Goal: Transaction & Acquisition: Purchase product/service

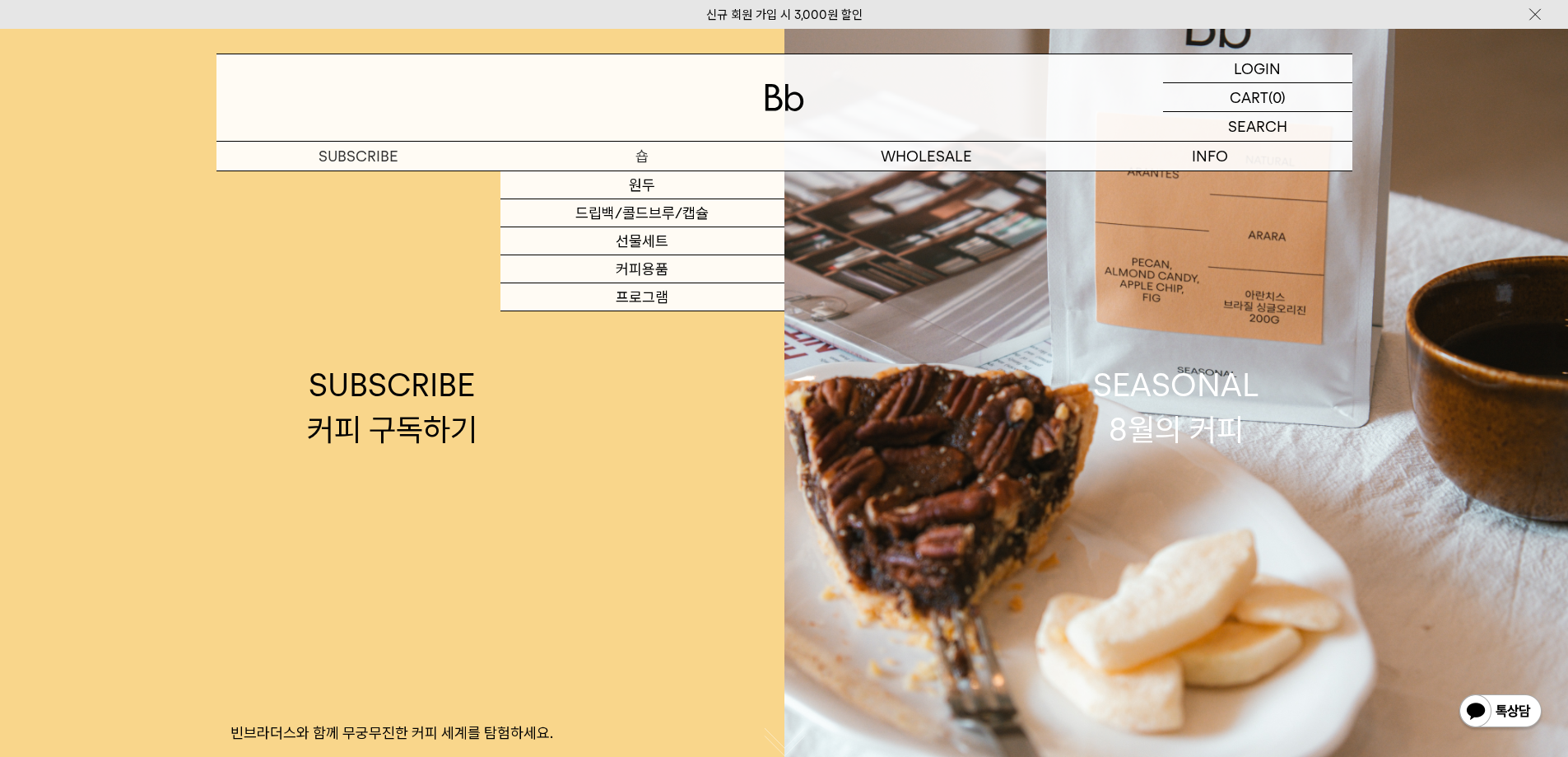
click at [656, 153] on p "숍" at bounding box center [642, 156] width 284 height 29
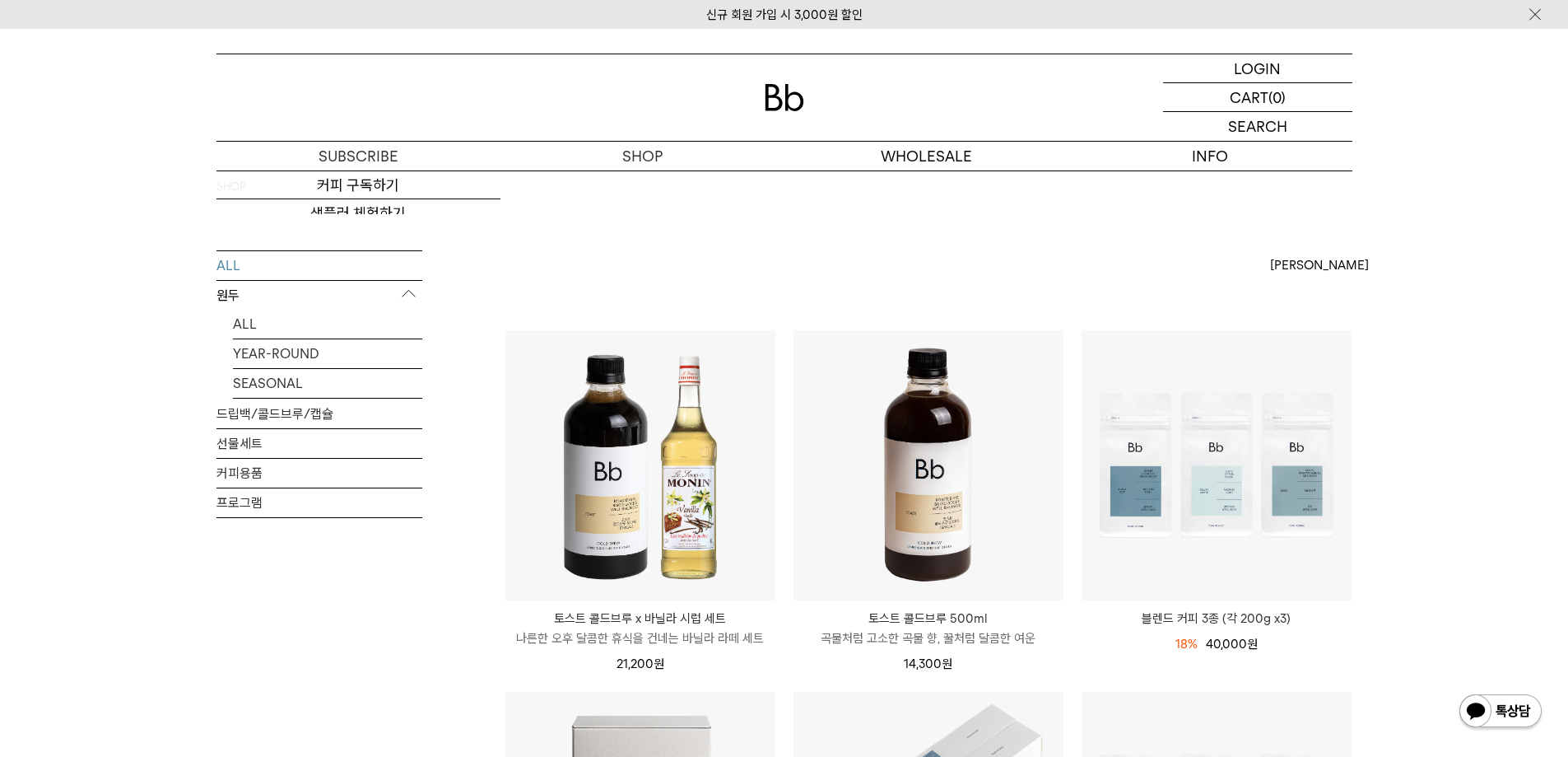
click at [239, 294] on p "원두" at bounding box center [319, 295] width 206 height 30
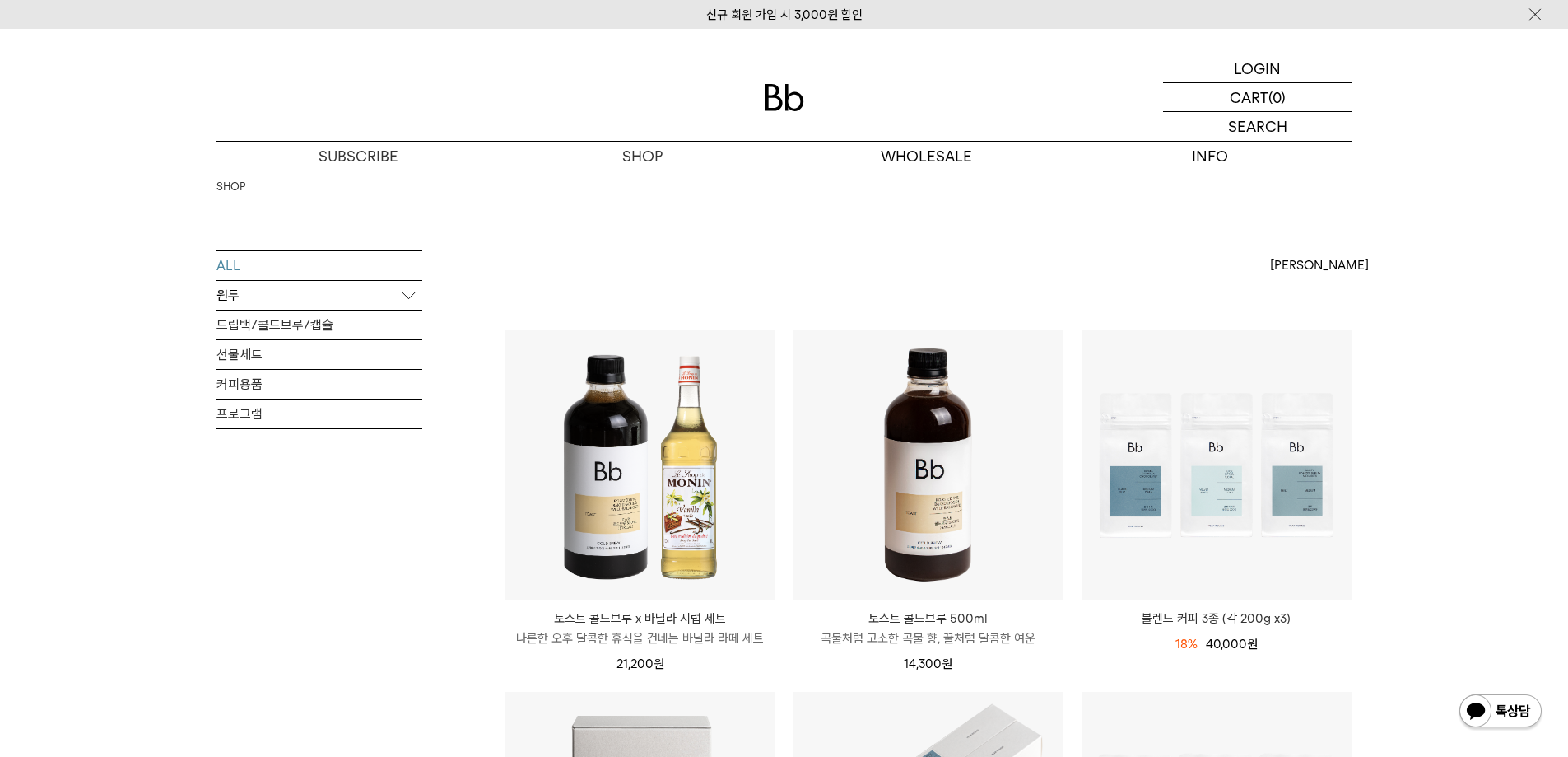
click at [247, 295] on p "원두" at bounding box center [319, 295] width 206 height 30
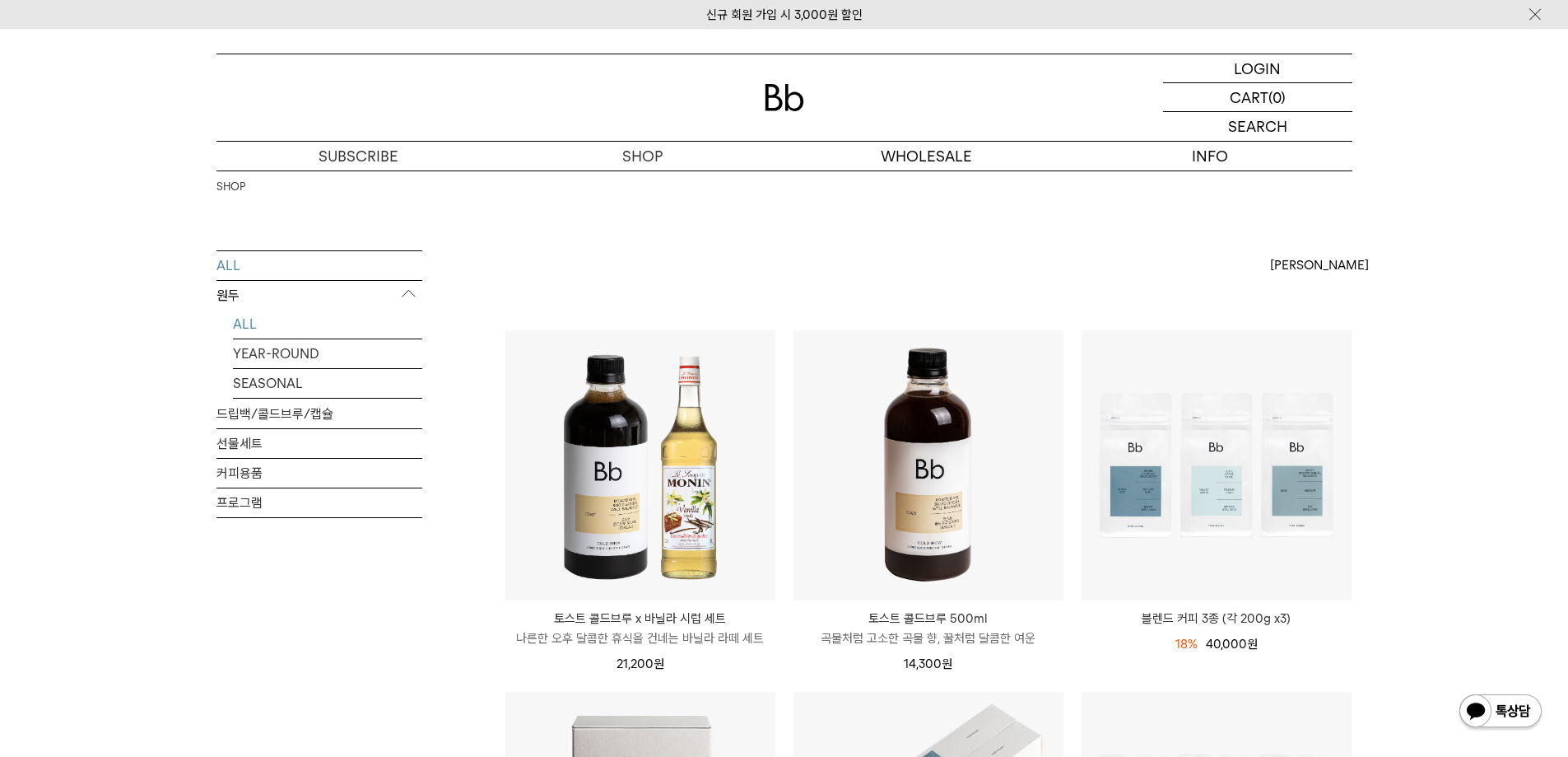
click at [257, 335] on link "ALL" at bounding box center [328, 324] width 190 height 29
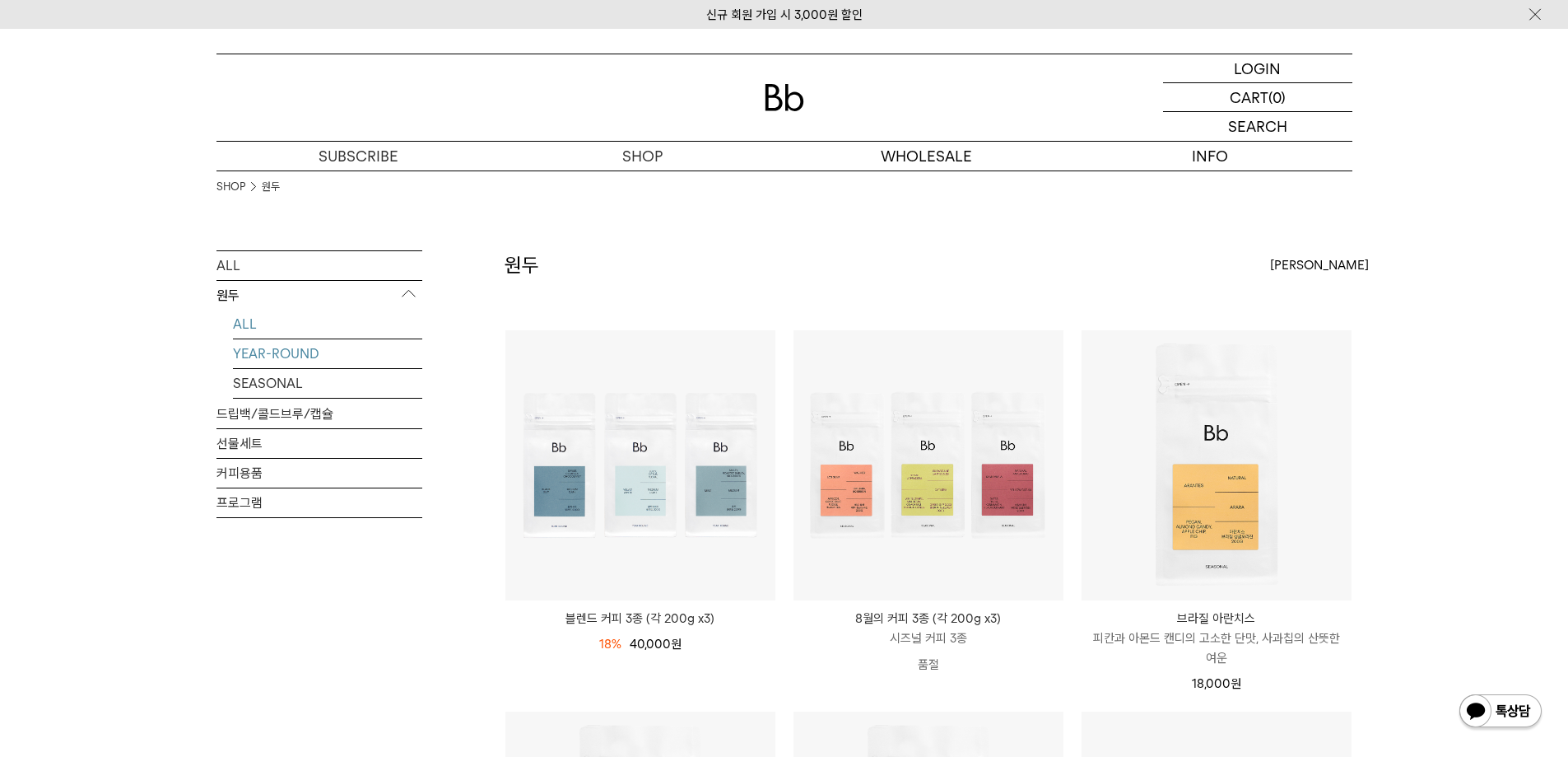
click at [271, 351] on link "YEAR-ROUND" at bounding box center [328, 353] width 190 height 29
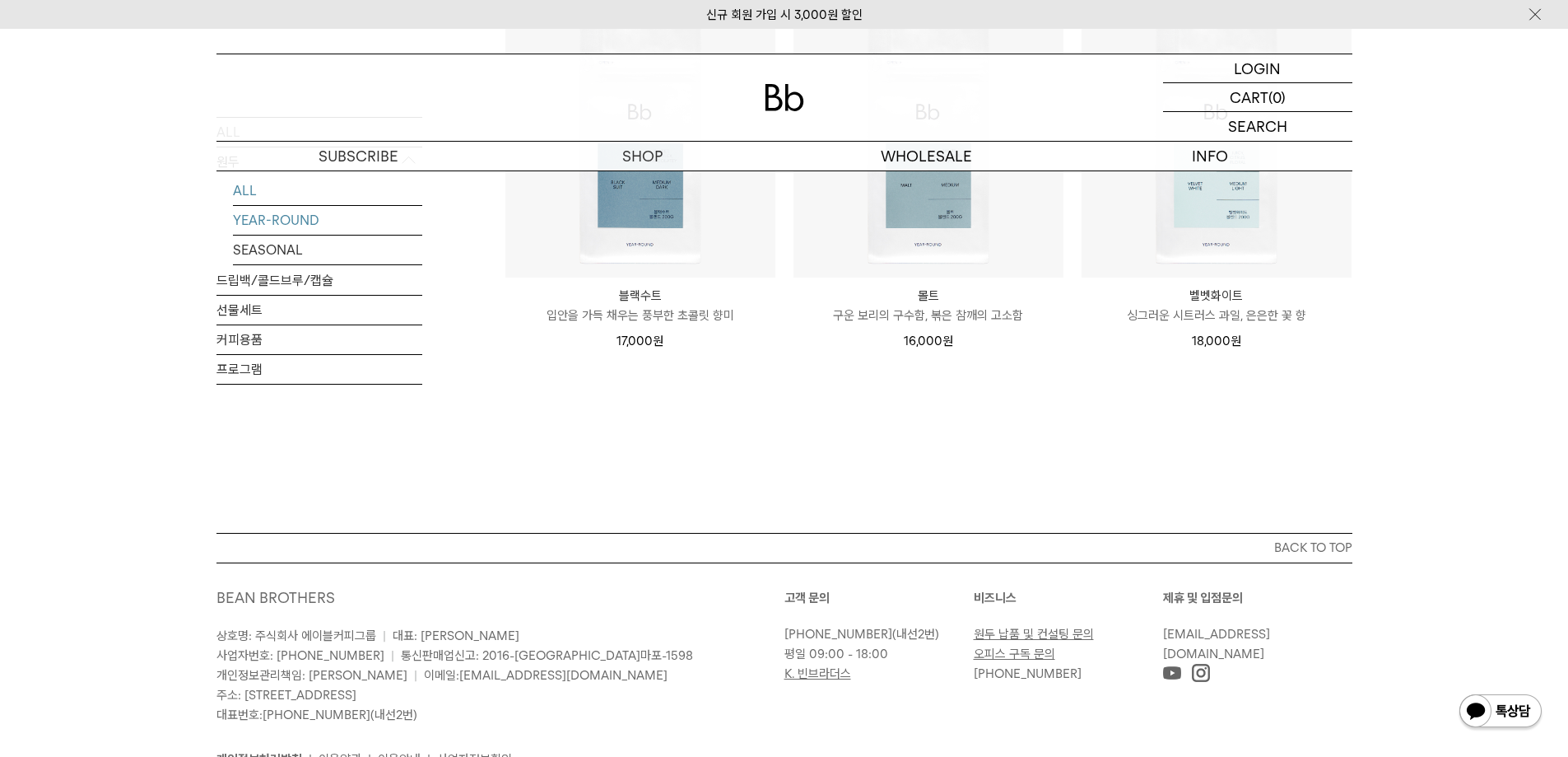
scroll to position [444, 0]
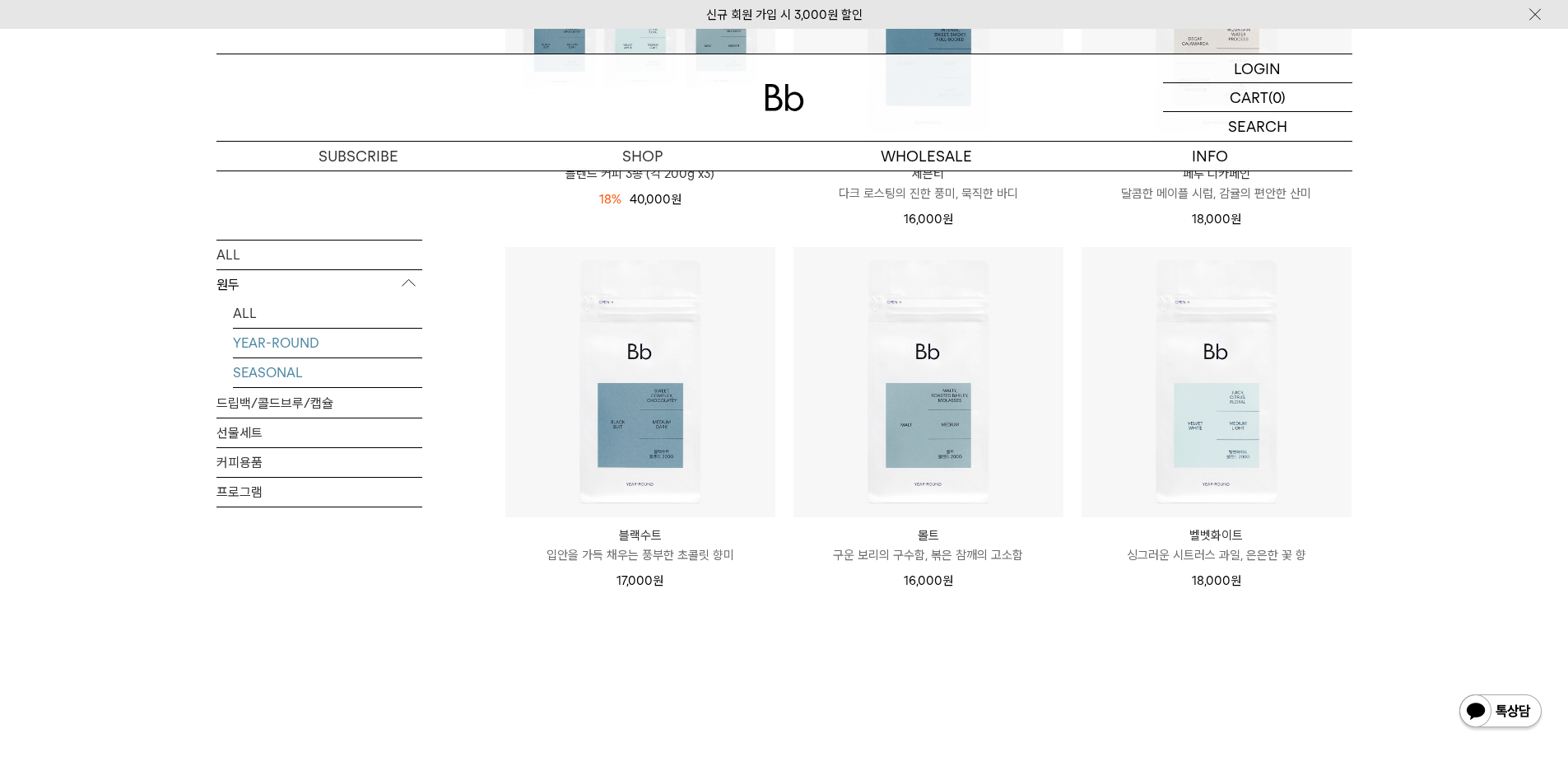
click at [281, 372] on link "SEASONAL" at bounding box center [328, 372] width 190 height 29
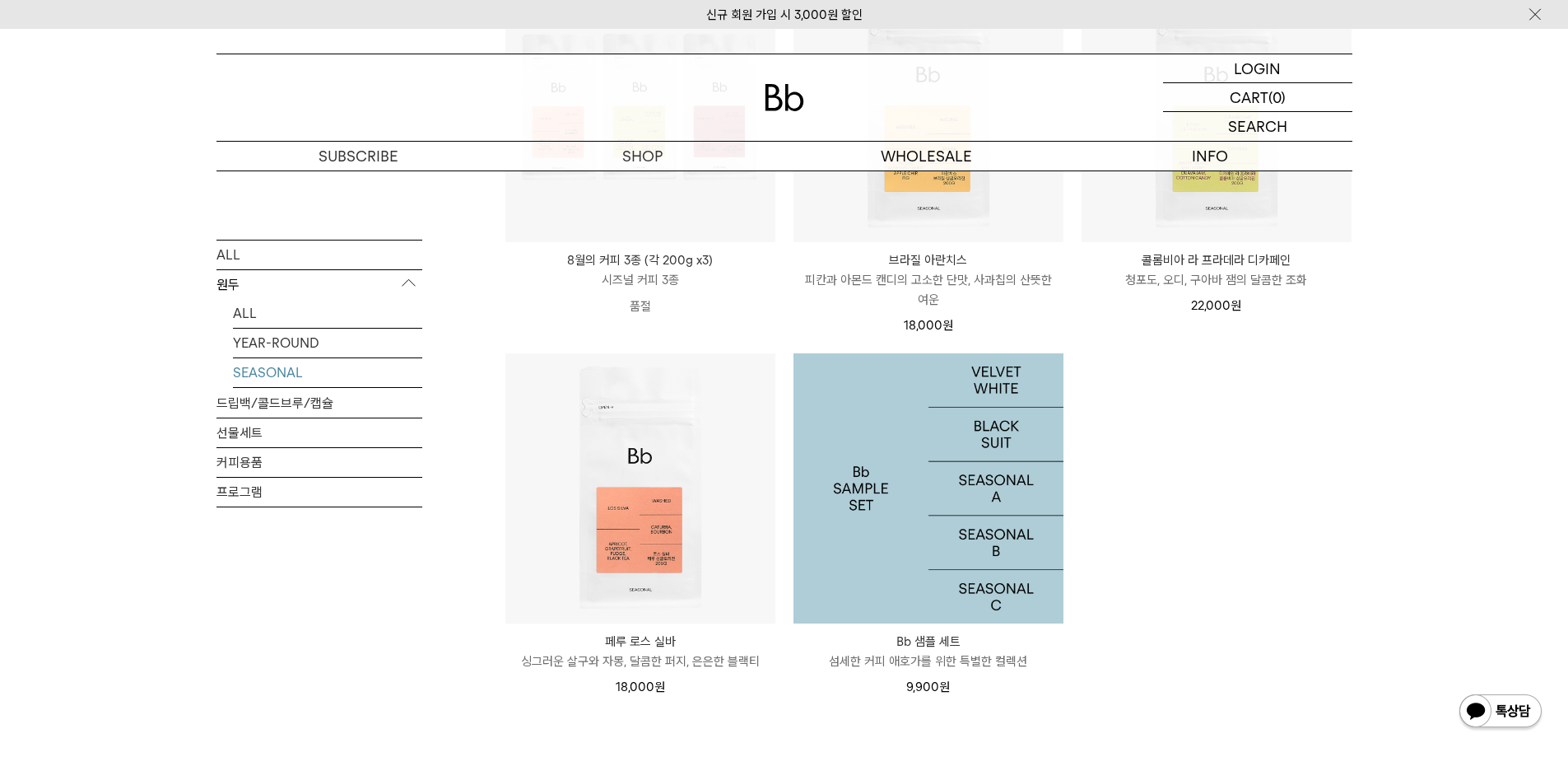
scroll to position [82, 0]
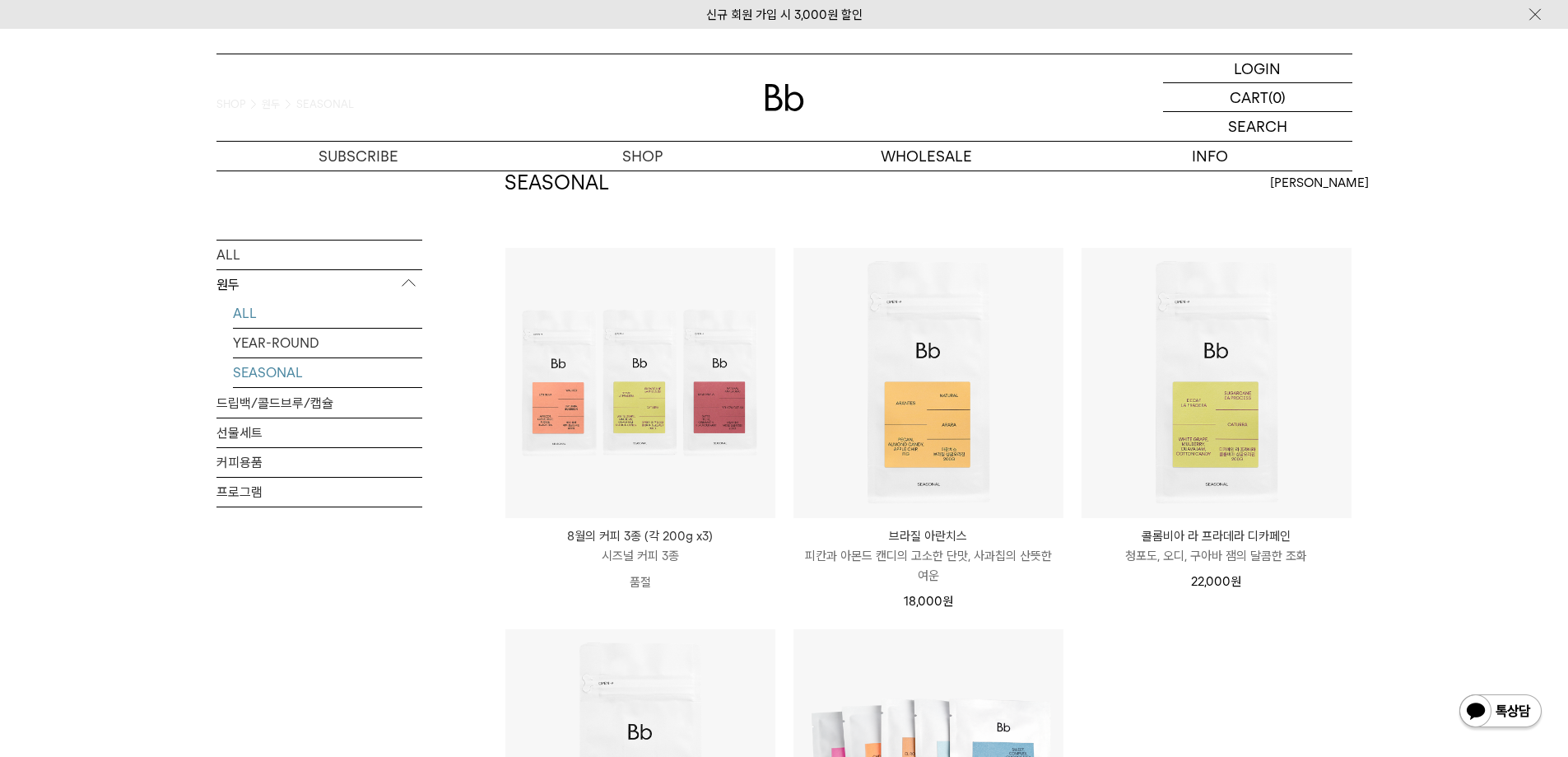
click at [239, 309] on link "ALL" at bounding box center [328, 313] width 190 height 29
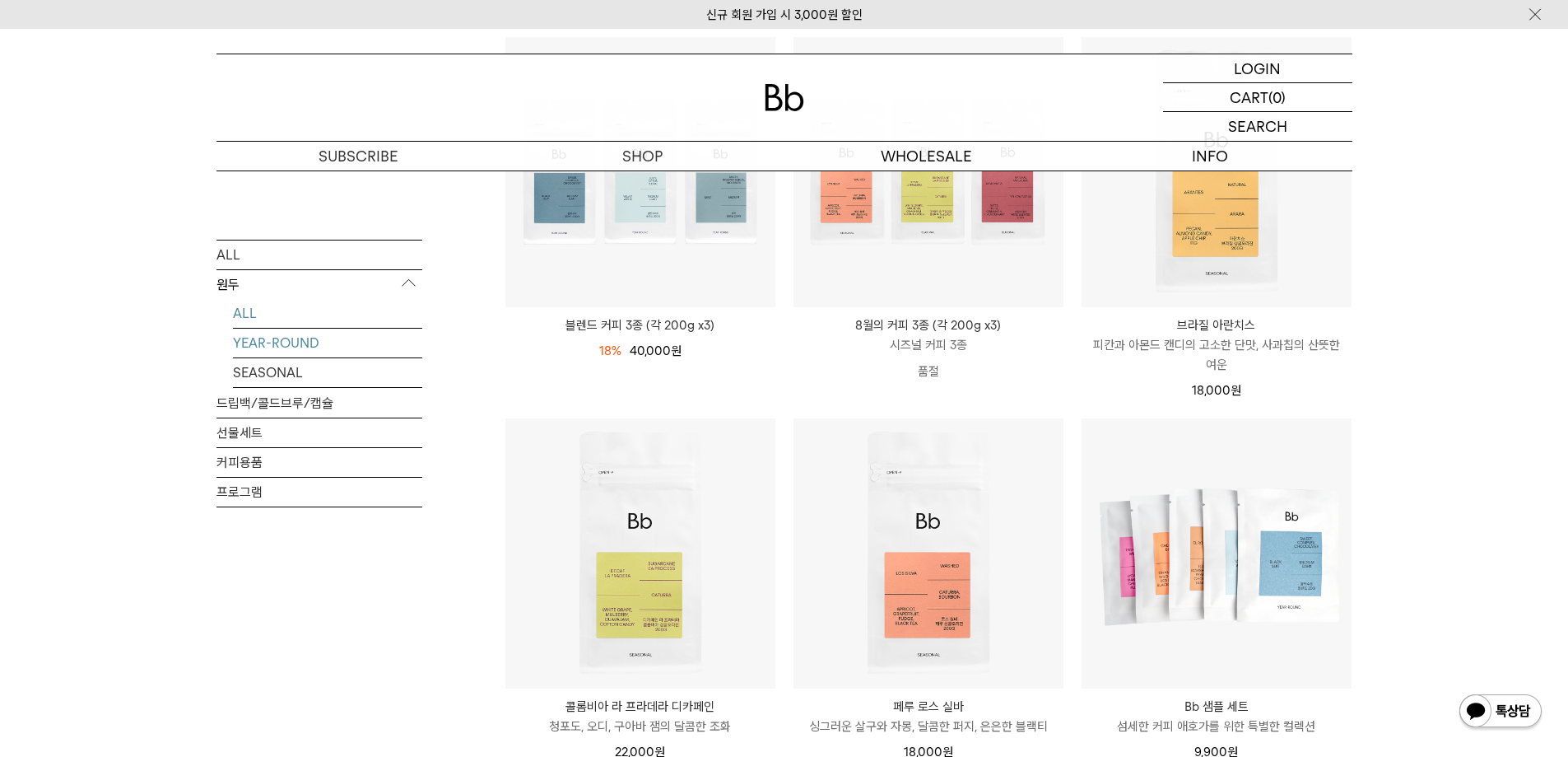
scroll to position [82, 0]
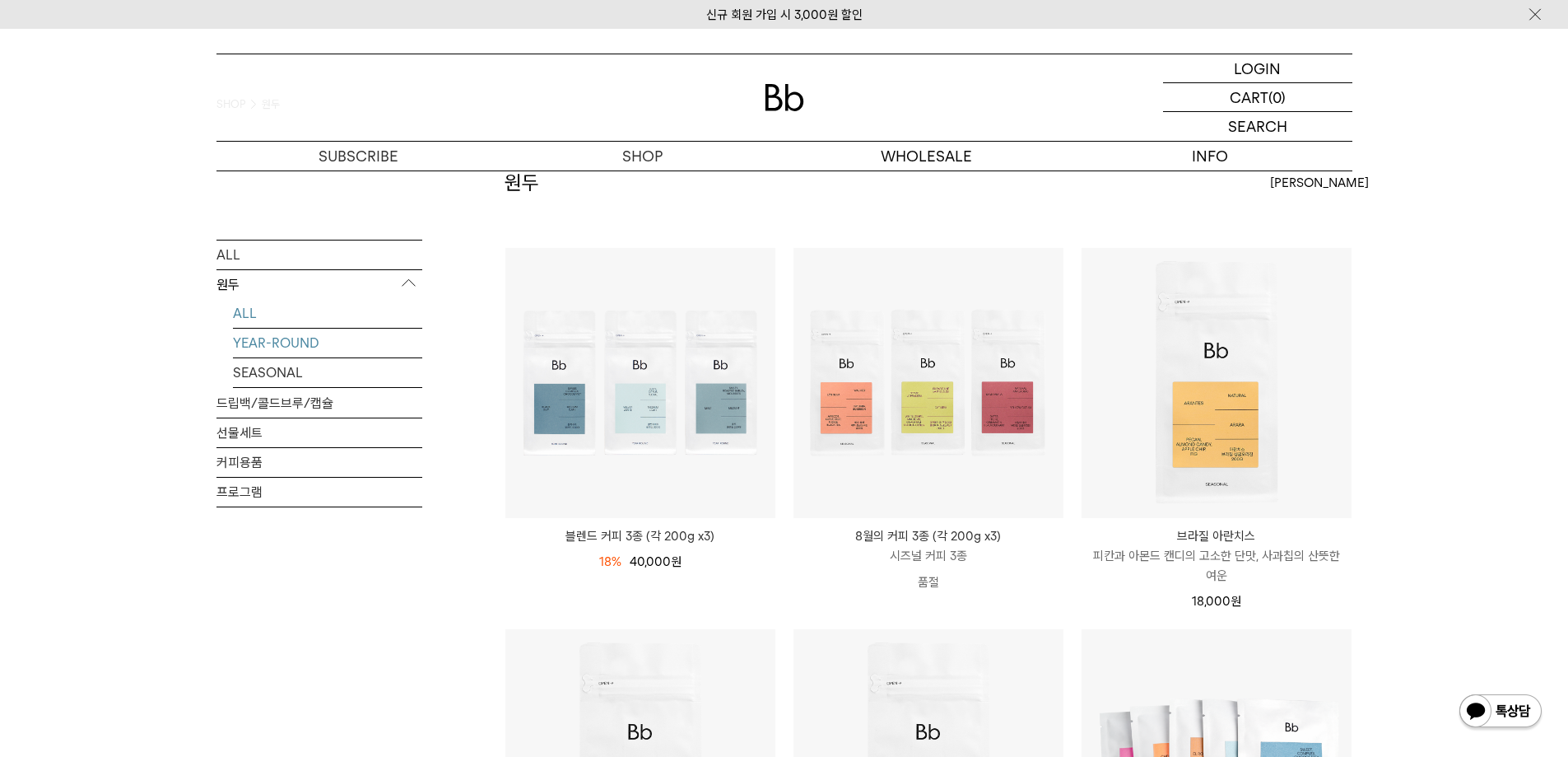
click at [281, 339] on link "YEAR-ROUND" at bounding box center [328, 342] width 190 height 29
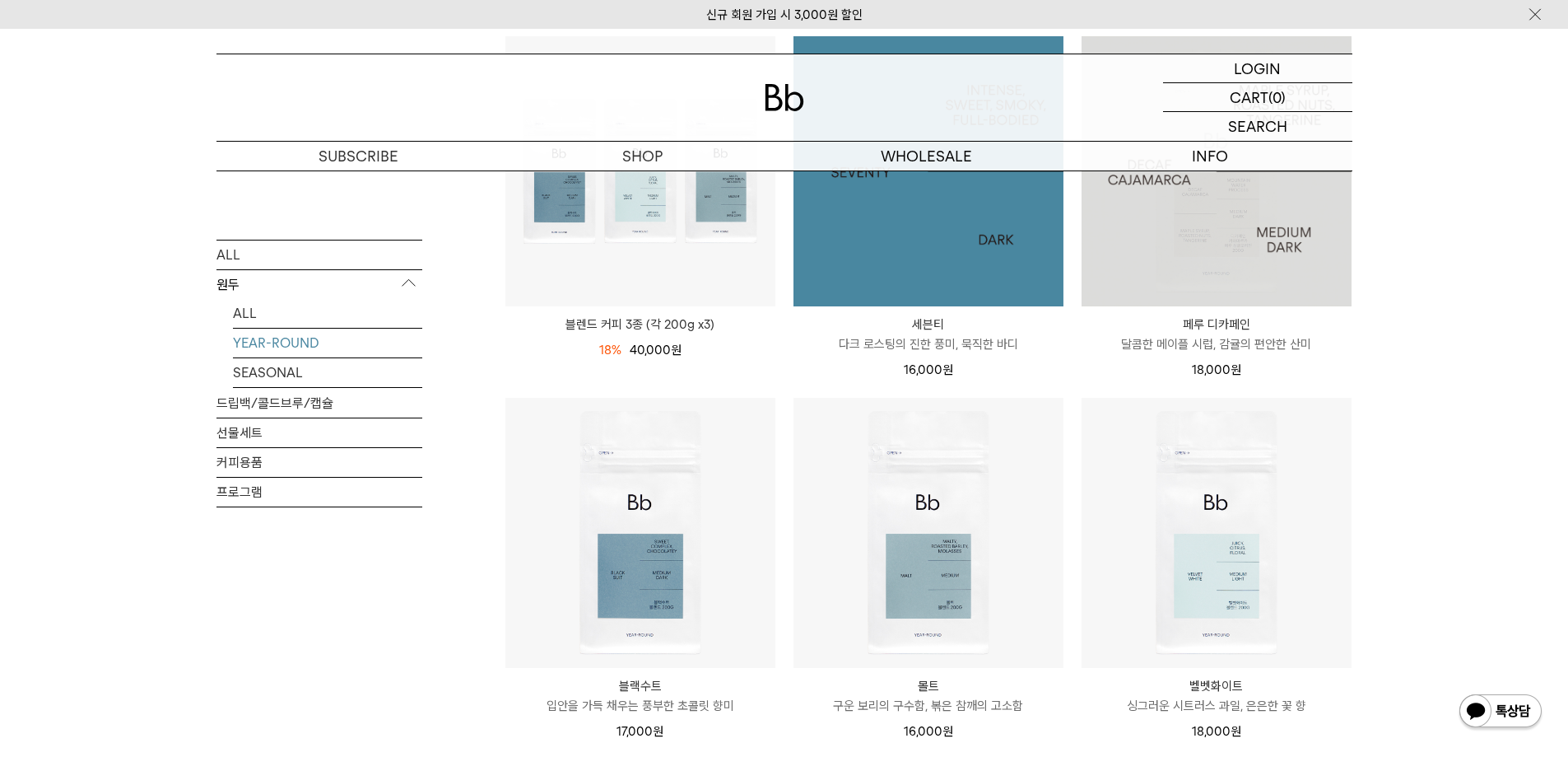
scroll to position [576, 0]
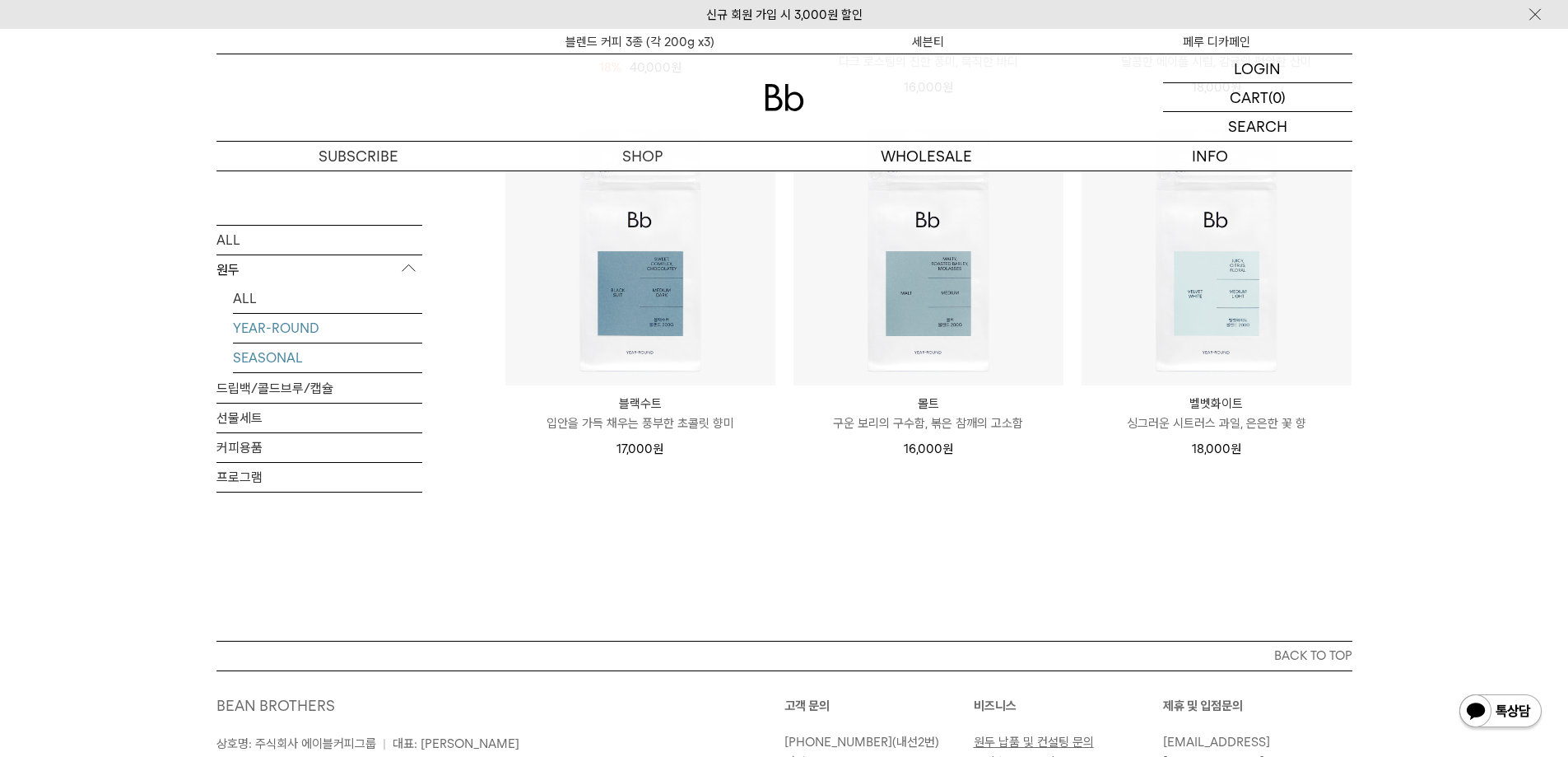
click at [286, 364] on link "SEASONAL" at bounding box center [328, 358] width 190 height 29
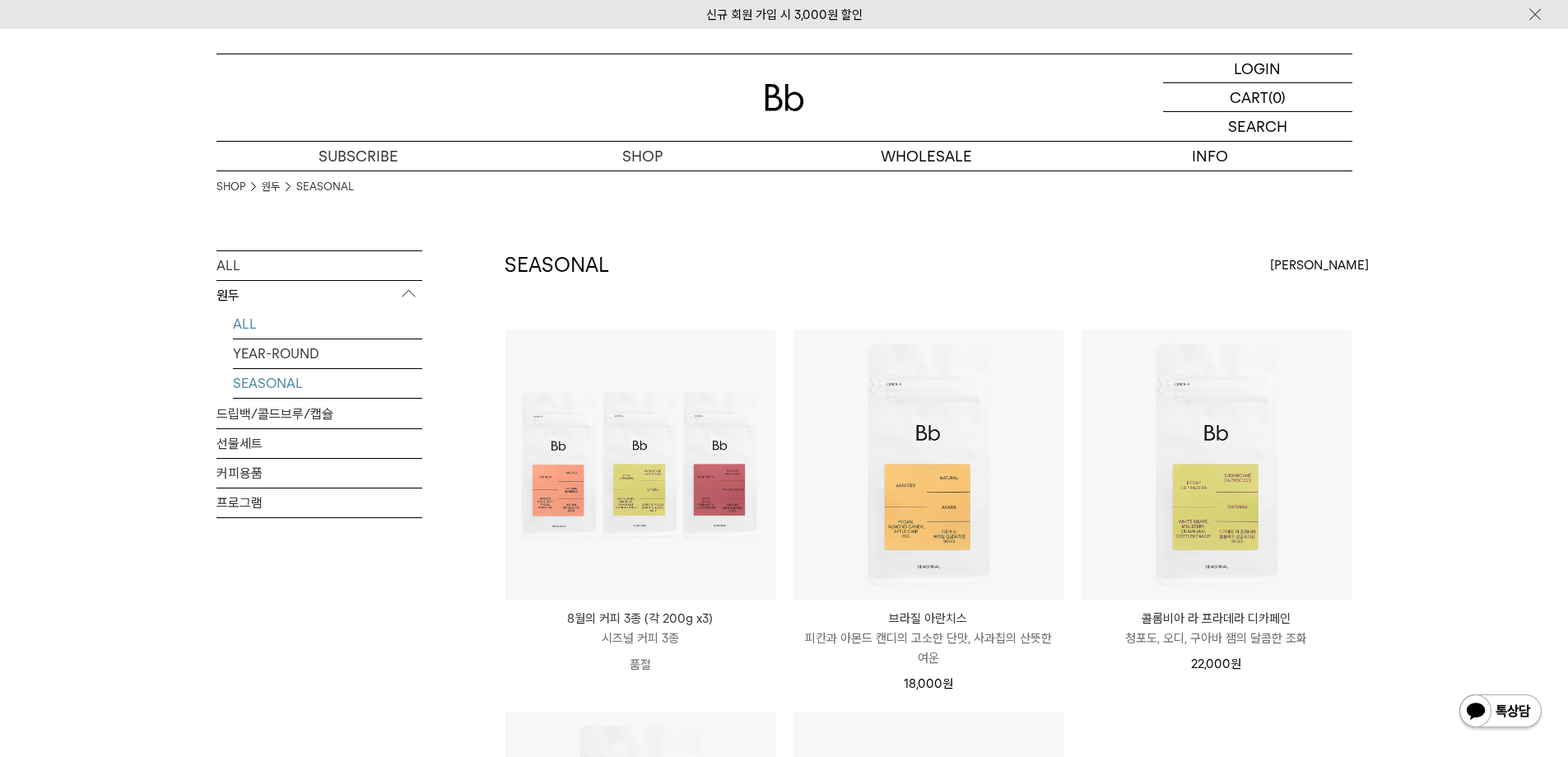
click at [250, 326] on link "ALL" at bounding box center [328, 324] width 190 height 29
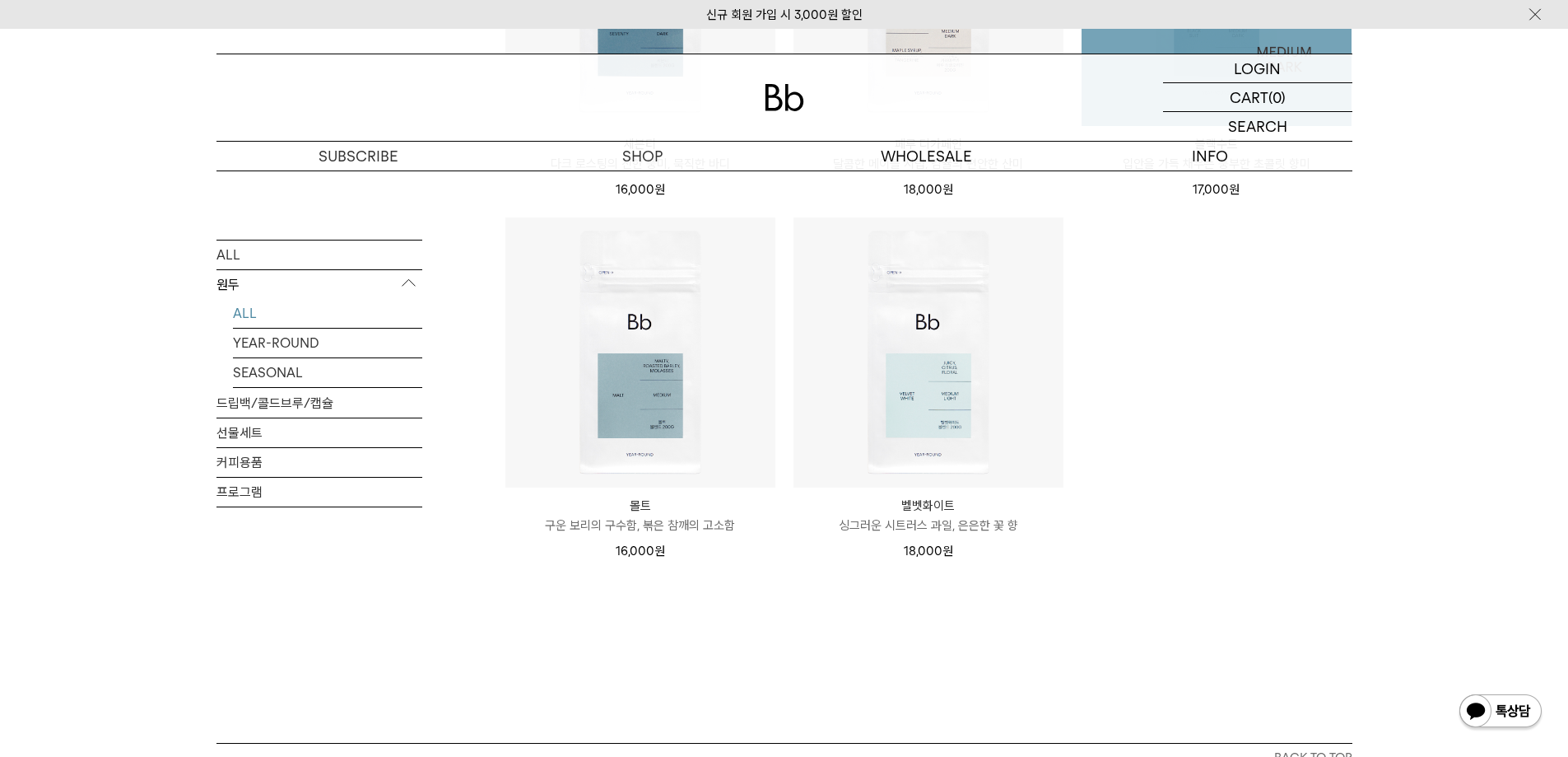
scroll to position [1235, 0]
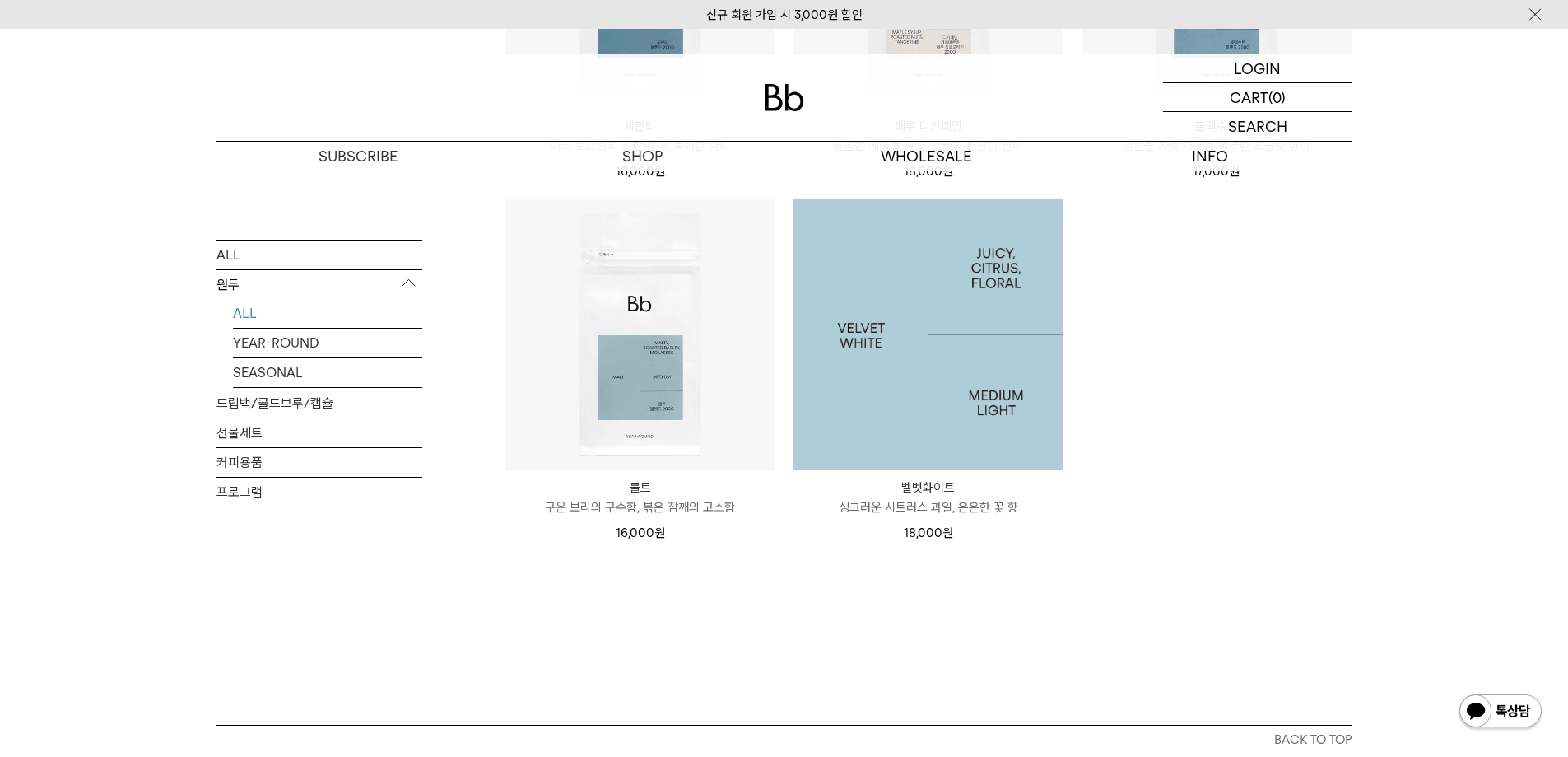
click at [951, 374] on img at bounding box center [928, 334] width 270 height 270
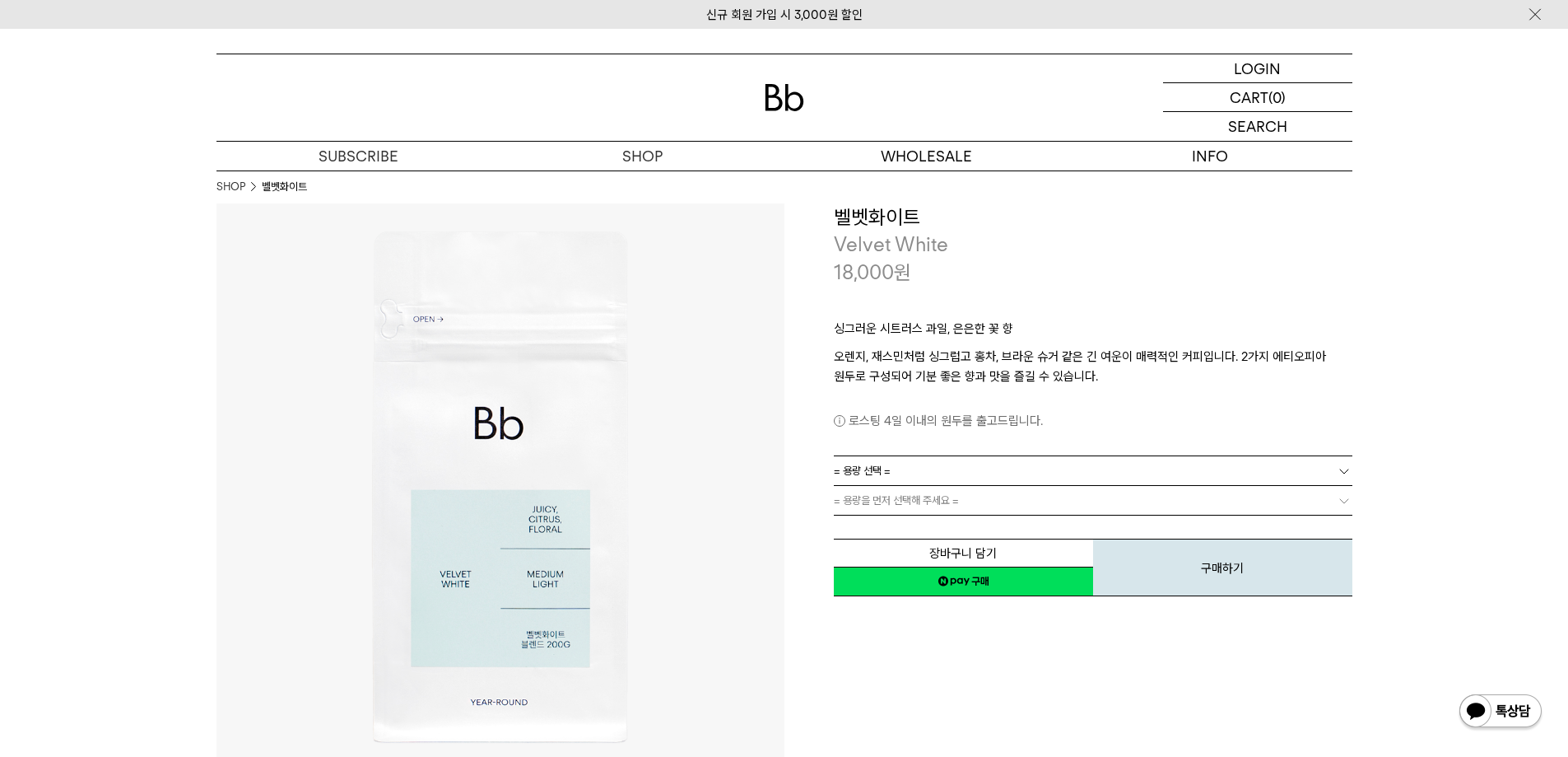
click at [955, 469] on link "= 용량 선택 =" at bounding box center [1094, 470] width 519 height 29
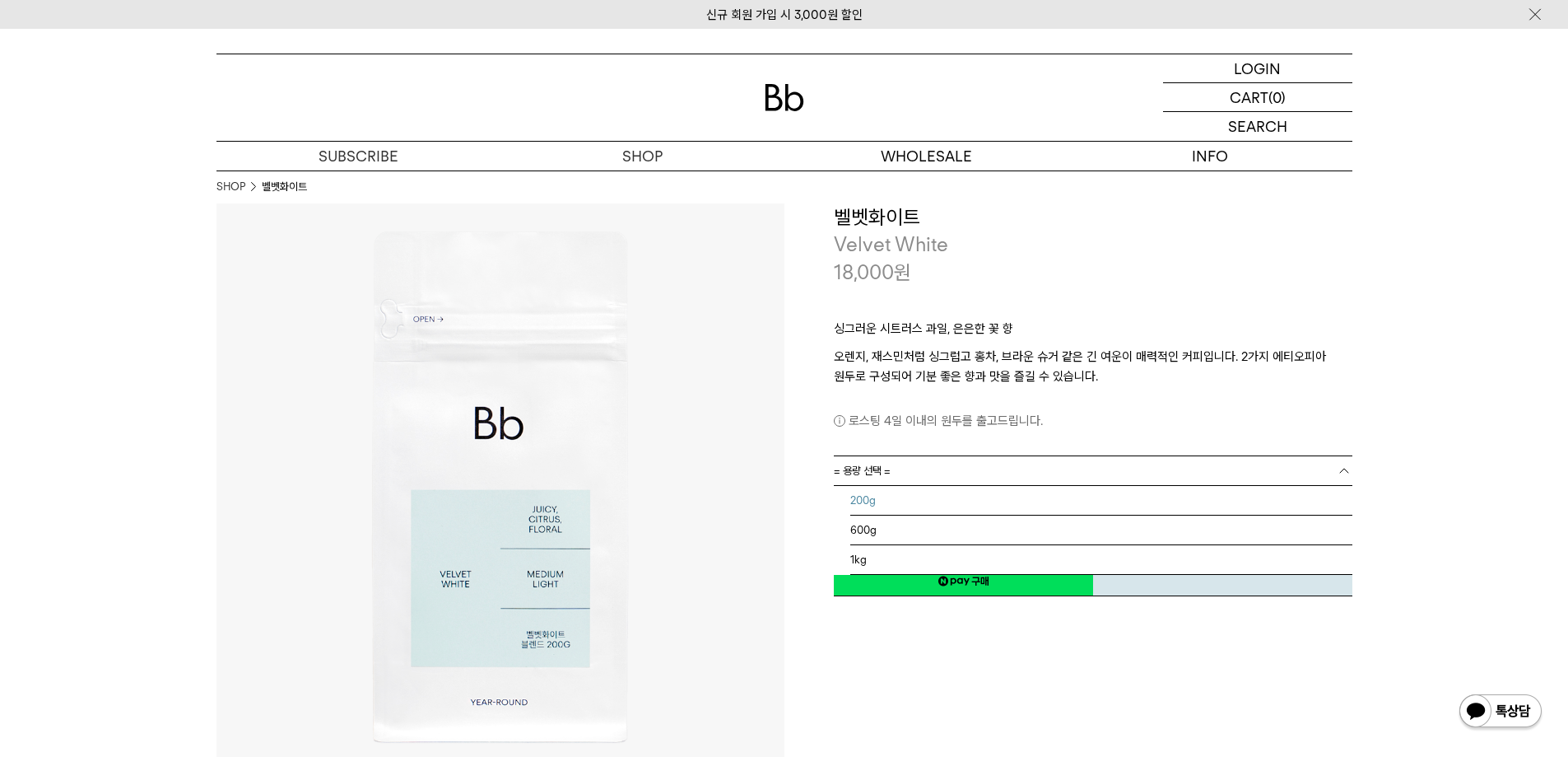
click at [908, 502] on li "200g" at bounding box center [1101, 500] width 502 height 30
click at [959, 473] on link "200g" at bounding box center [1094, 470] width 519 height 29
click at [940, 527] on li "600g" at bounding box center [1101, 530] width 502 height 30
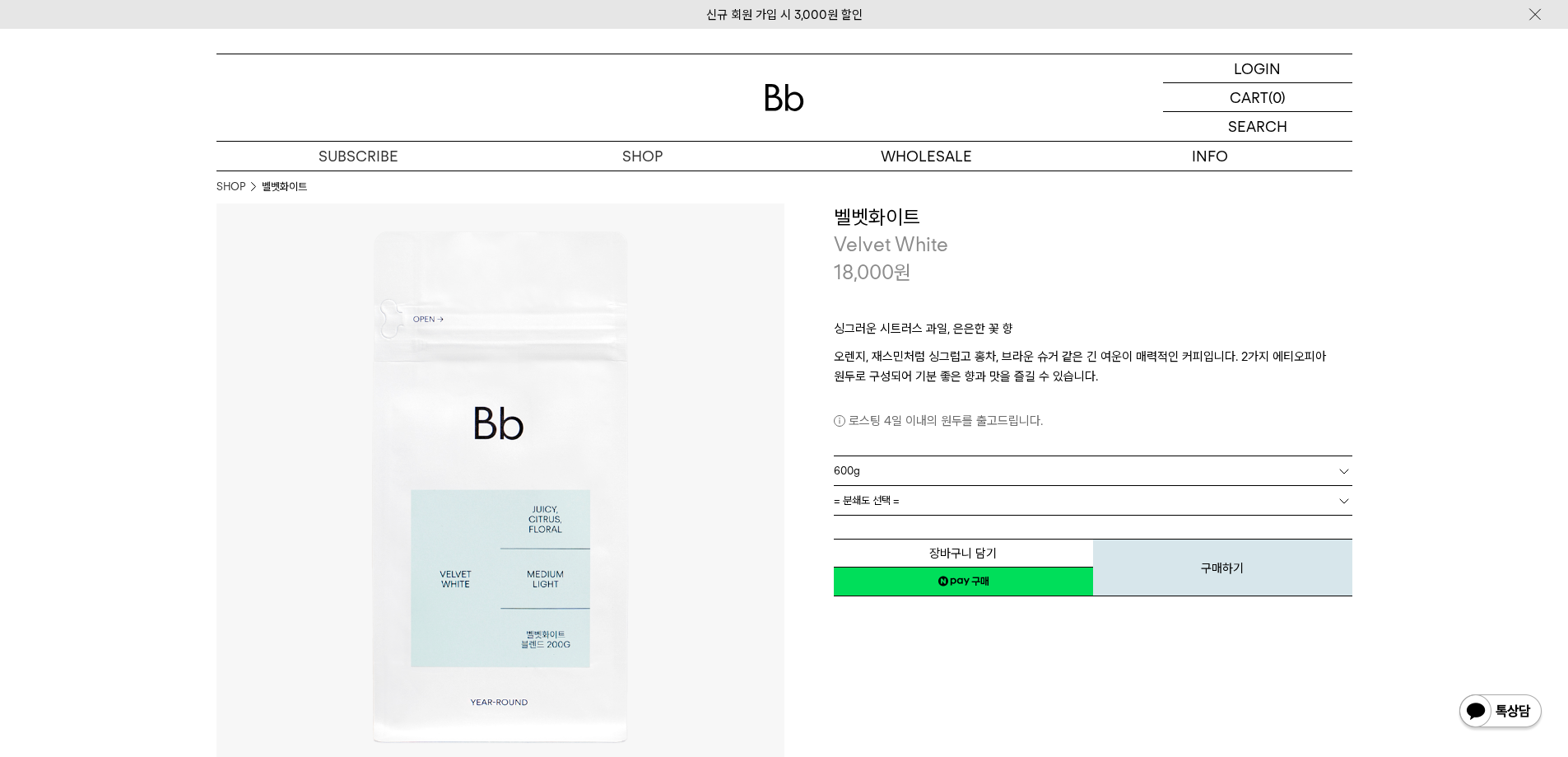
click at [924, 498] on link "= 분쇄도 선택 =" at bounding box center [1094, 500] width 519 height 29
click at [1154, 502] on link "= 분쇄도 선택 =" at bounding box center [1094, 500] width 519 height 29
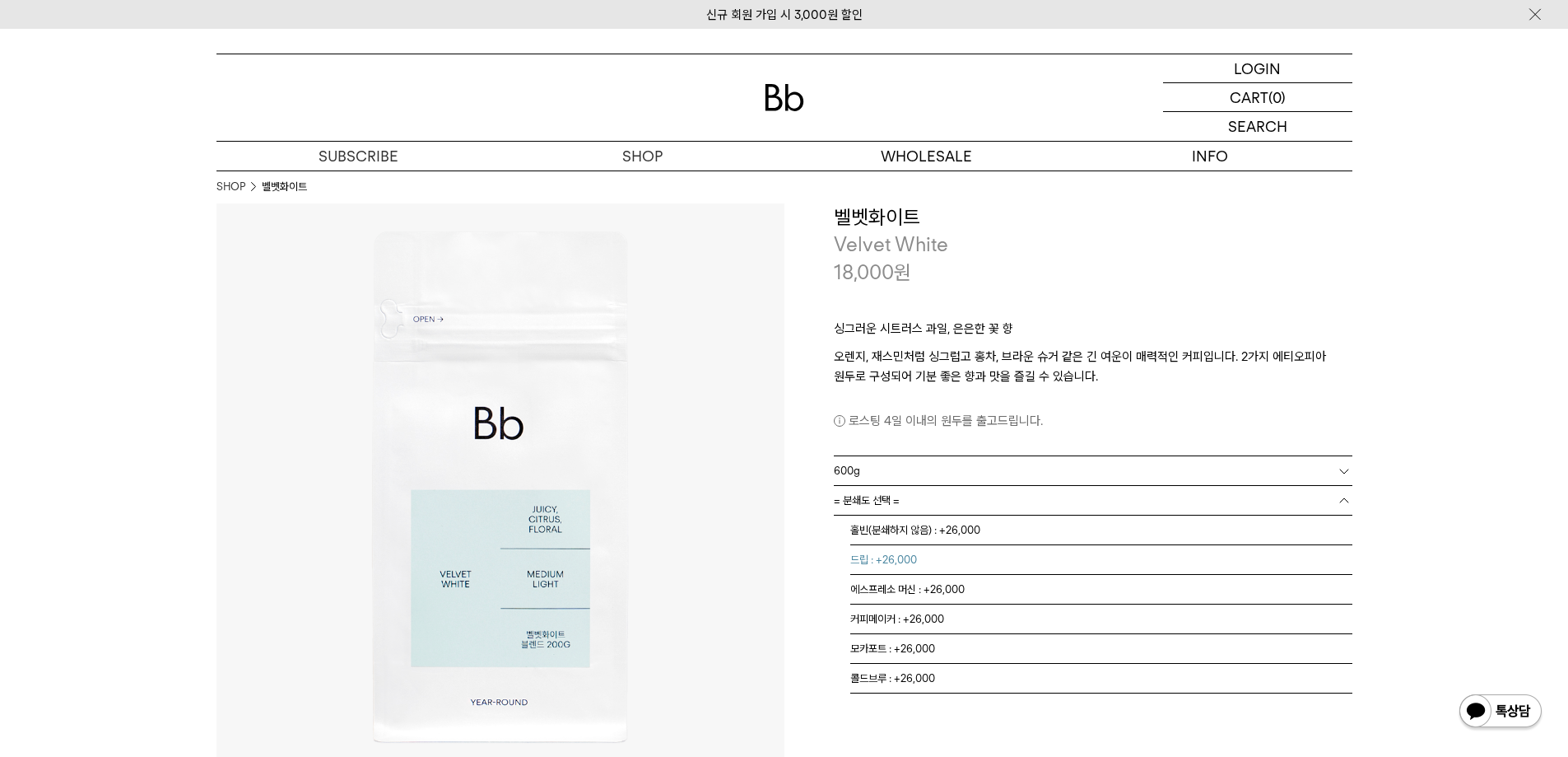
click at [1016, 550] on li "드립 : +26,000" at bounding box center [1101, 560] width 502 height 30
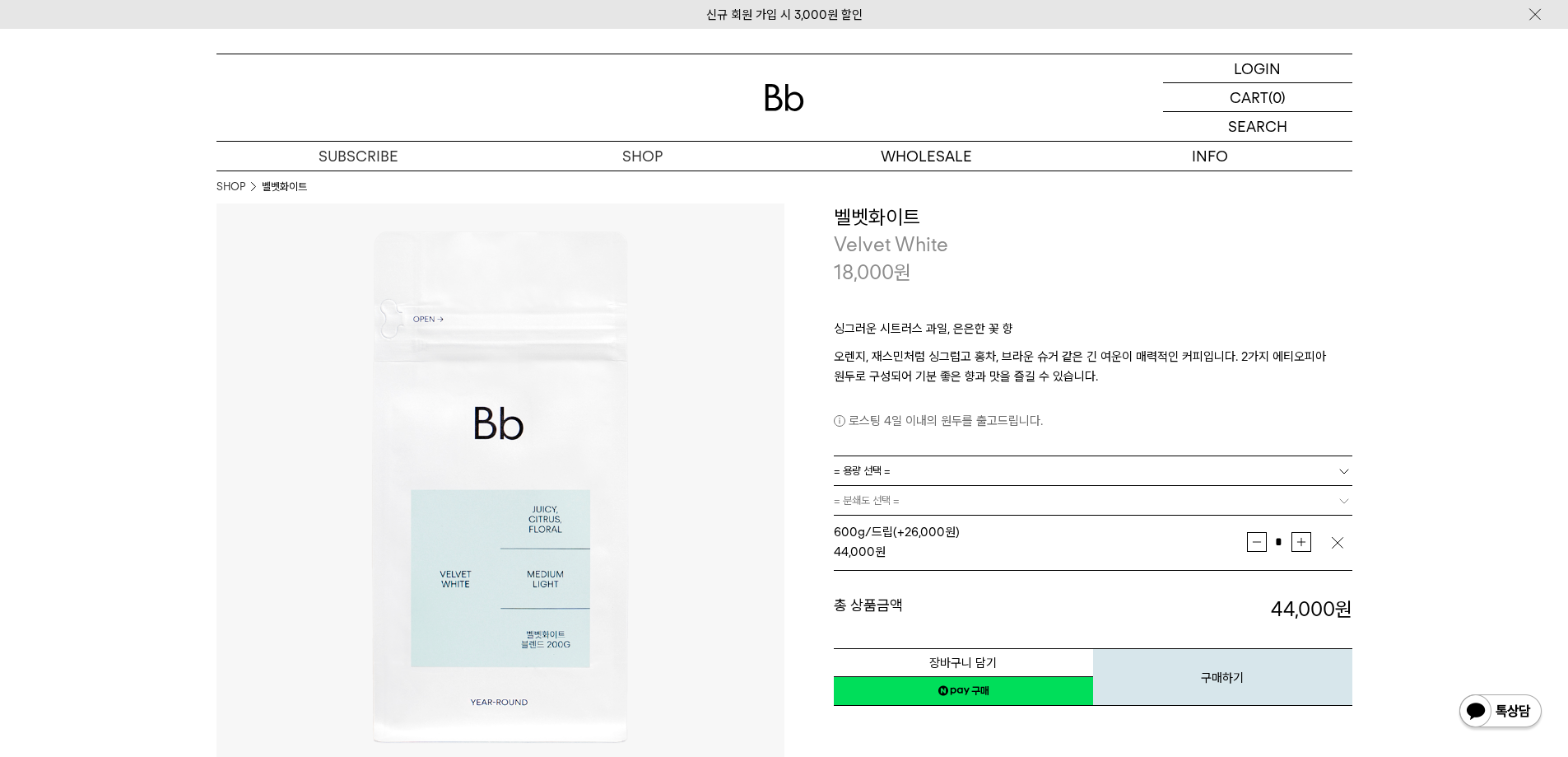
drag, startPoint x: 1337, startPoint y: 542, endPoint x: 1335, endPoint y: 531, distance: 11.2
click at [1337, 542] on img "button" at bounding box center [1338, 542] width 16 height 16
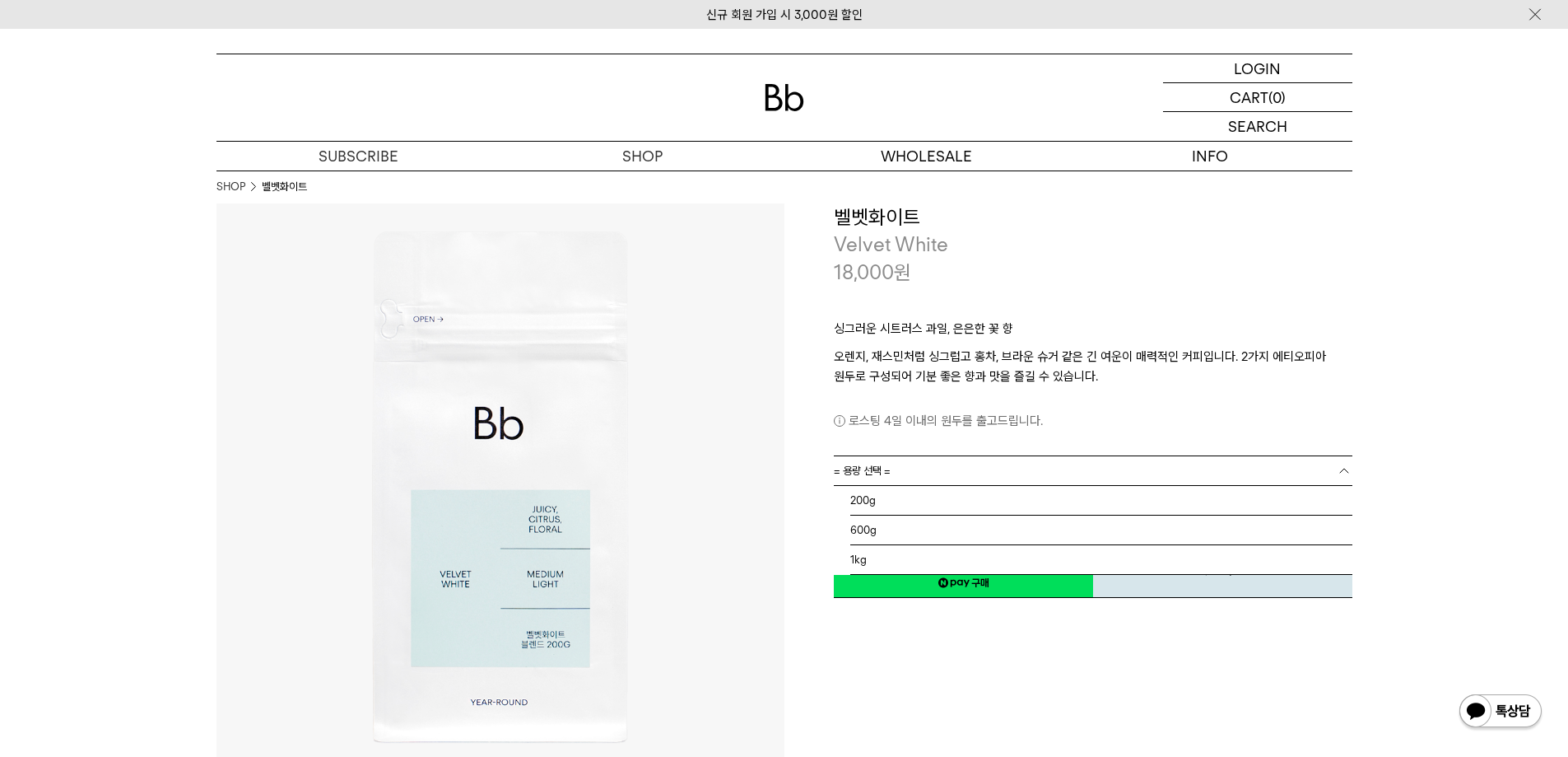
click at [1309, 470] on link "= 용량 선택 =" at bounding box center [1094, 470] width 519 height 29
click at [916, 560] on li "1kg" at bounding box center [1101, 560] width 502 height 30
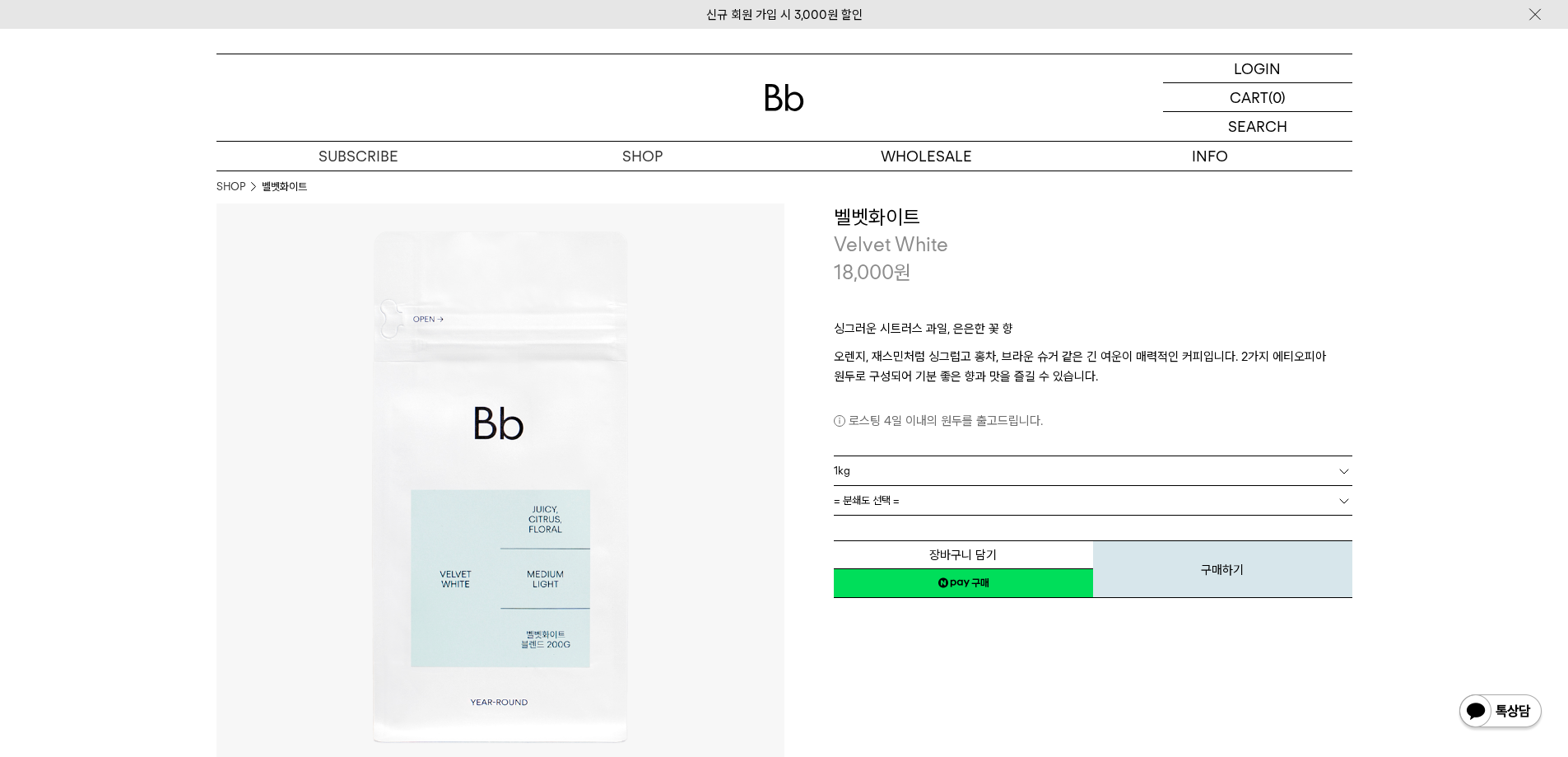
click at [901, 505] on link "= 분쇄도 선택 =" at bounding box center [1094, 500] width 519 height 29
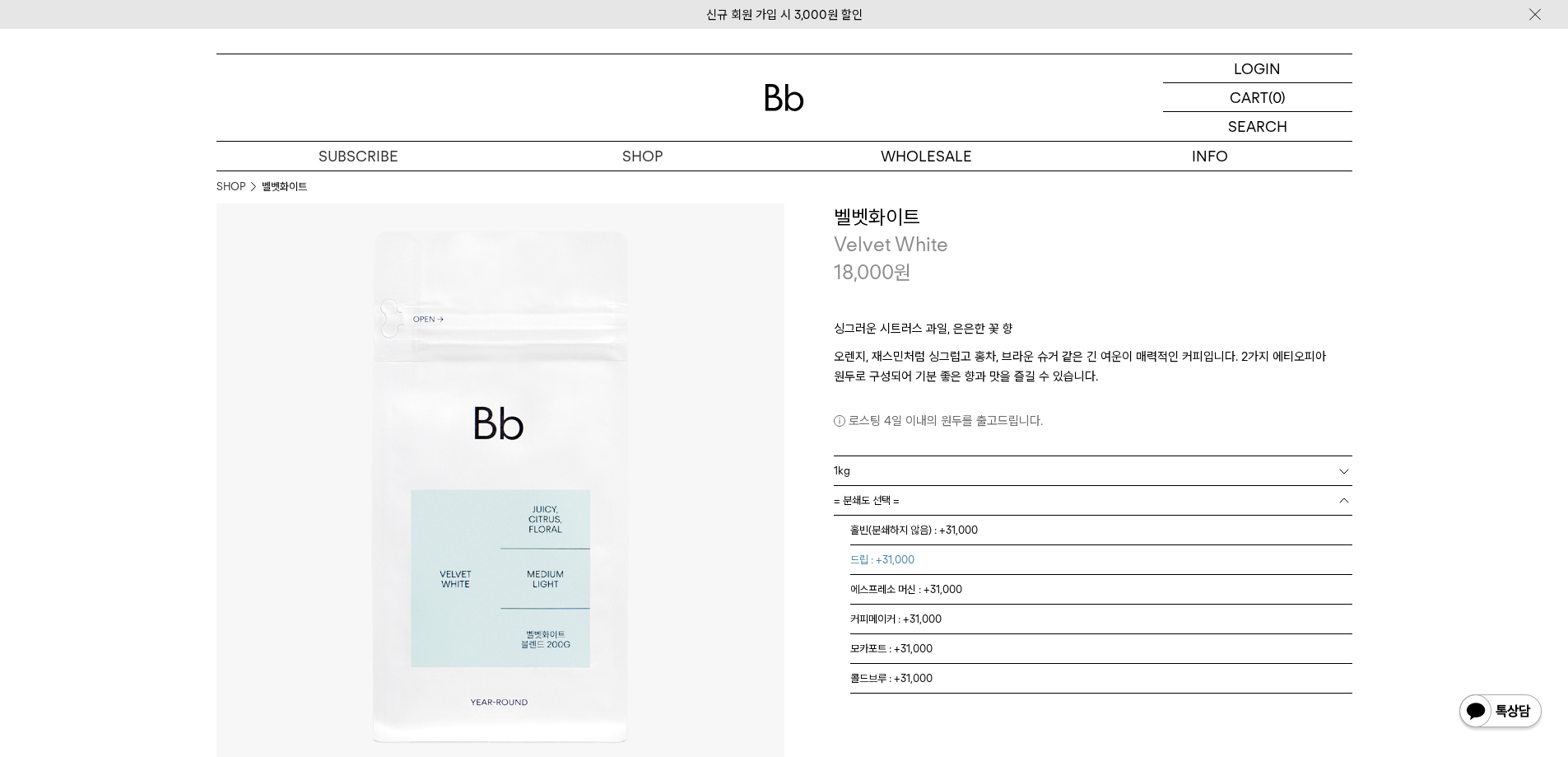
click at [906, 566] on li "드립 : +31,000" at bounding box center [1101, 560] width 502 height 30
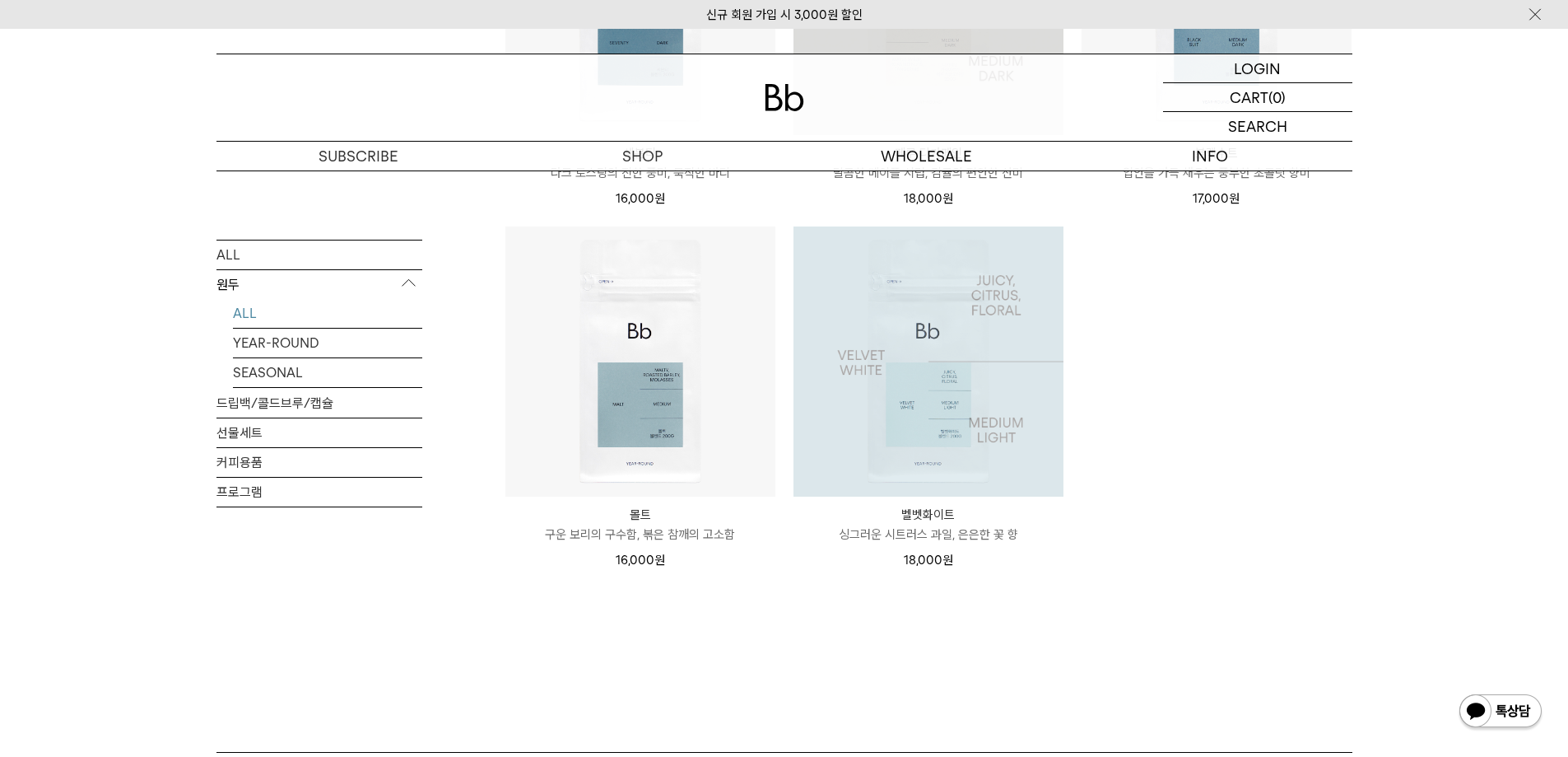
scroll to position [1317, 0]
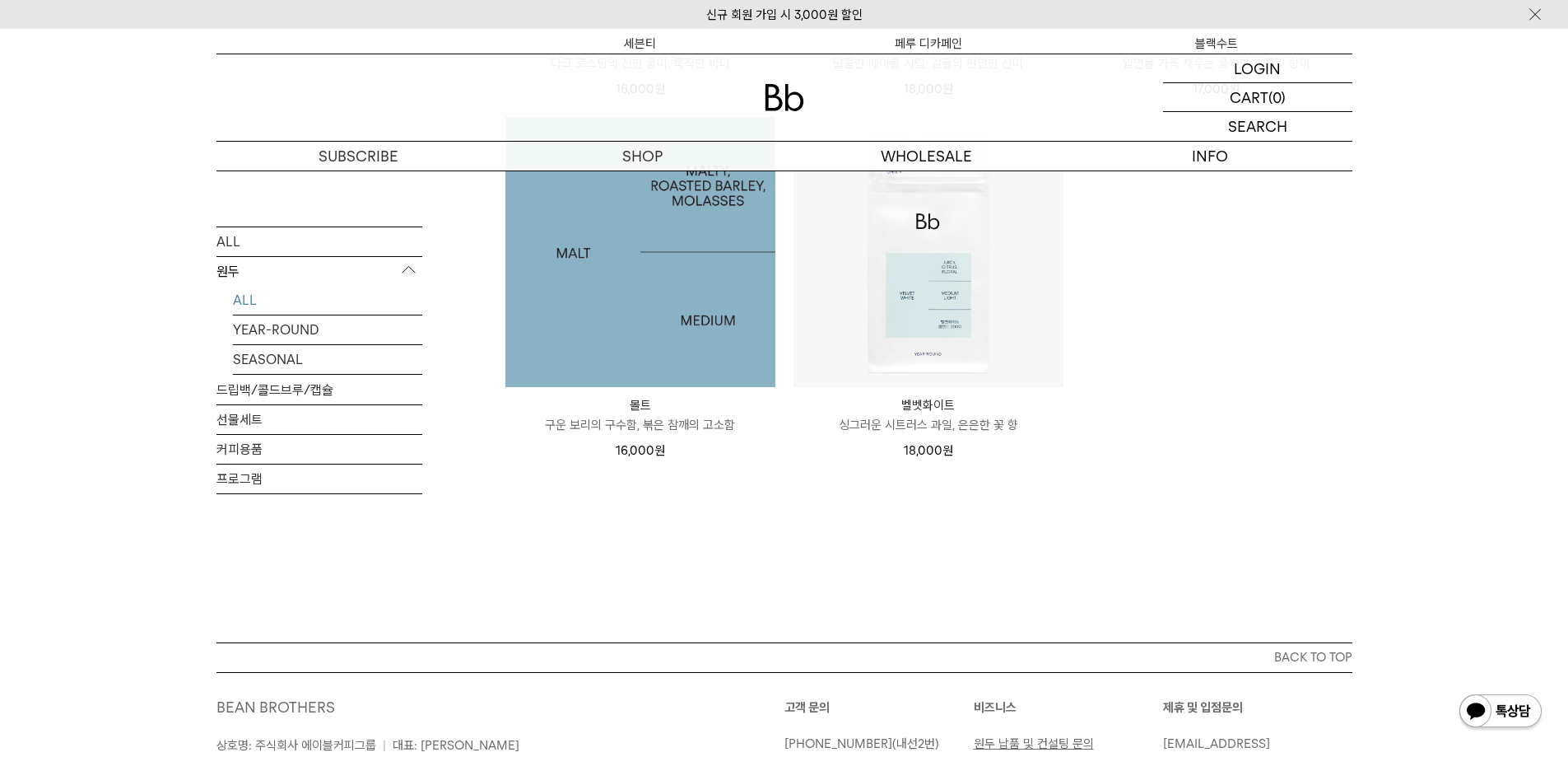
click at [669, 307] on img at bounding box center [640, 252] width 270 height 270
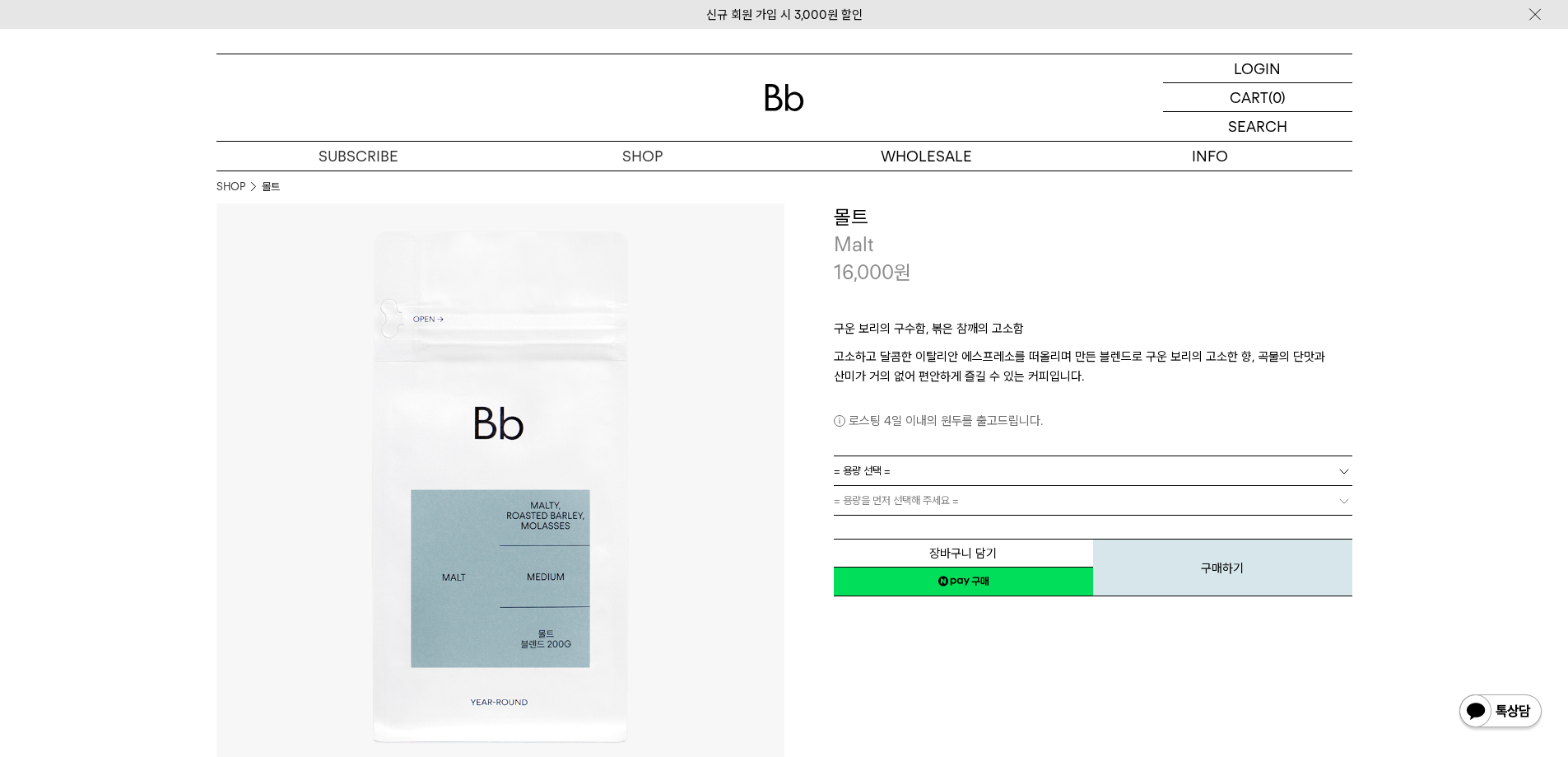
click at [947, 468] on link "= 용량 선택 =" at bounding box center [1094, 470] width 519 height 29
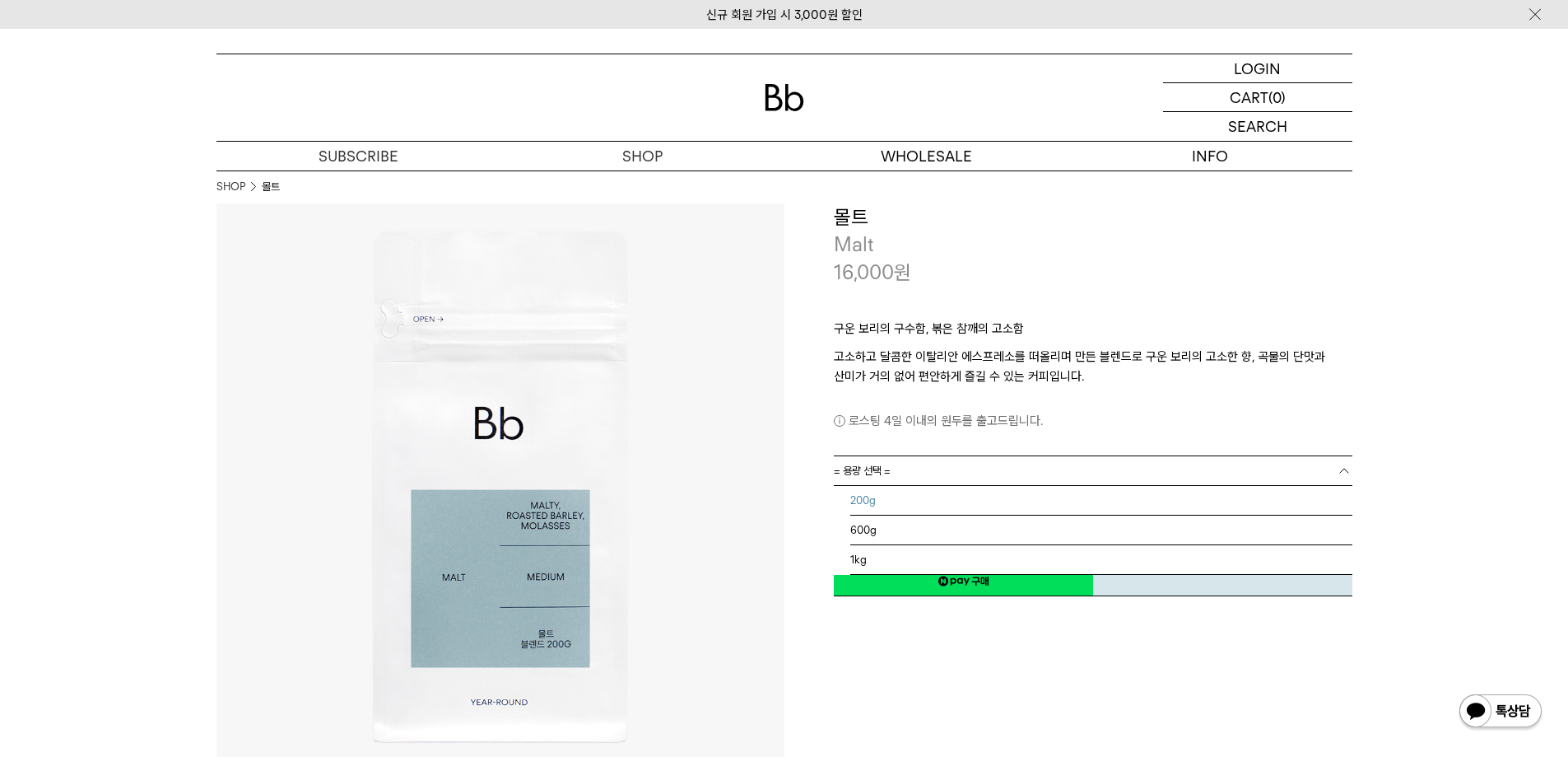
click at [918, 508] on li "200g" at bounding box center [1101, 500] width 502 height 30
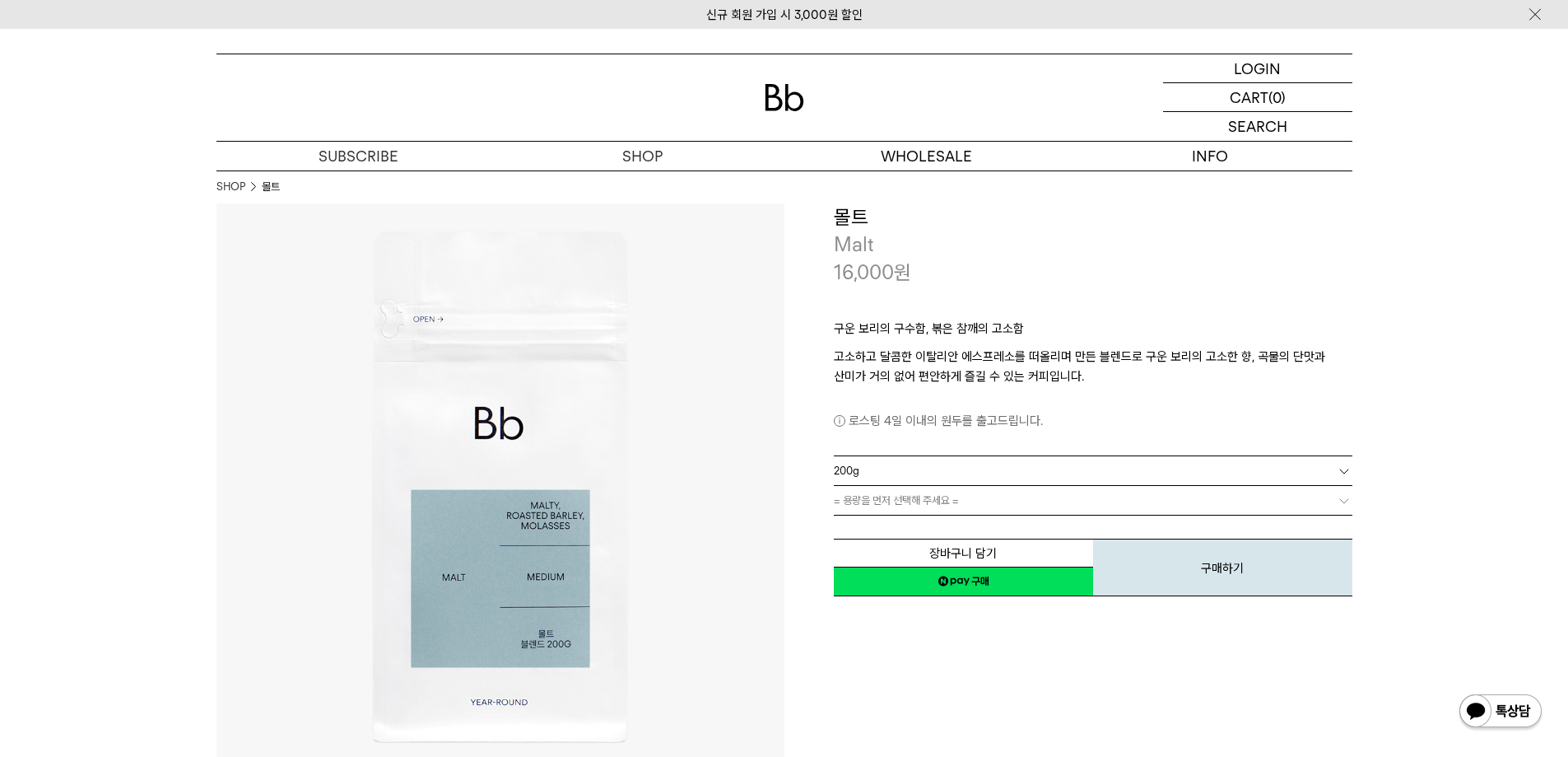
click at [896, 473] on link "200g" at bounding box center [1094, 470] width 519 height 29
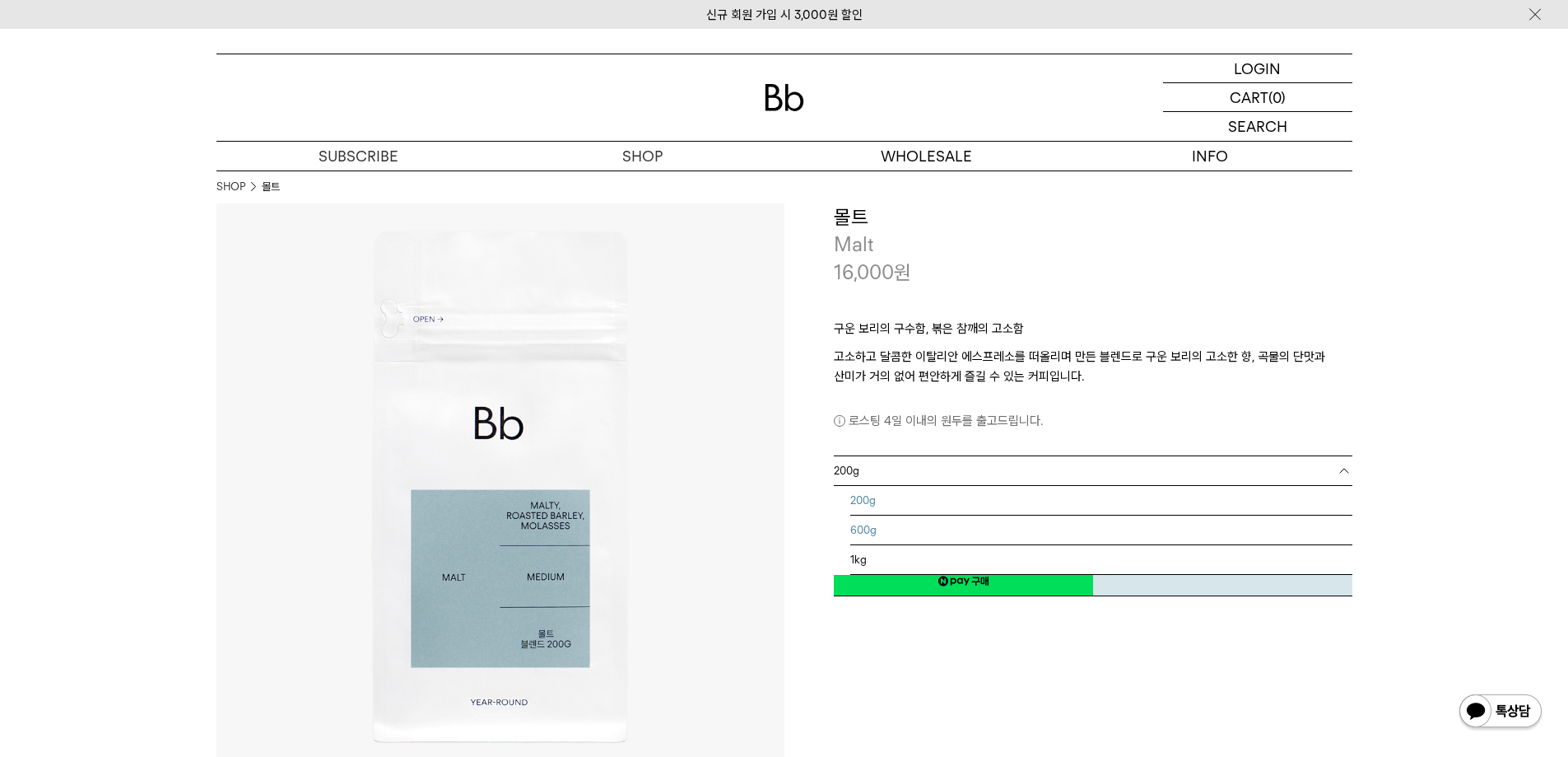
click at [895, 527] on li "600g" at bounding box center [1101, 530] width 502 height 30
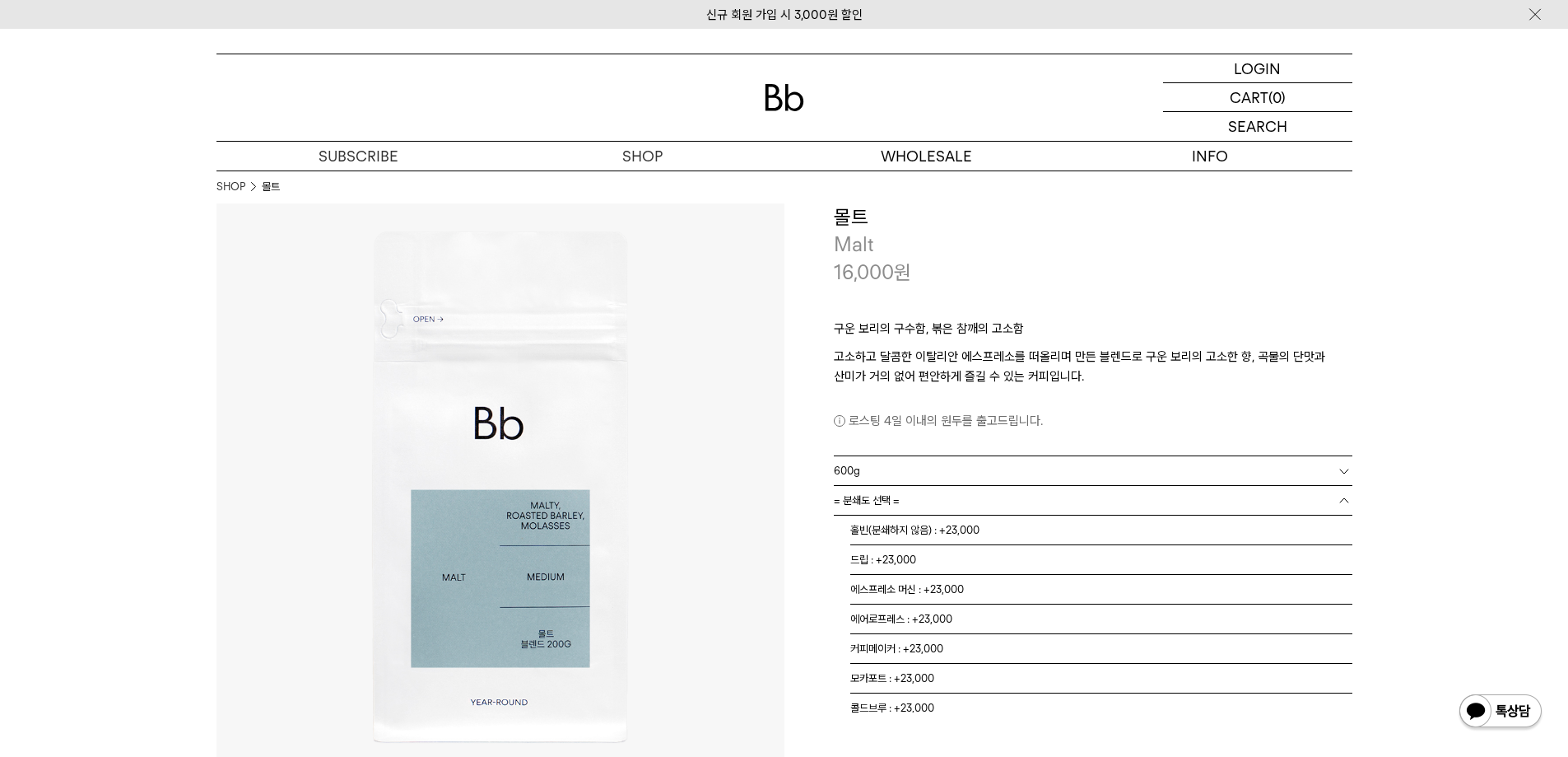
click at [918, 502] on link "= 분쇄도 선택 =" at bounding box center [1094, 500] width 519 height 29
click at [916, 562] on li "드립 : +23,000" at bounding box center [1101, 560] width 502 height 30
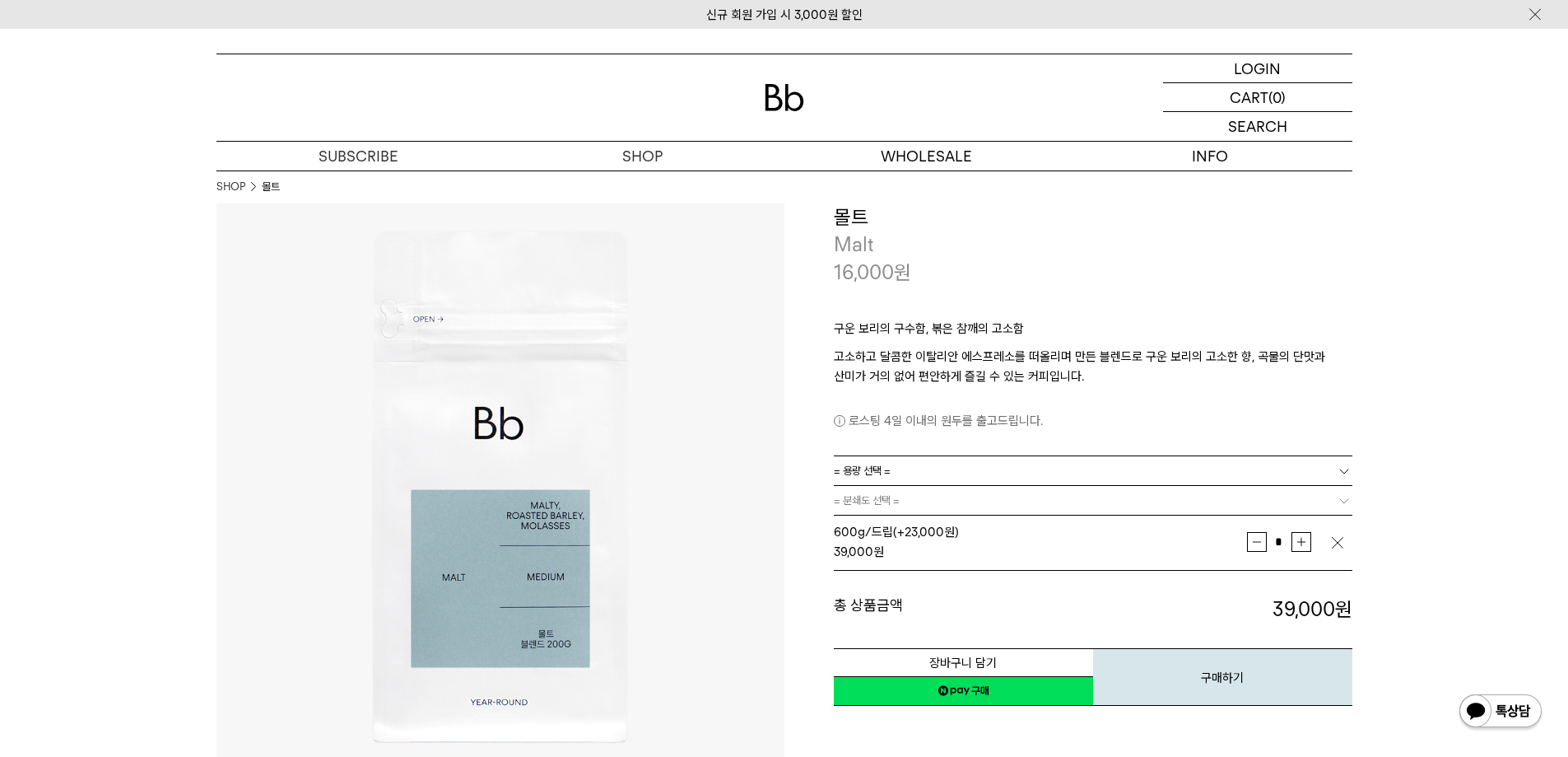
click at [906, 473] on link "= 용량 선택 =" at bounding box center [1094, 470] width 519 height 29
click at [891, 562] on li "1kg" at bounding box center [1101, 560] width 502 height 30
click at [878, 494] on span "= 분쇄도 선택 =" at bounding box center [867, 500] width 66 height 29
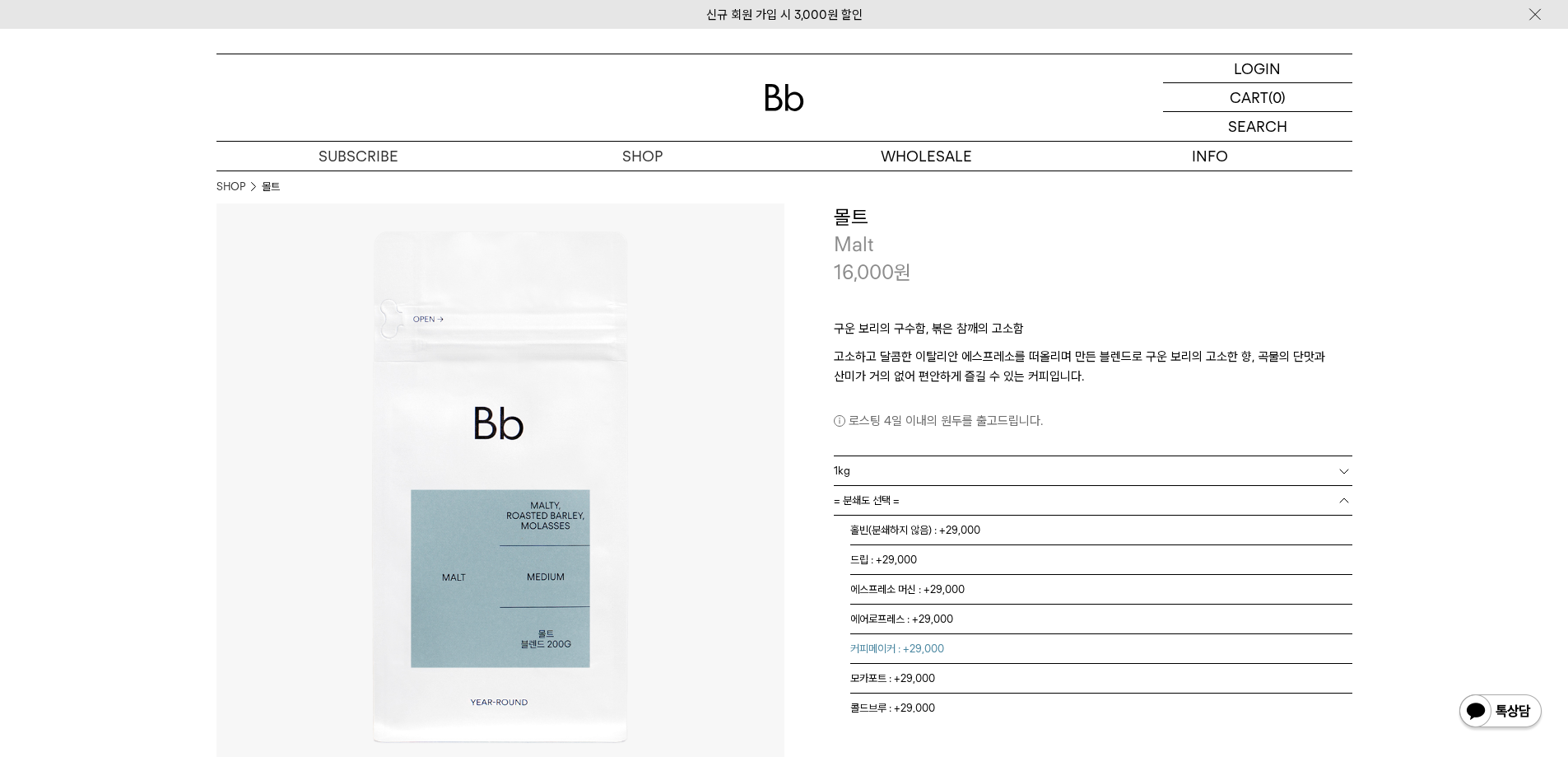
click at [894, 652] on li "커피메이커 : +29,000" at bounding box center [1101, 649] width 502 height 30
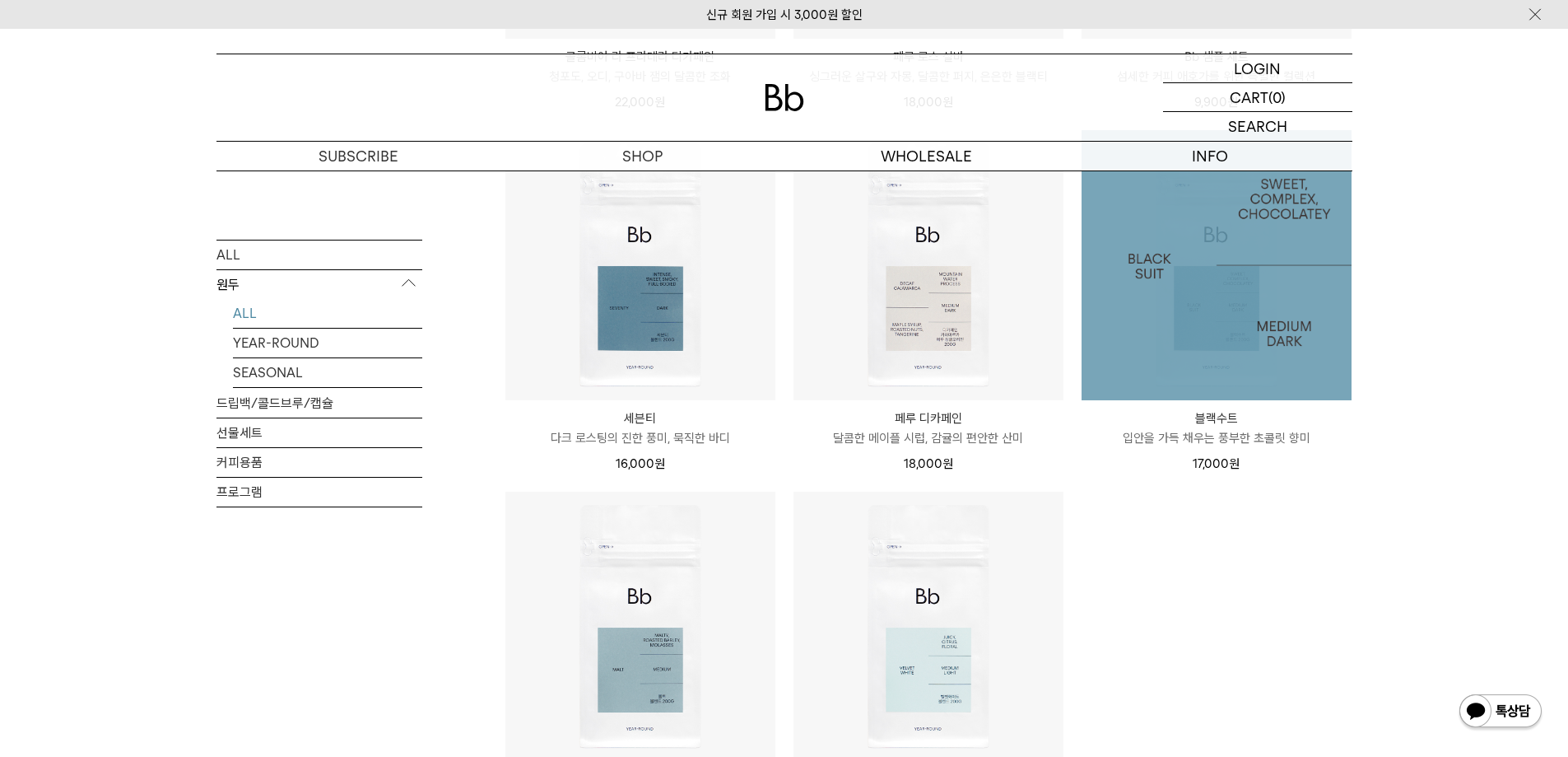
scroll to position [906, 0]
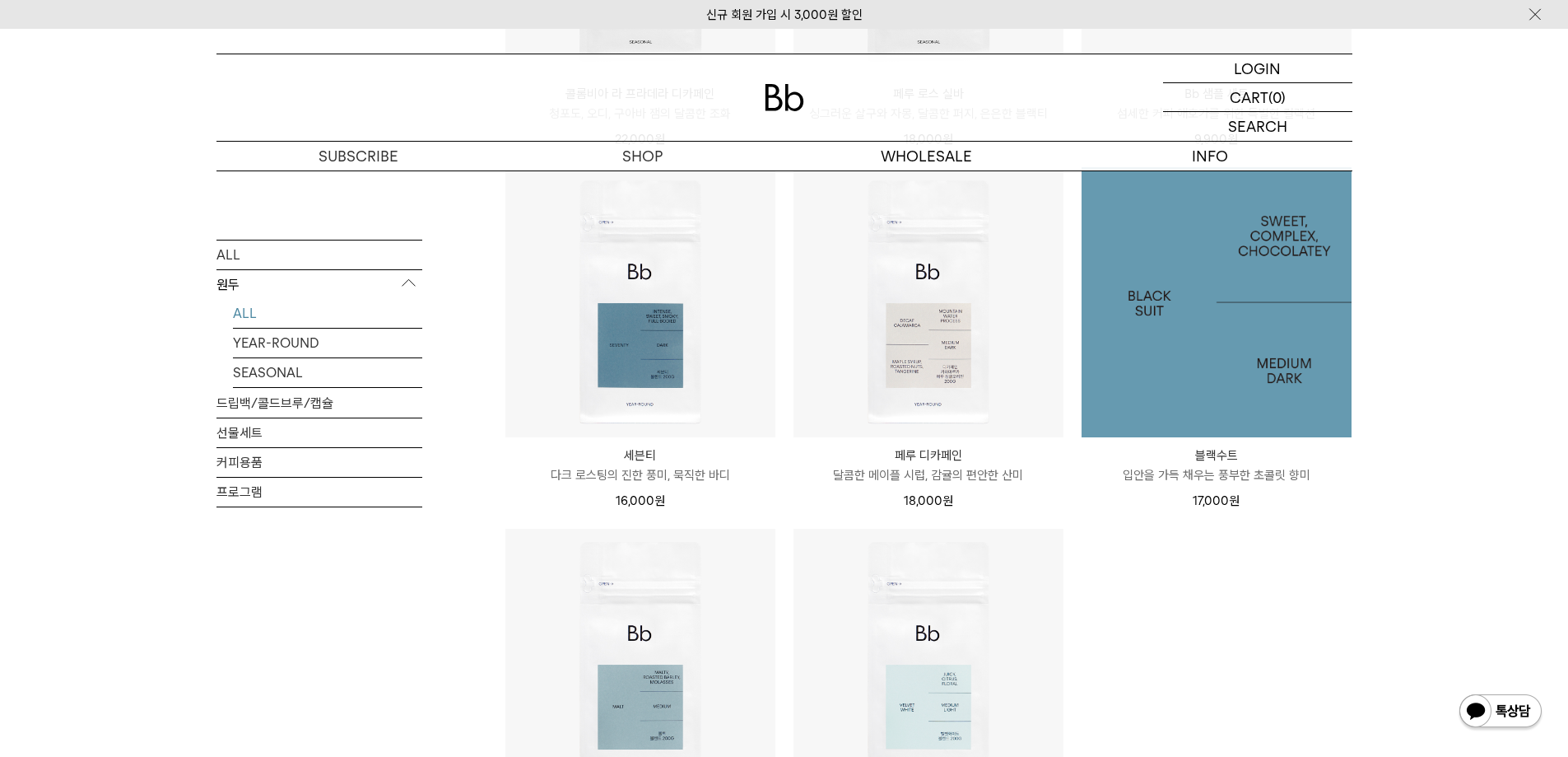
click at [1207, 353] on img at bounding box center [1217, 302] width 270 height 270
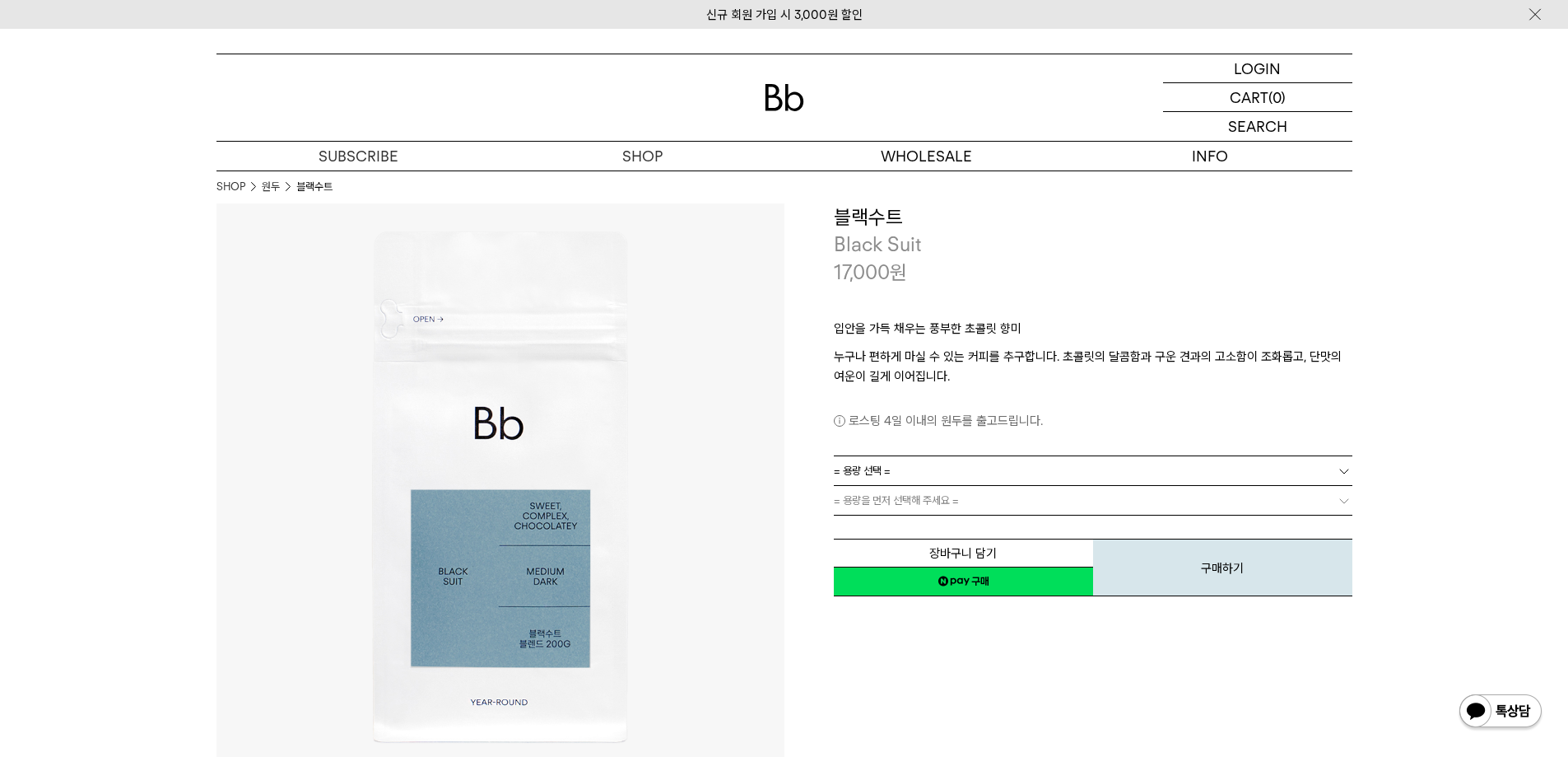
click at [977, 472] on link "= 용량 선택 =" at bounding box center [1094, 470] width 519 height 29
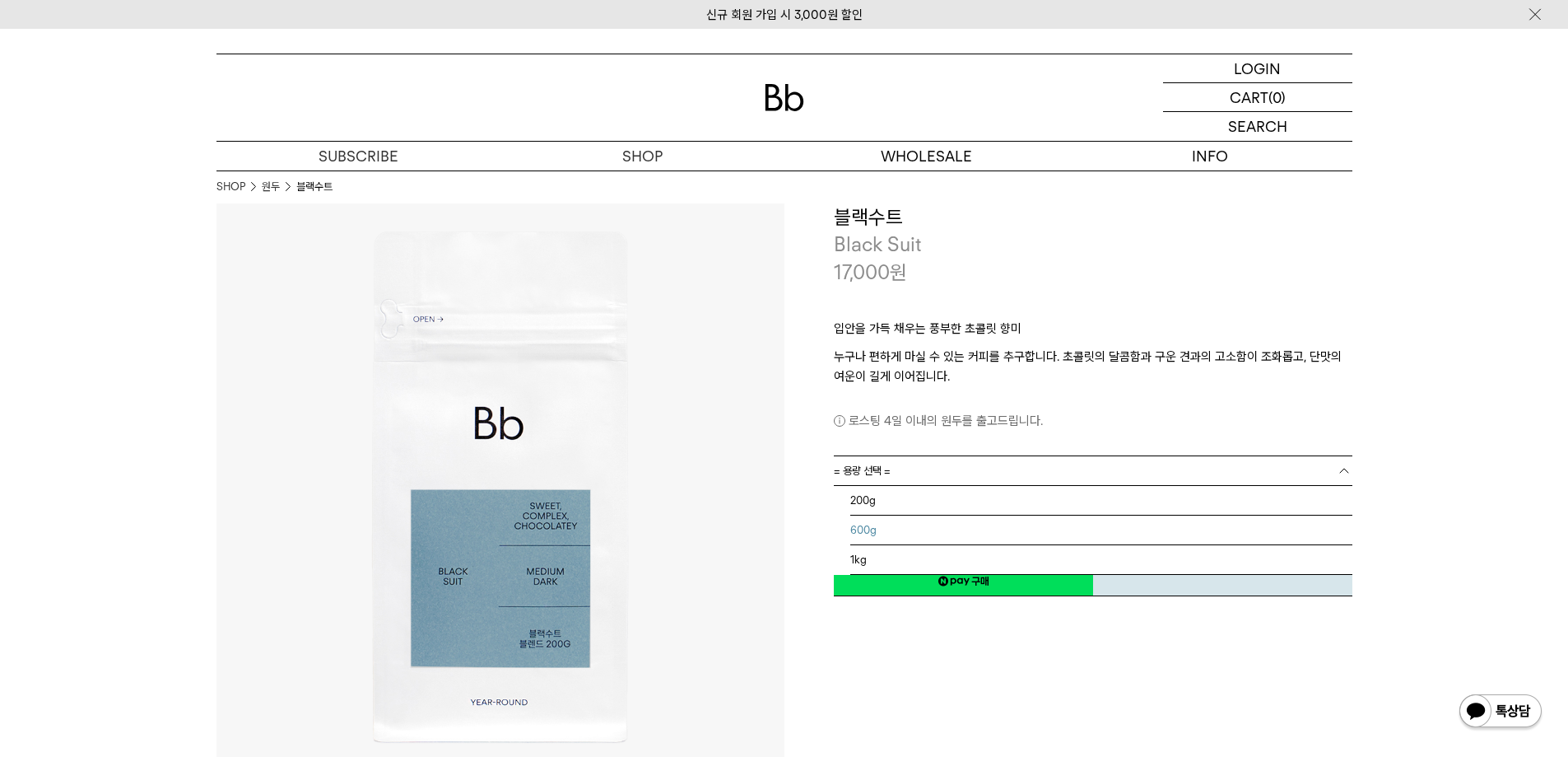
click at [892, 500] on li "200g" at bounding box center [1101, 500] width 502 height 30
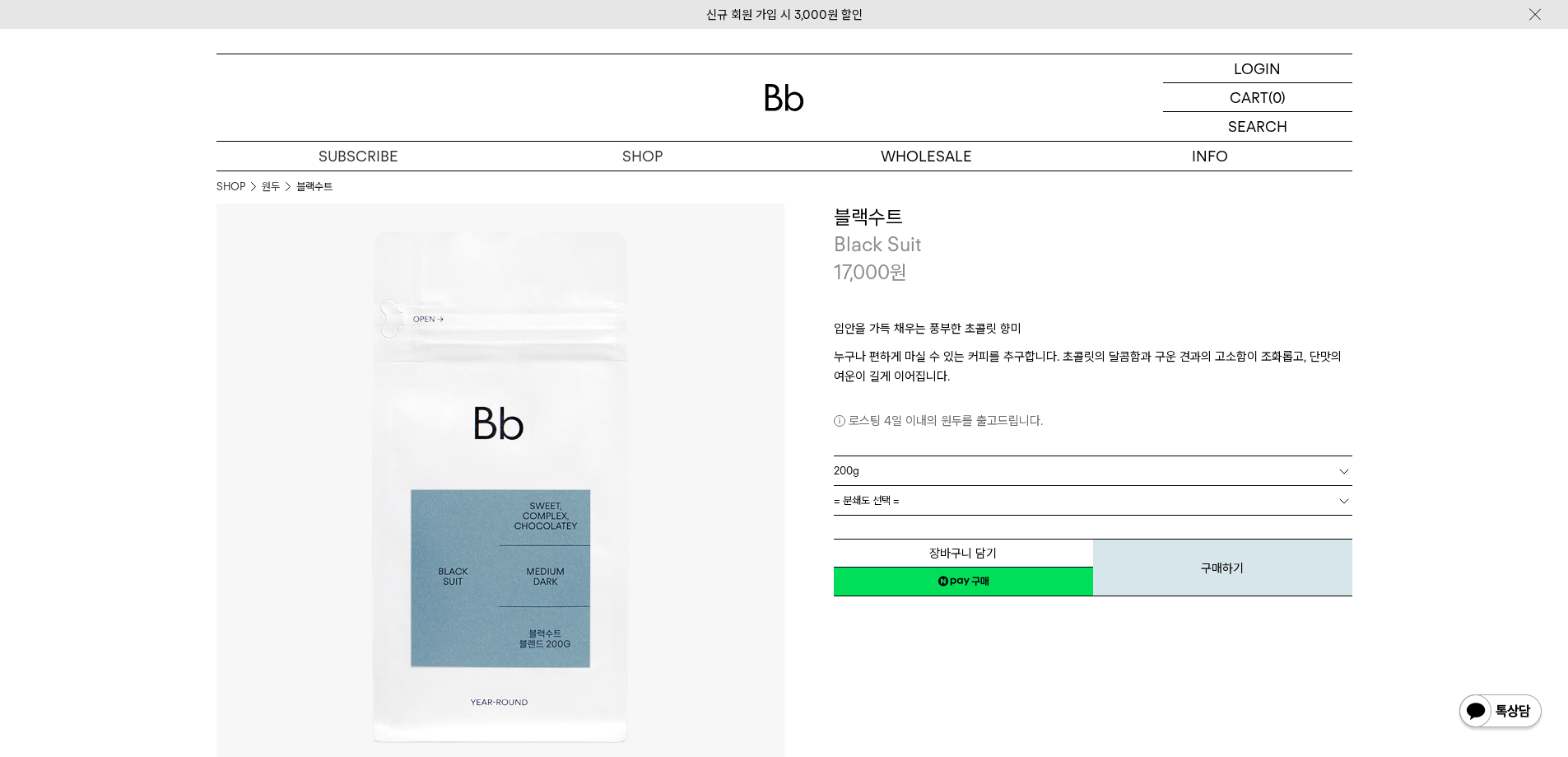
click at [890, 469] on link "200g" at bounding box center [1094, 470] width 519 height 29
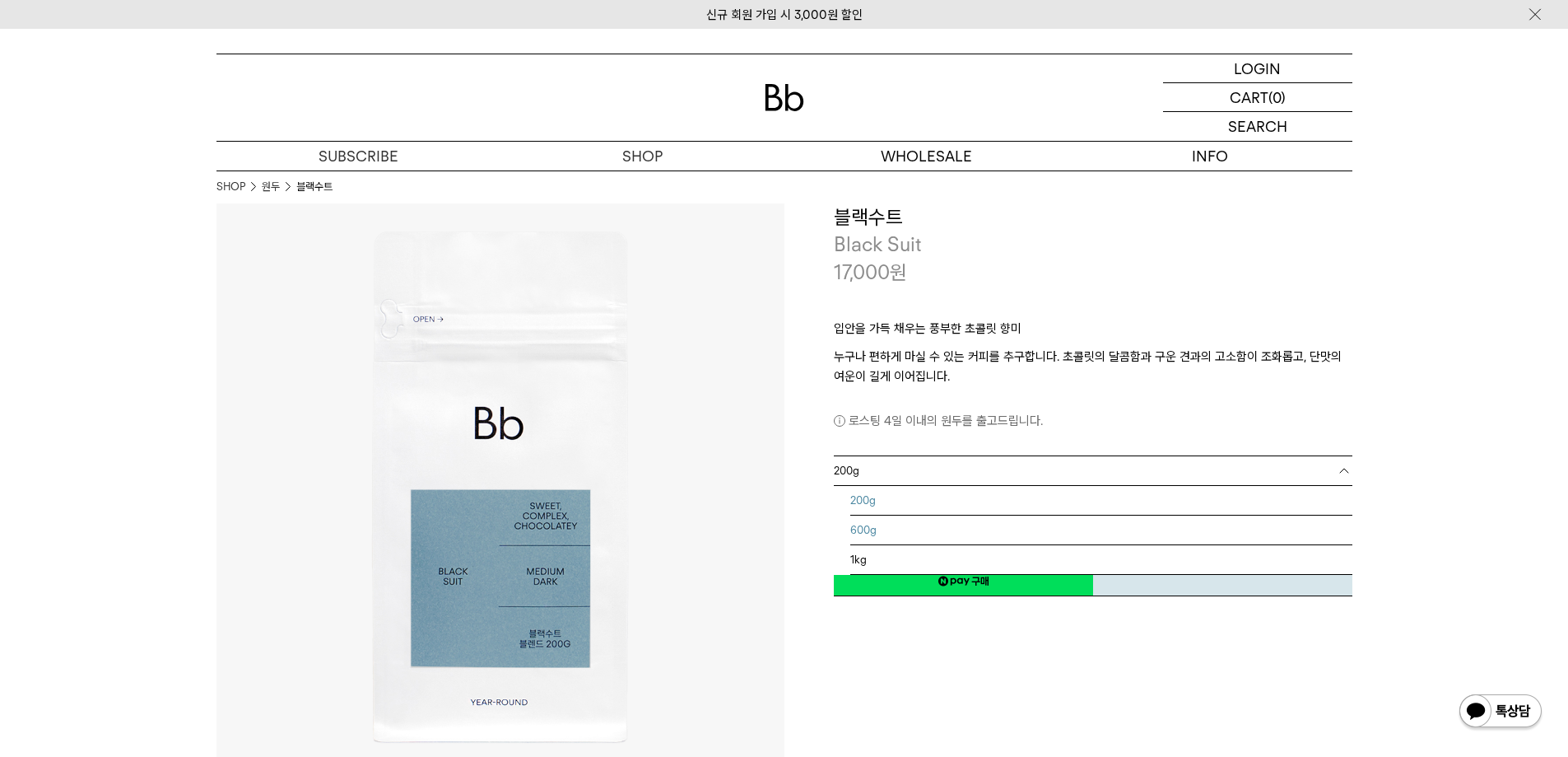
click at [882, 536] on li "600g" at bounding box center [1101, 530] width 502 height 30
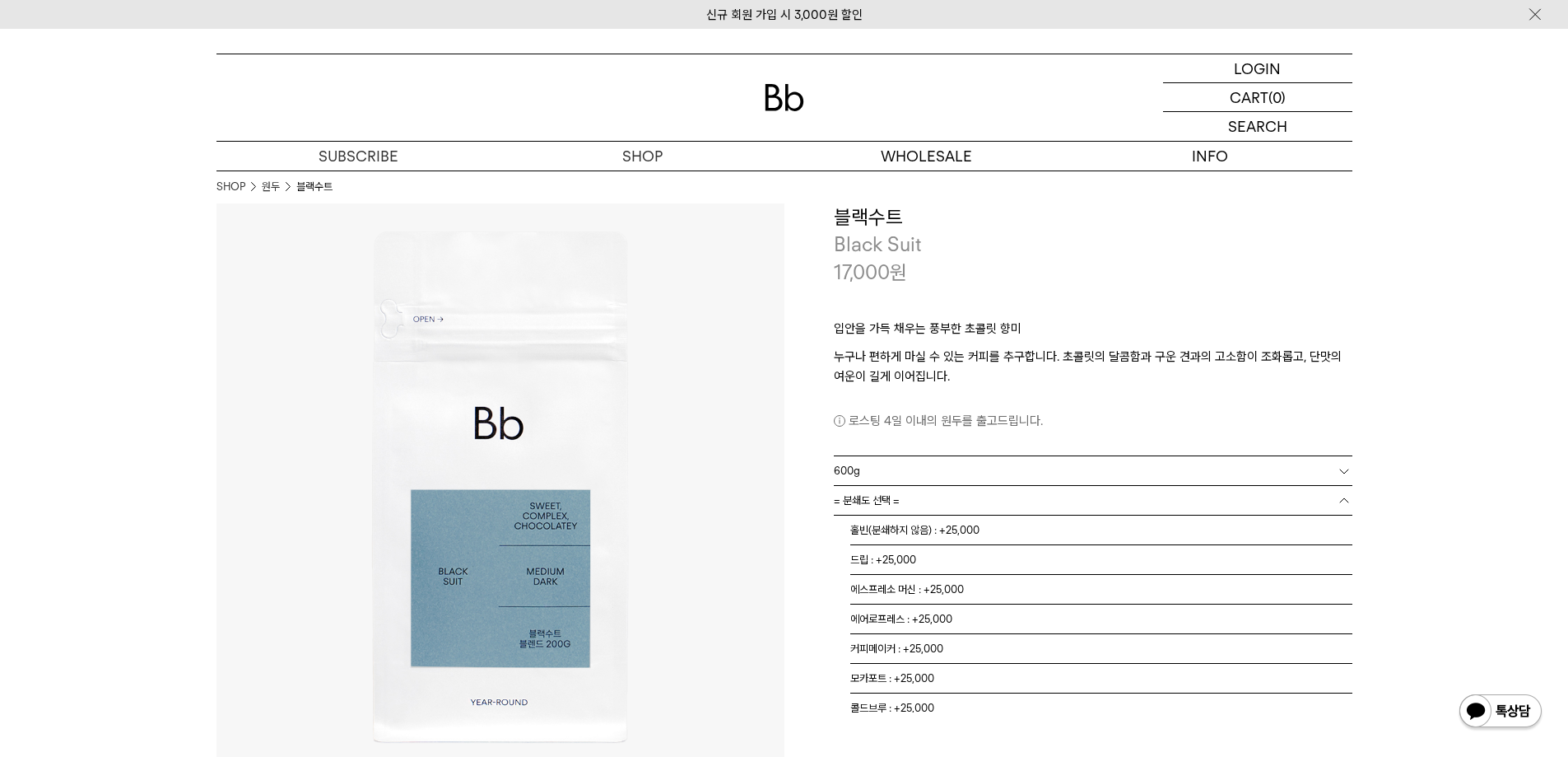
click at [882, 499] on span "= 분쇄도 선택 =" at bounding box center [867, 500] width 66 height 29
click at [888, 552] on li "드립 : +25,000" at bounding box center [1101, 560] width 502 height 30
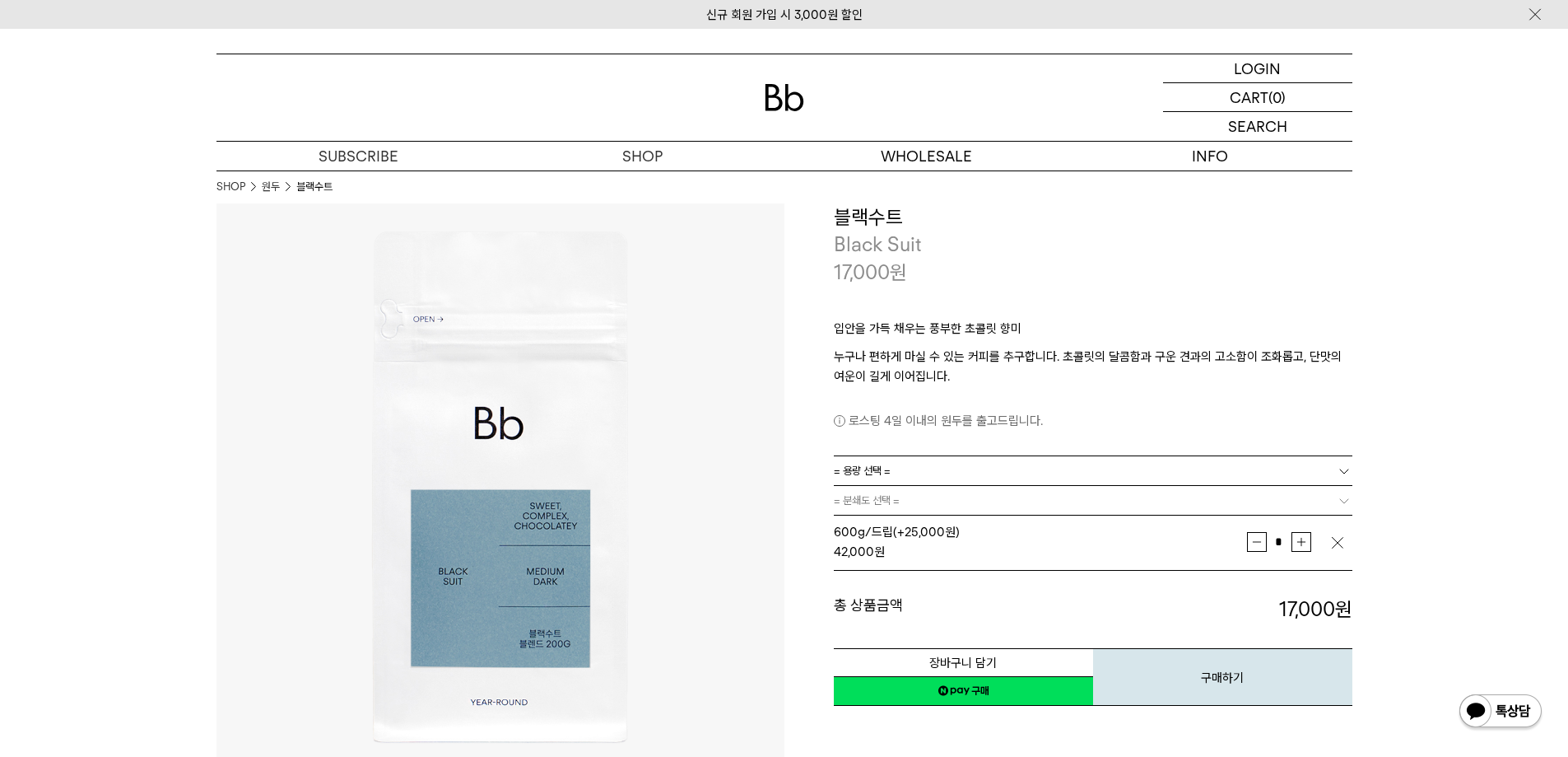
click at [883, 466] on span "= 용량 선택 =" at bounding box center [862, 470] width 57 height 29
click at [886, 562] on li "1kg" at bounding box center [1101, 560] width 502 height 30
click at [884, 532] on span "600g/드립 (+25,000원)" at bounding box center [897, 531] width 126 height 15
click at [872, 496] on span "= 분쇄도 선택 =" at bounding box center [867, 500] width 66 height 29
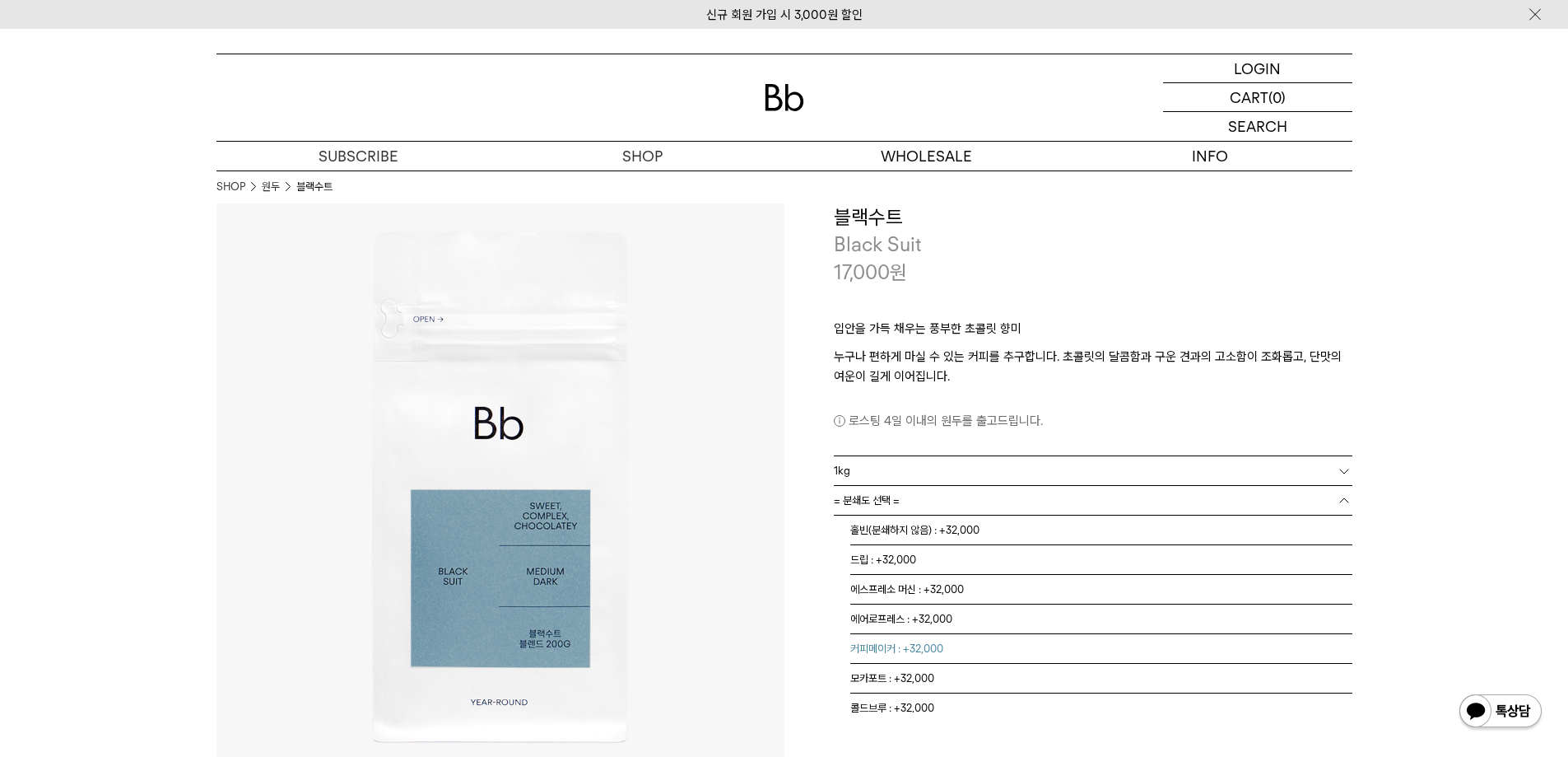
click at [903, 647] on li "커피메이커 : +32,000" at bounding box center [1101, 649] width 502 height 30
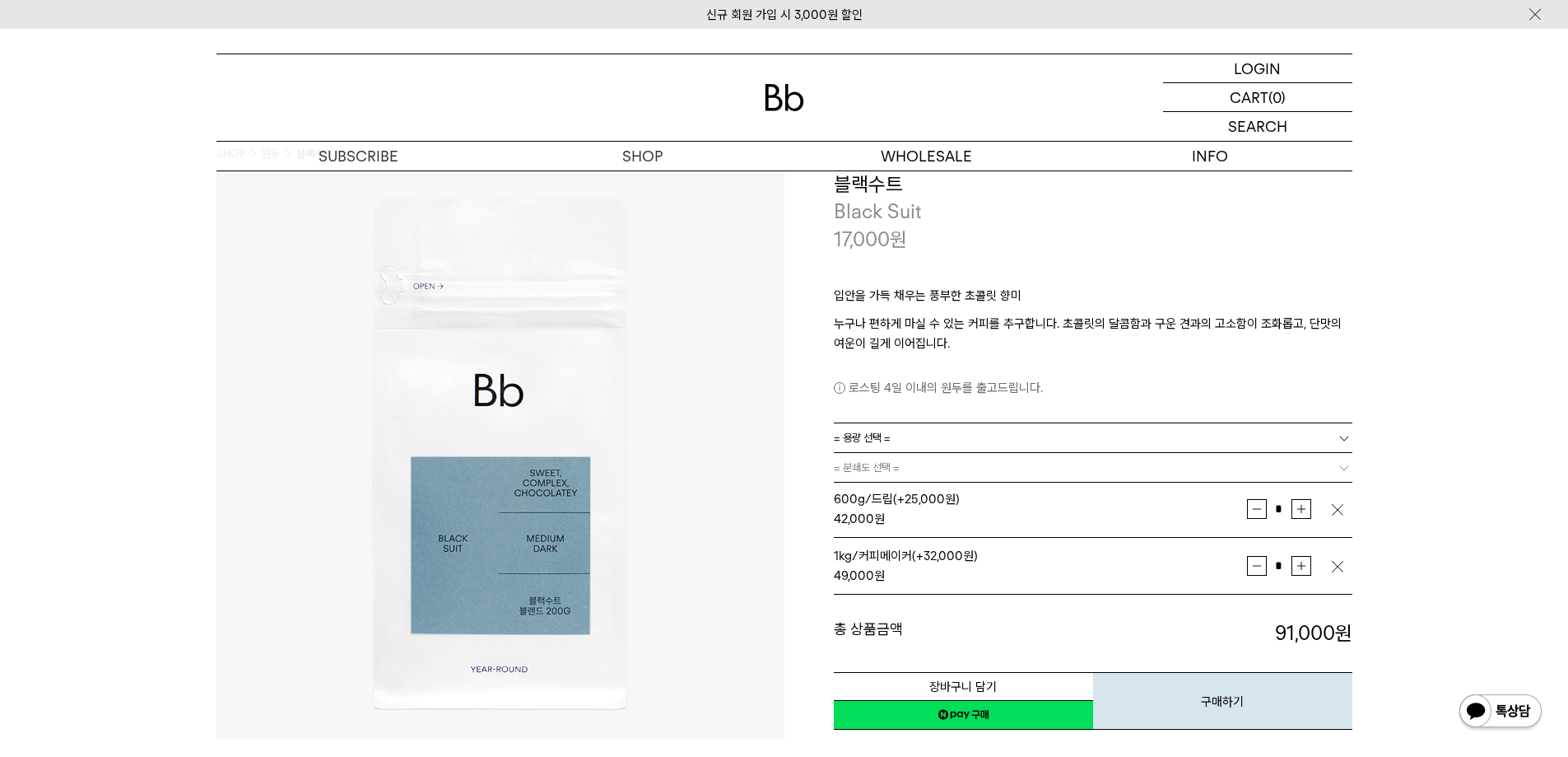
scroll to position [82, 0]
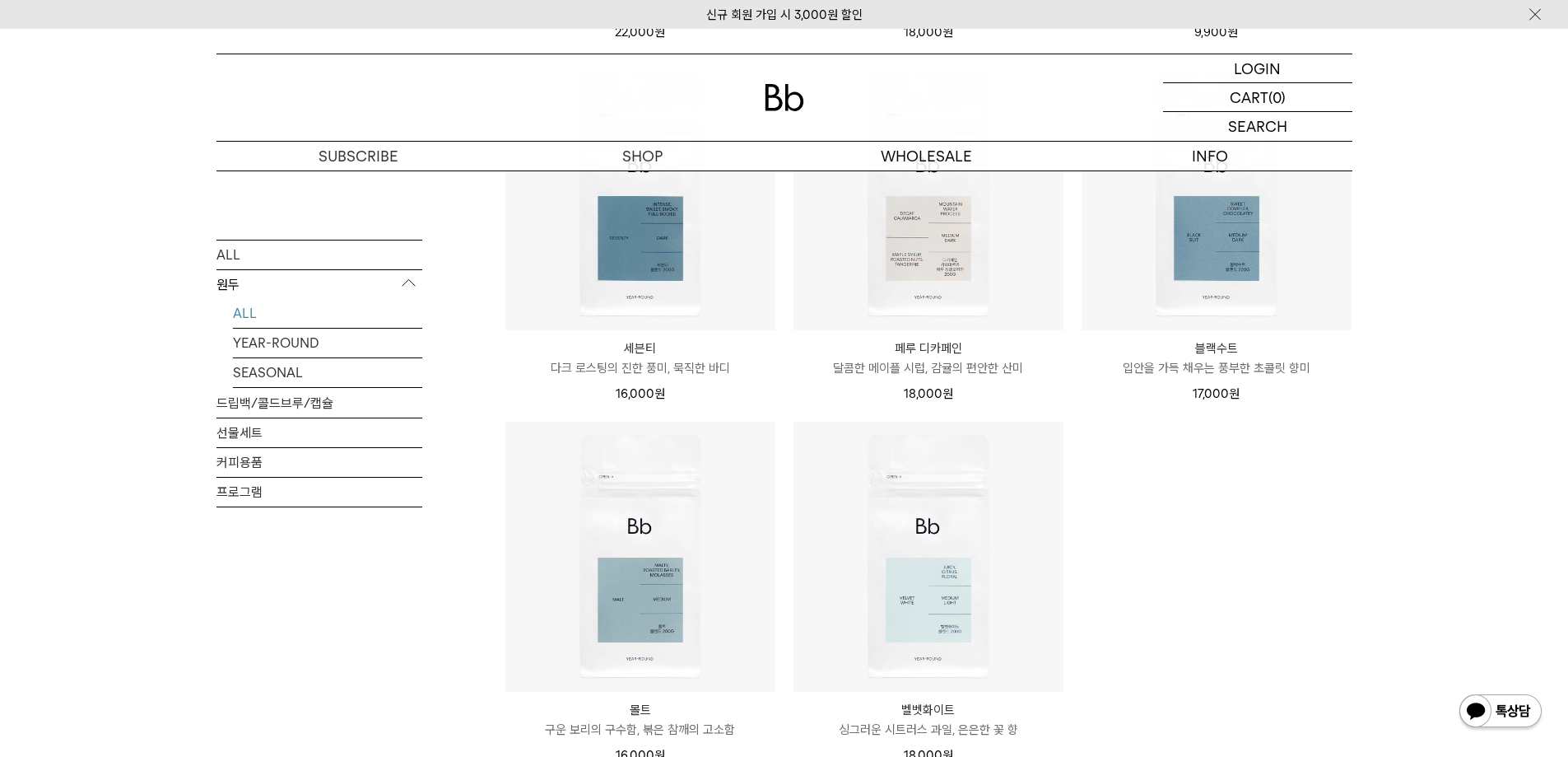
scroll to position [988, 0]
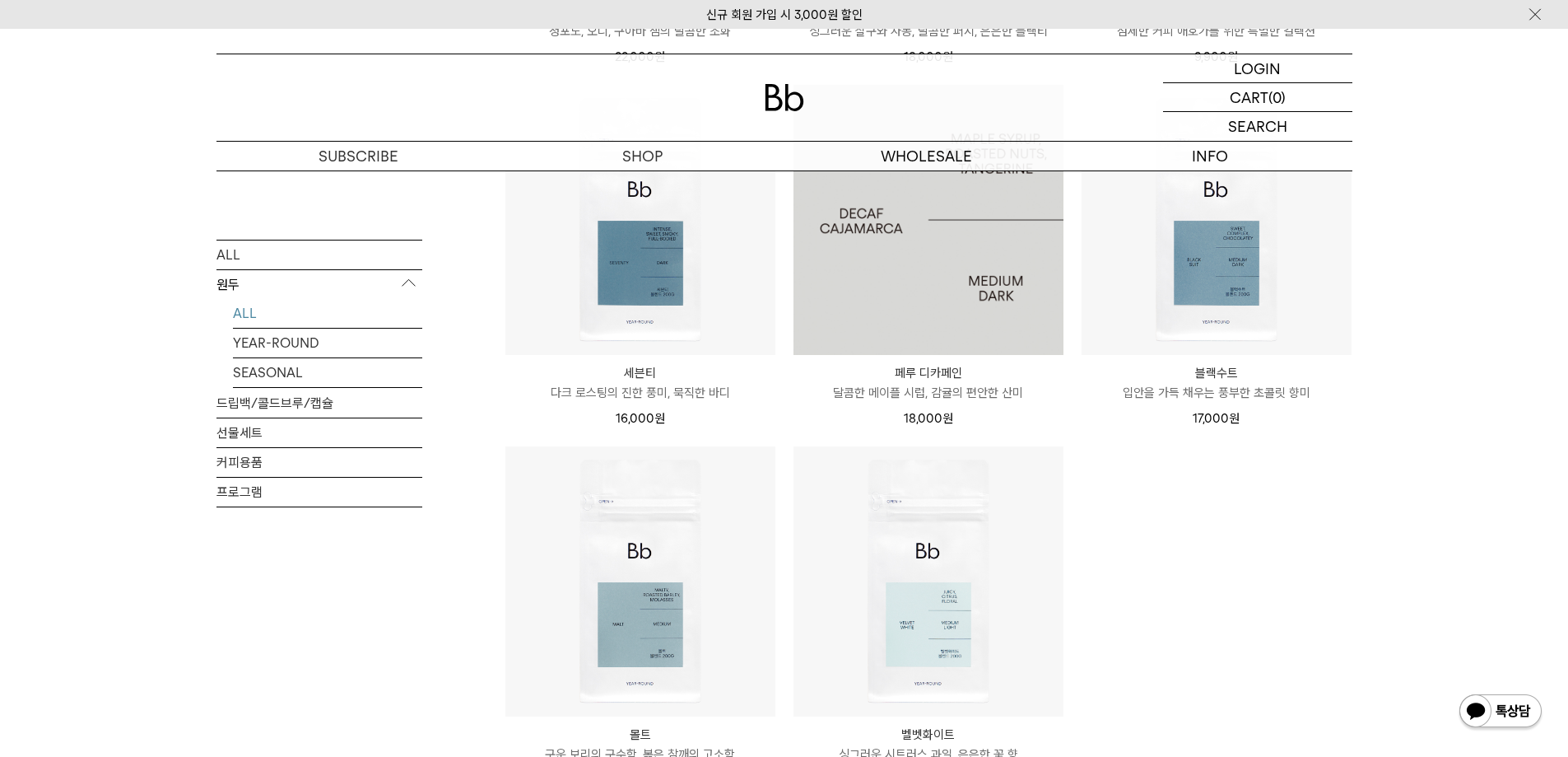
click at [1001, 261] on img at bounding box center [928, 220] width 270 height 270
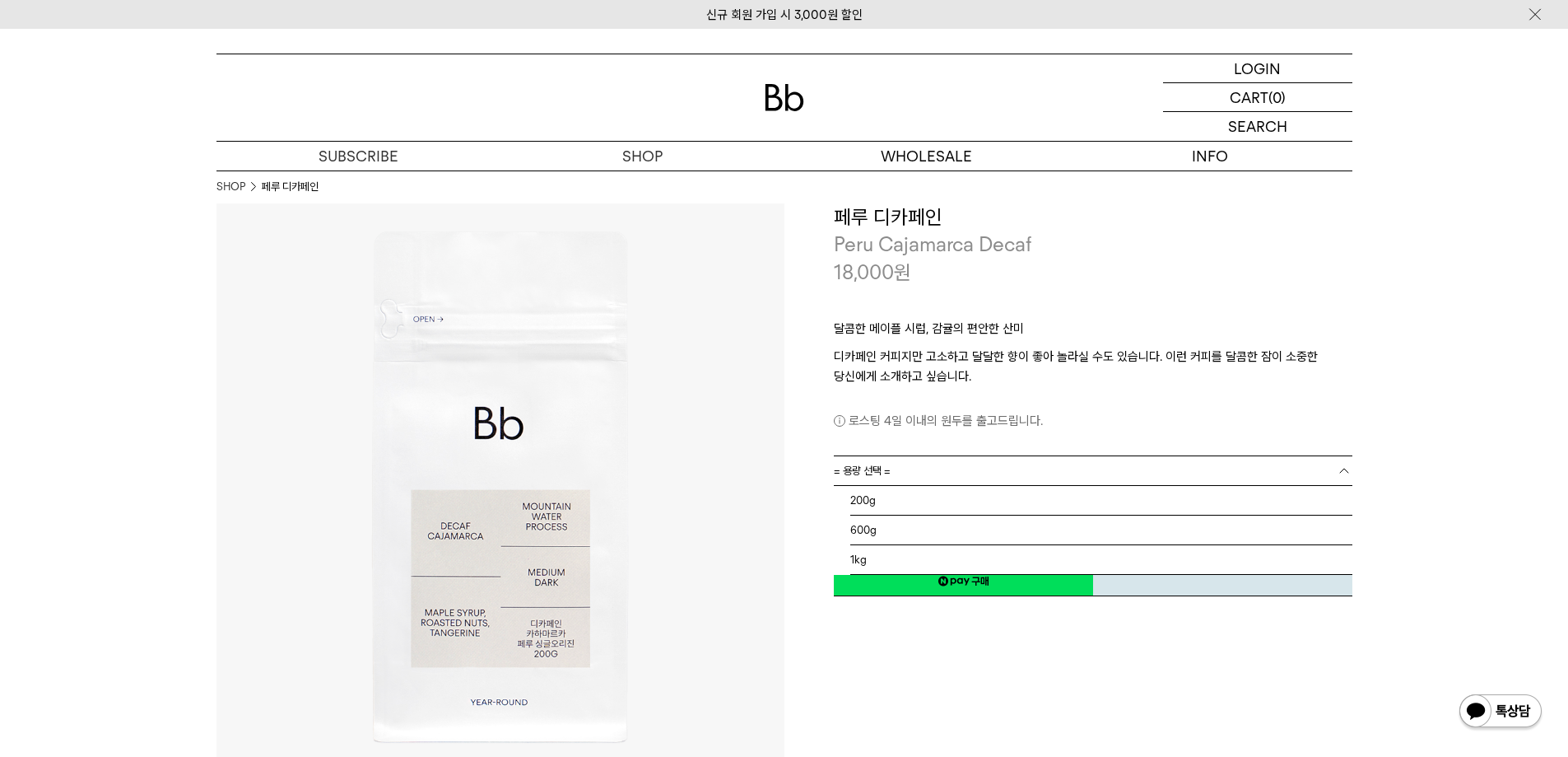
click at [953, 467] on link "= 용량 선택 =" at bounding box center [1094, 470] width 519 height 29
click at [914, 525] on li "600g" at bounding box center [1101, 530] width 502 height 30
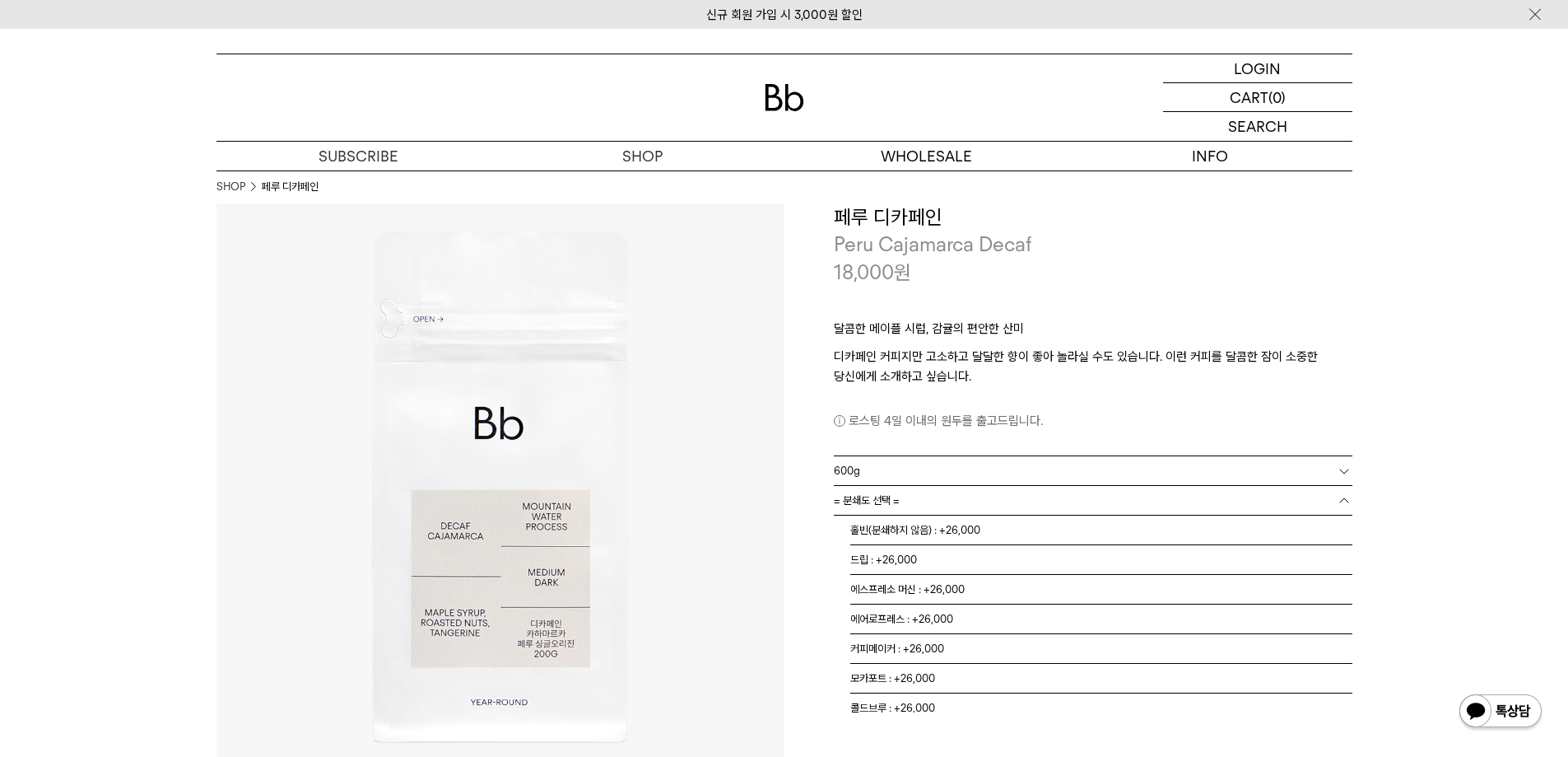
click at [887, 497] on span "= 분쇄도 선택 =" at bounding box center [867, 500] width 66 height 29
click at [894, 563] on li "드립 : +26,000" at bounding box center [1101, 560] width 502 height 30
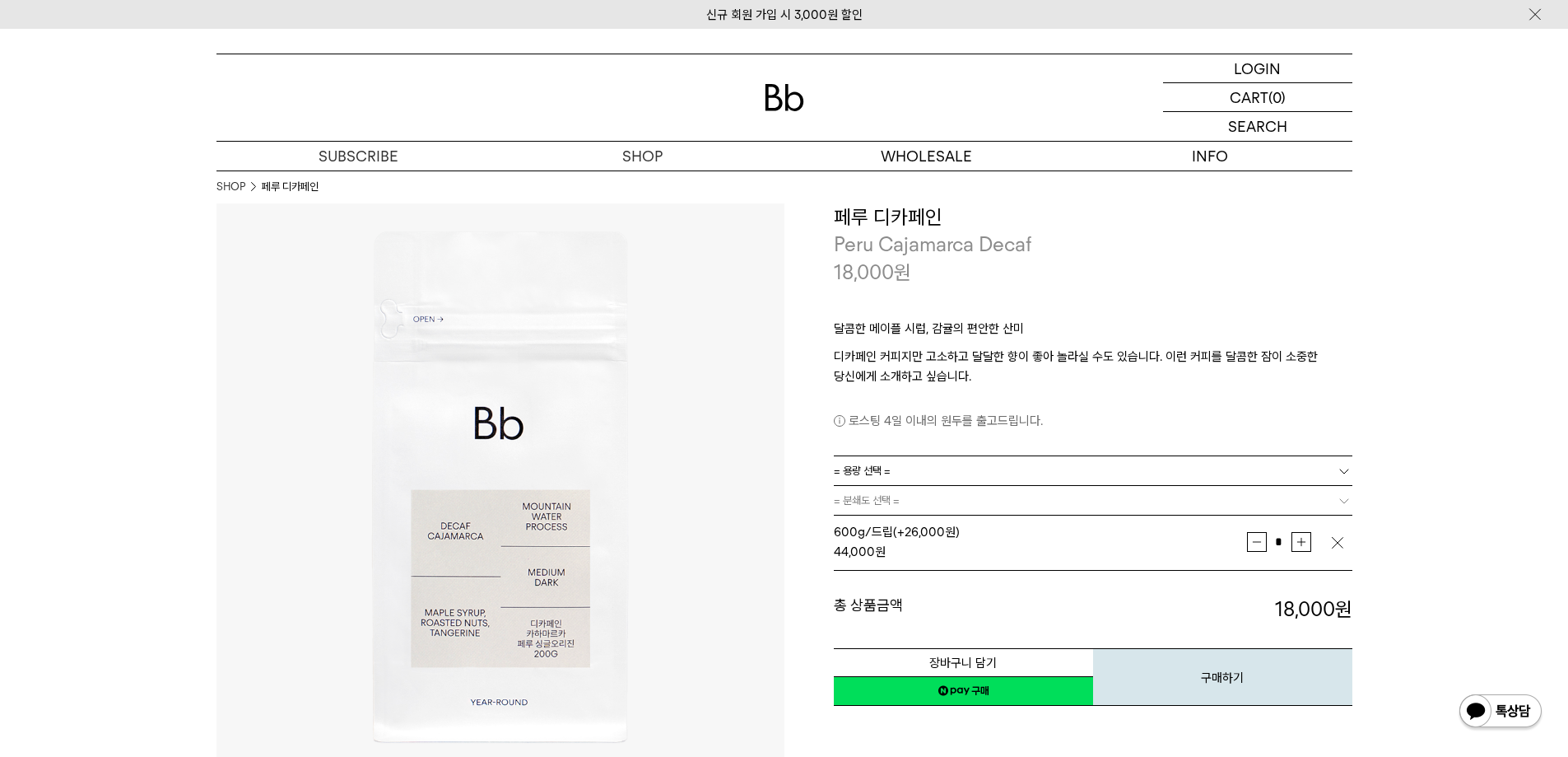
click at [894, 473] on link "= 용량 선택 =" at bounding box center [1094, 470] width 519 height 29
click at [889, 554] on li "1kg" at bounding box center [1101, 560] width 502 height 30
click at [874, 500] on span "= 분쇄도 선택 =" at bounding box center [867, 500] width 66 height 29
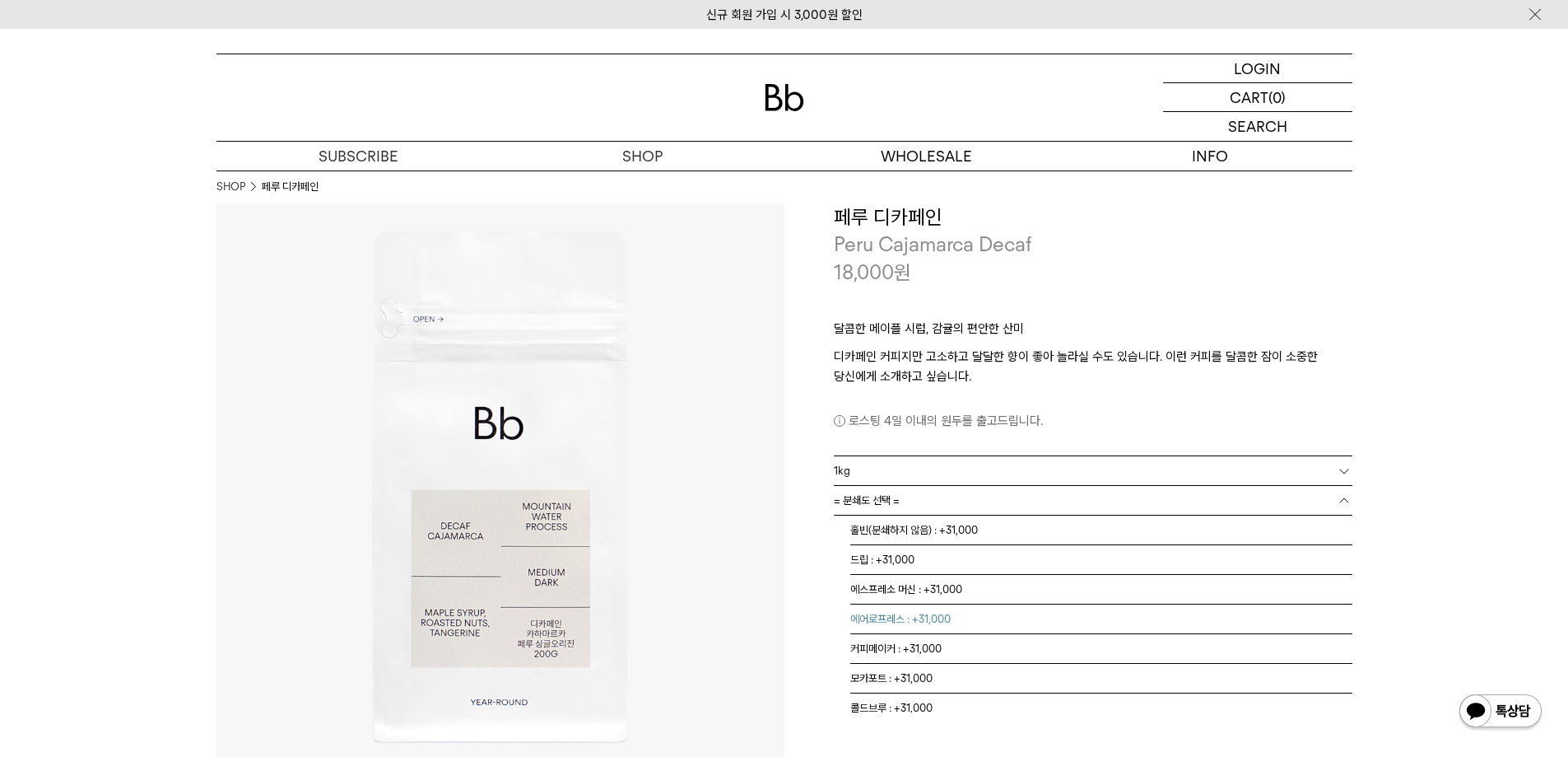
click at [896, 621] on li "에어로프레스 : +31,000" at bounding box center [1101, 619] width 502 height 30
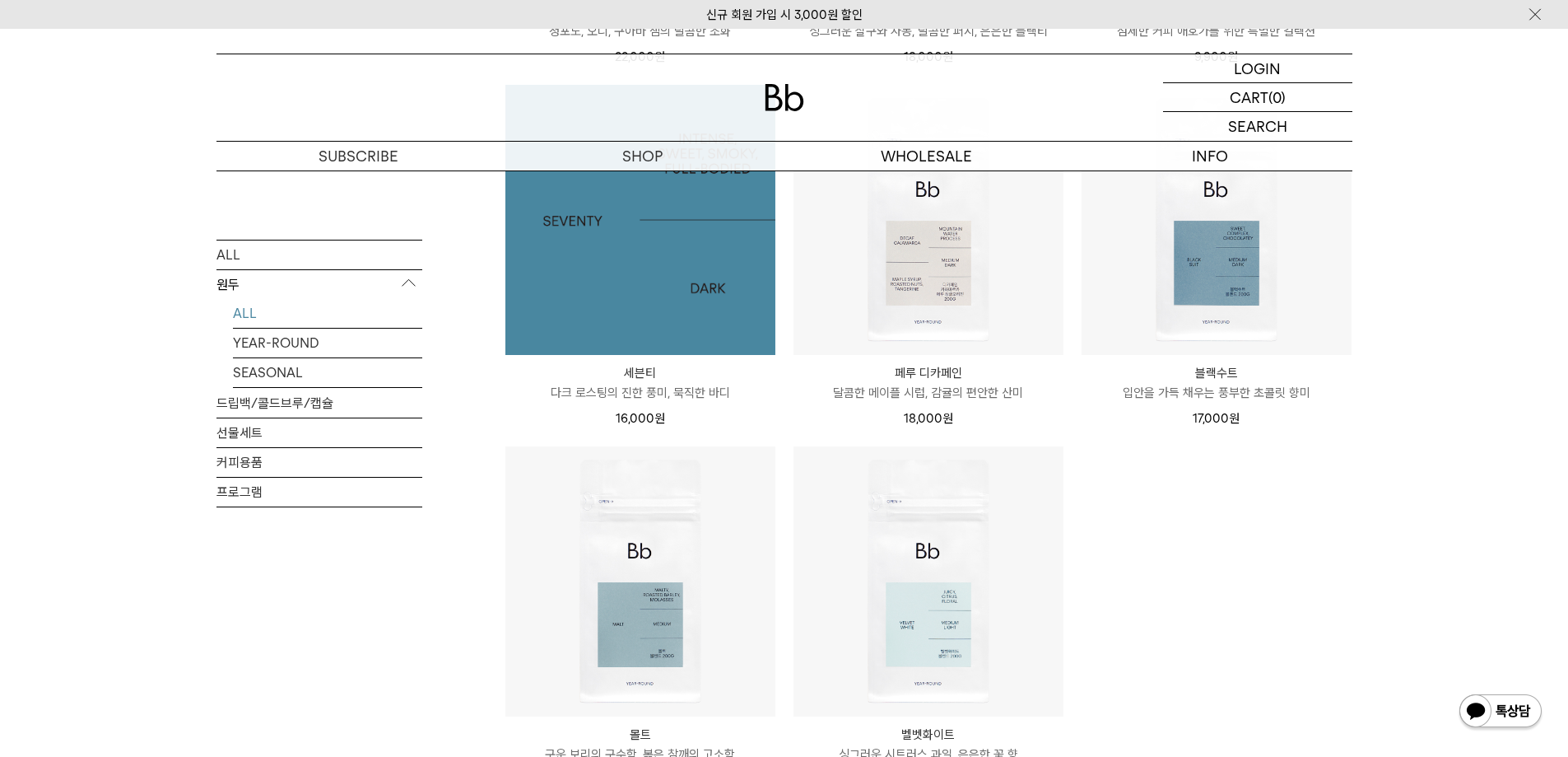
click at [679, 278] on img at bounding box center [640, 220] width 270 height 270
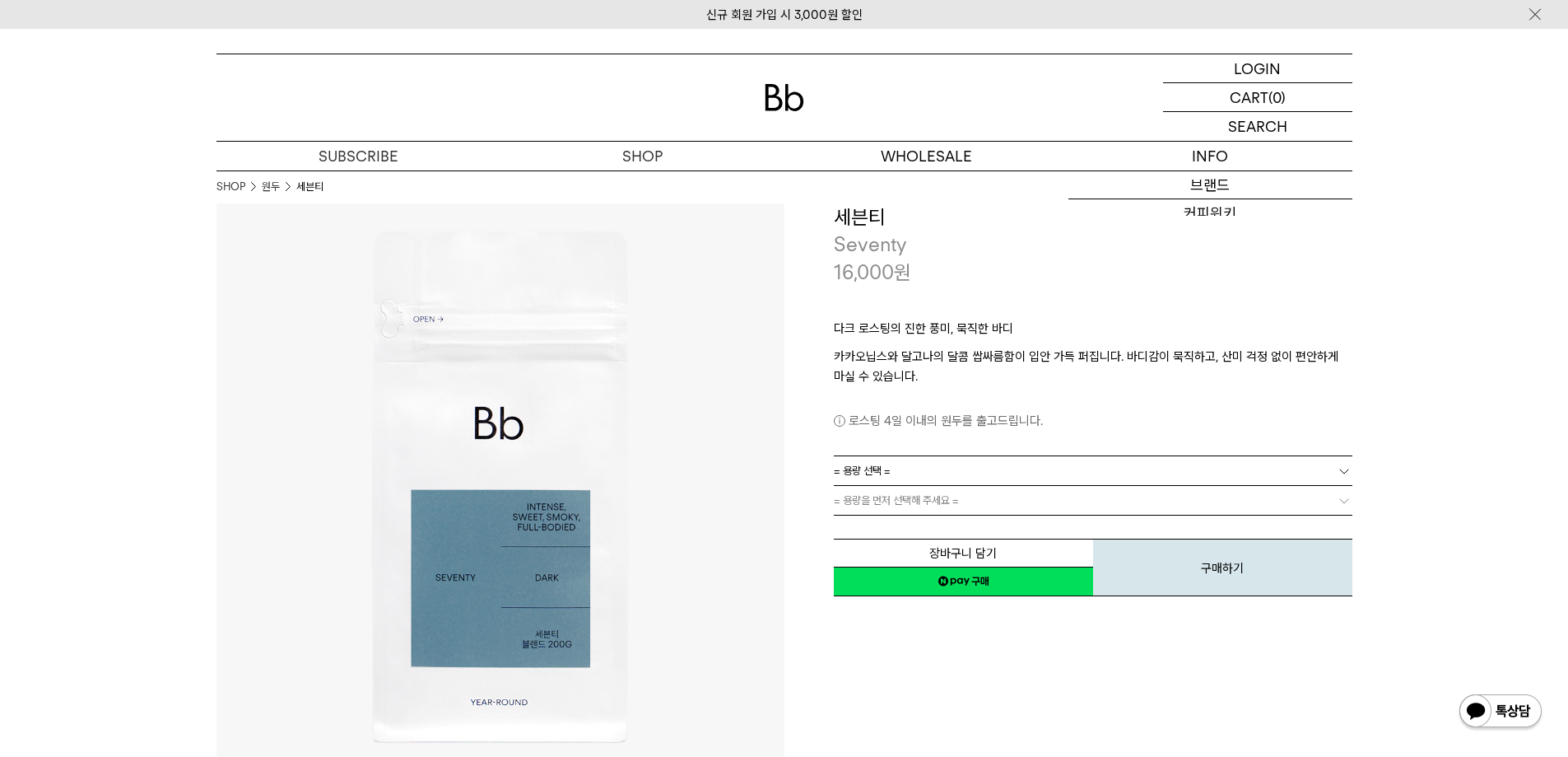
click at [914, 472] on link "= 용량 선택 =" at bounding box center [1094, 470] width 519 height 29
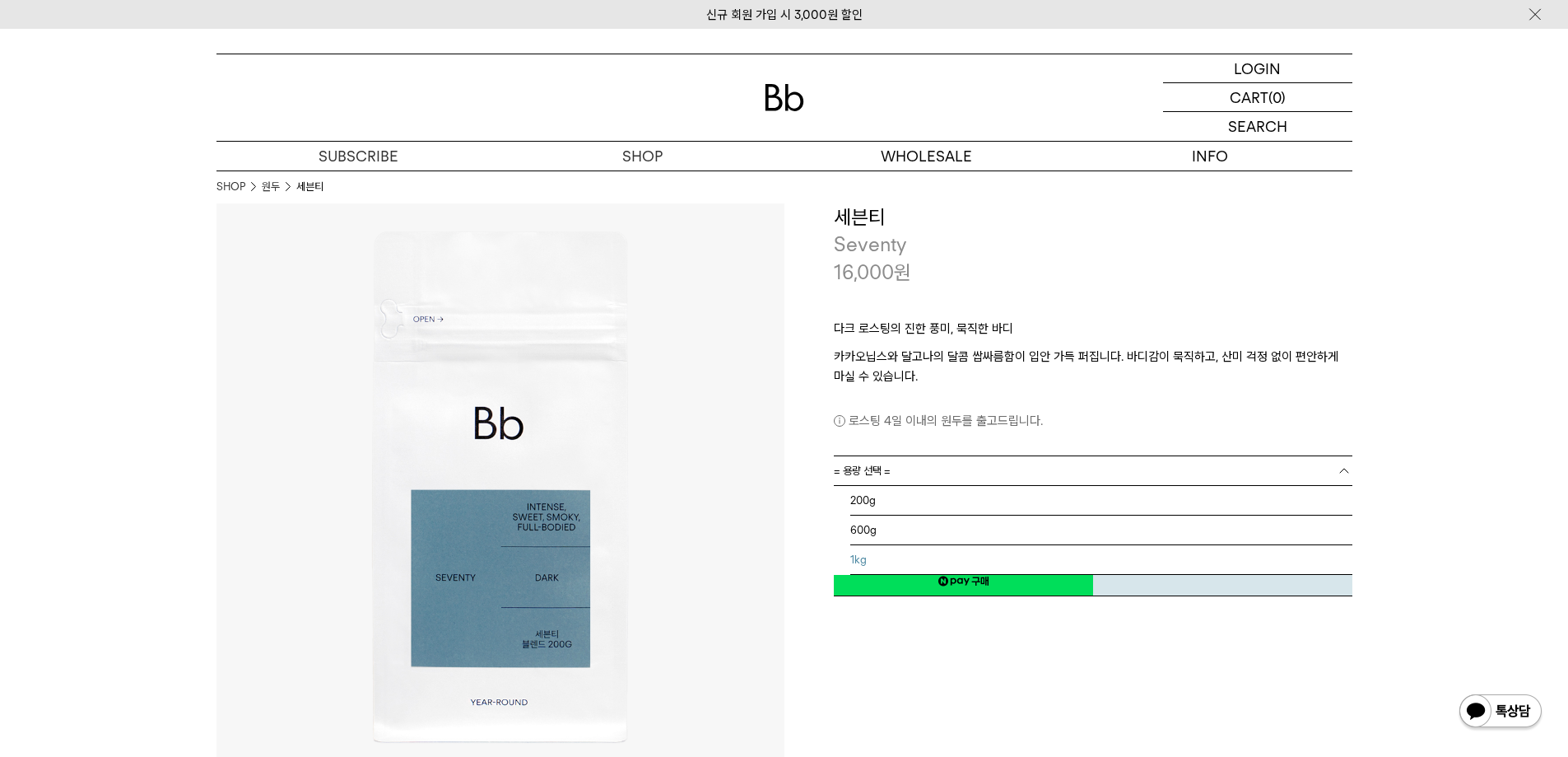
click at [910, 530] on li "600g" at bounding box center [1101, 530] width 502 height 30
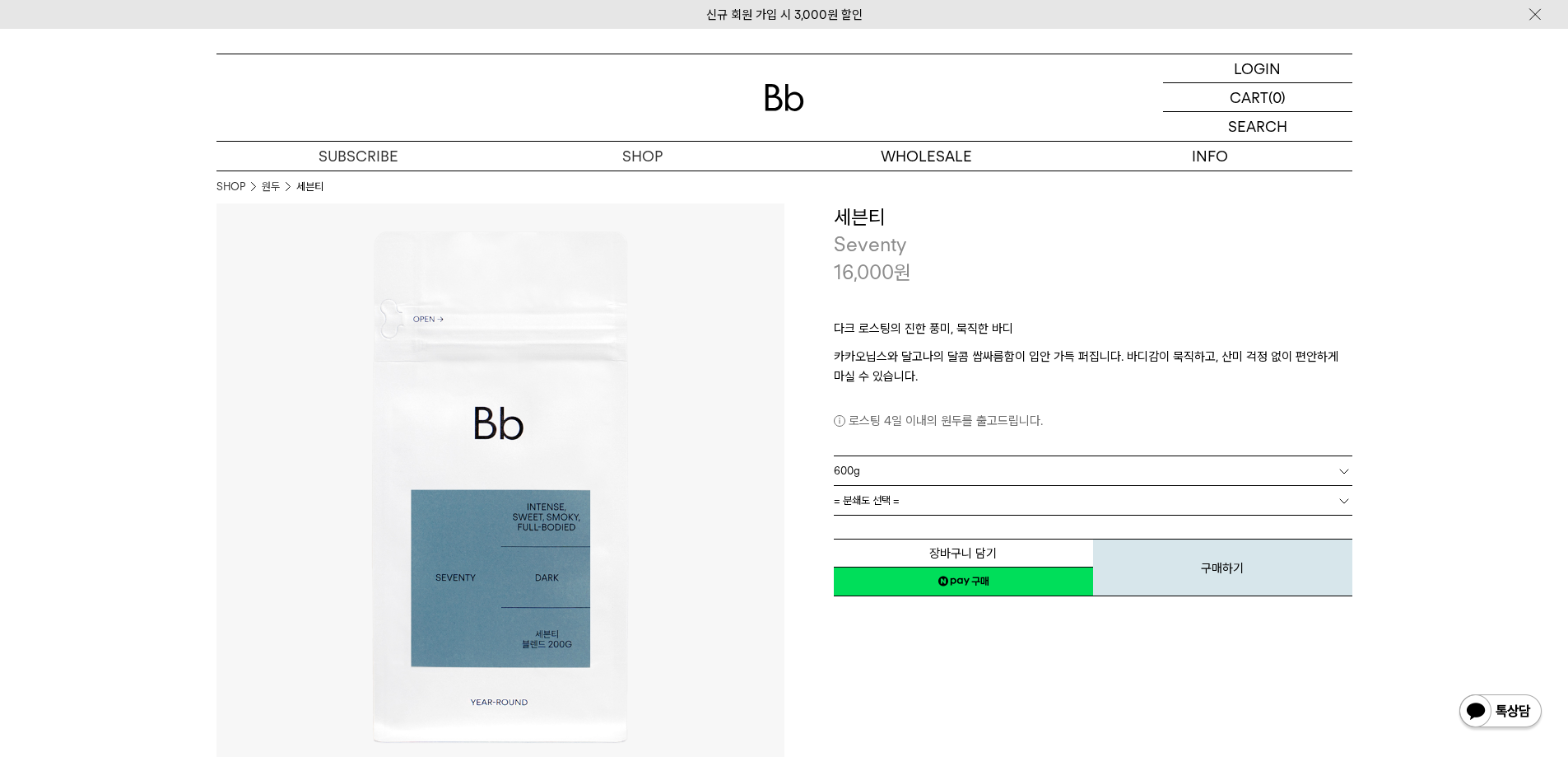
click at [907, 505] on link "= 분쇄도 선택 =" at bounding box center [1094, 500] width 519 height 29
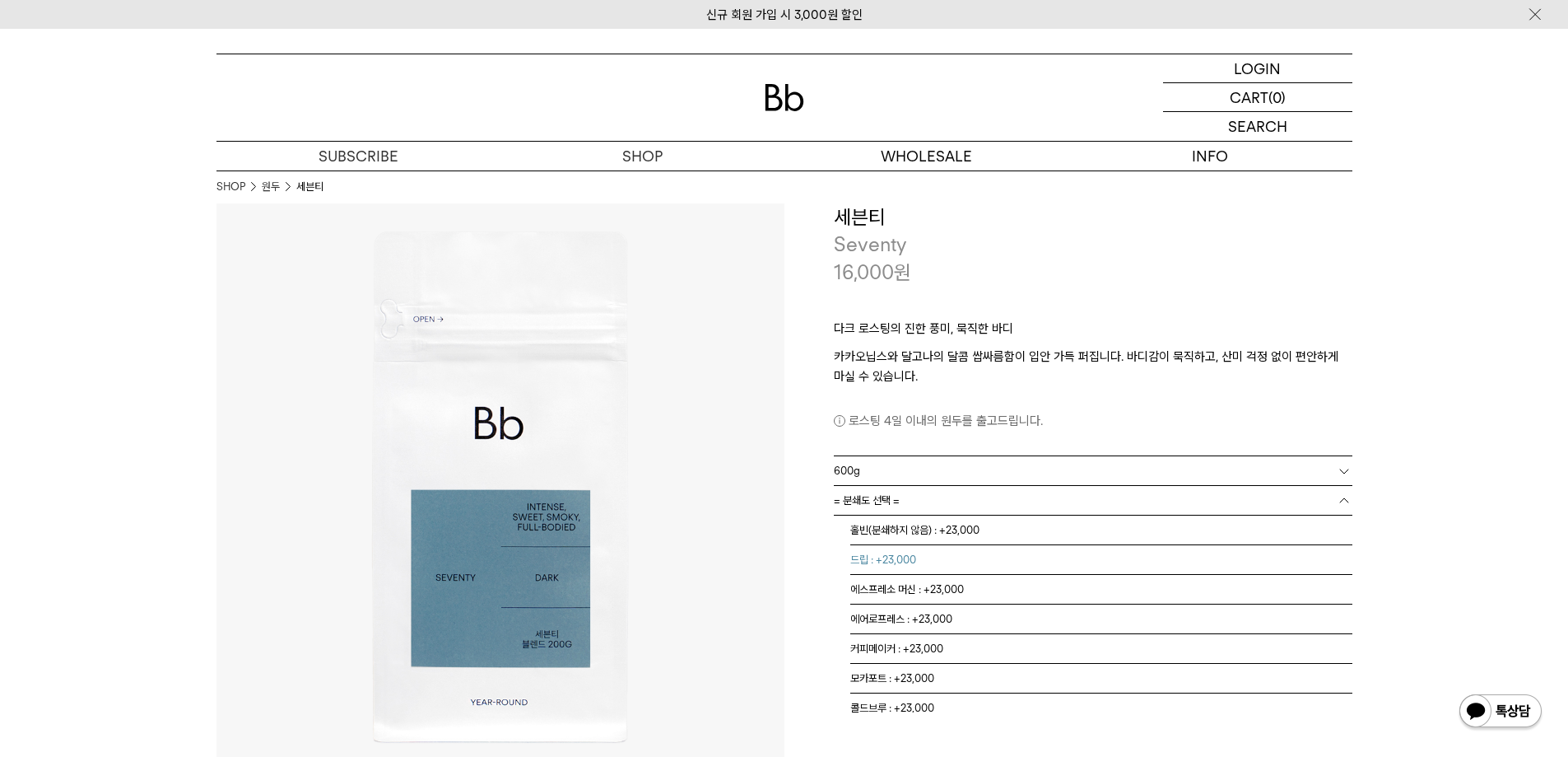
click at [909, 564] on li "드립 : +23,000" at bounding box center [1101, 560] width 502 height 30
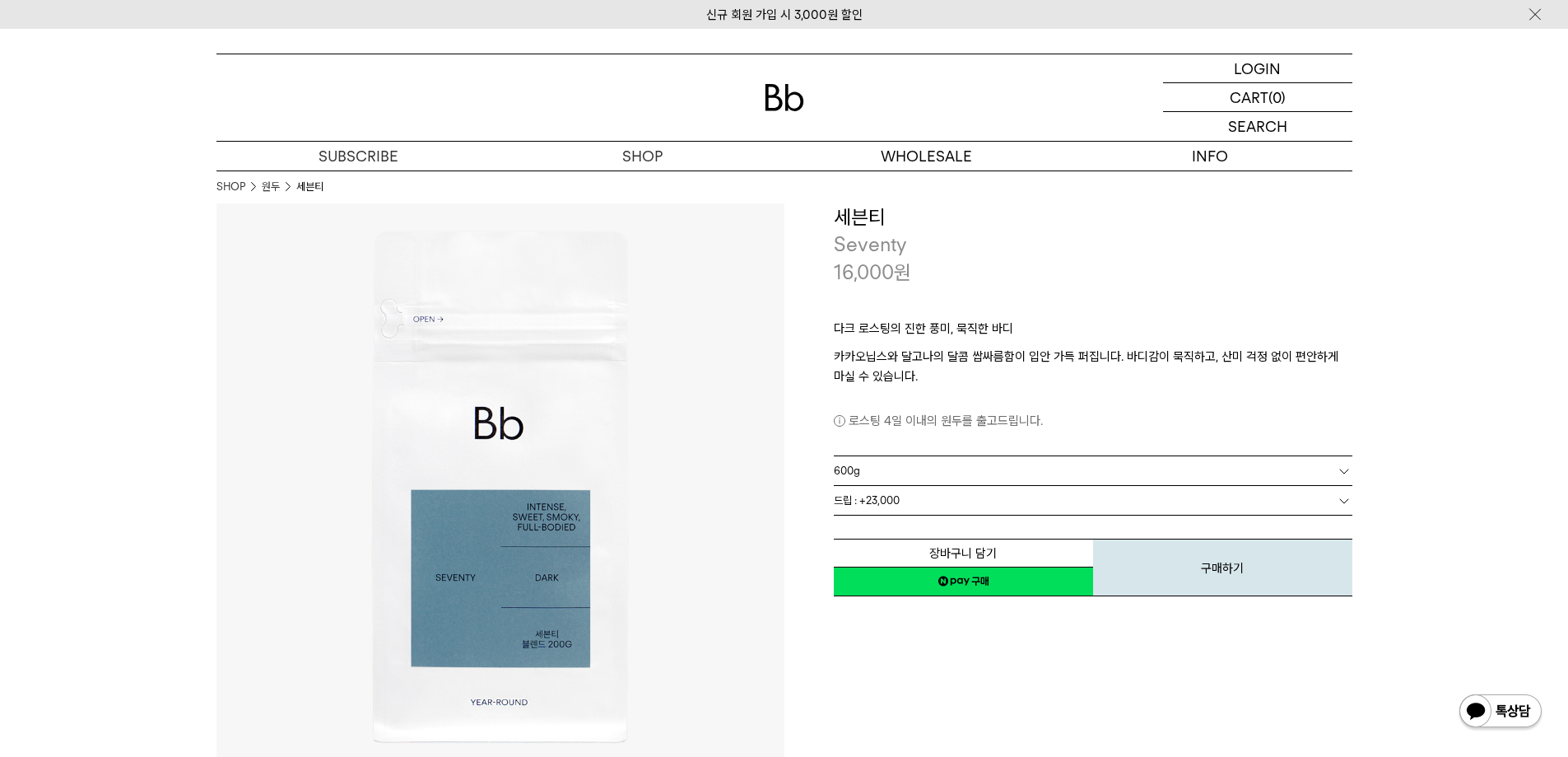
click at [899, 476] on link "600g" at bounding box center [1094, 470] width 519 height 29
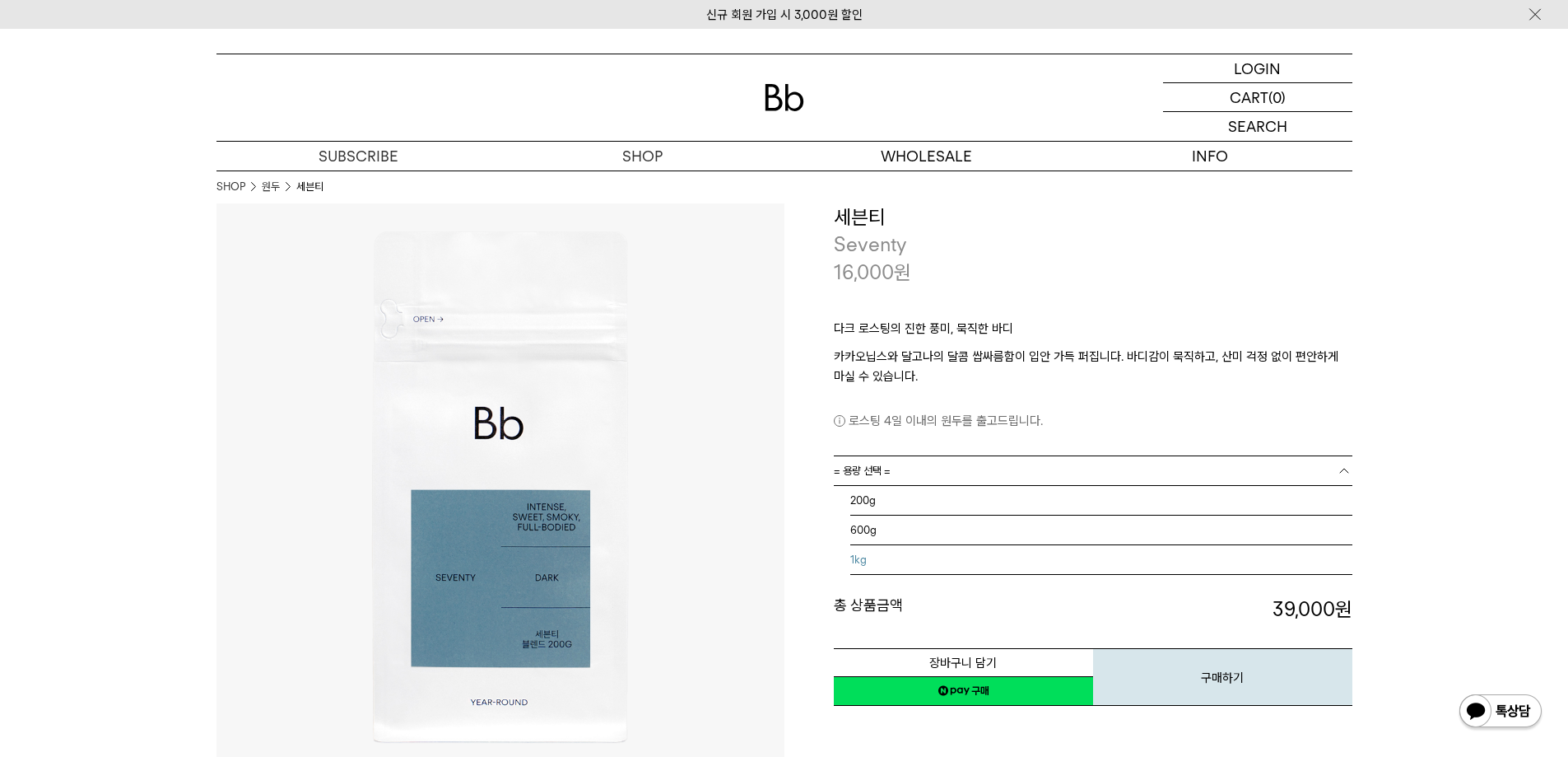
click at [886, 546] on li "1kg" at bounding box center [1101, 560] width 502 height 30
click at [887, 525] on span "600g/드립 (+23,000원)" at bounding box center [896, 531] width 125 height 15
click at [889, 503] on span "= 분쇄도 선택 =" at bounding box center [867, 500] width 66 height 29
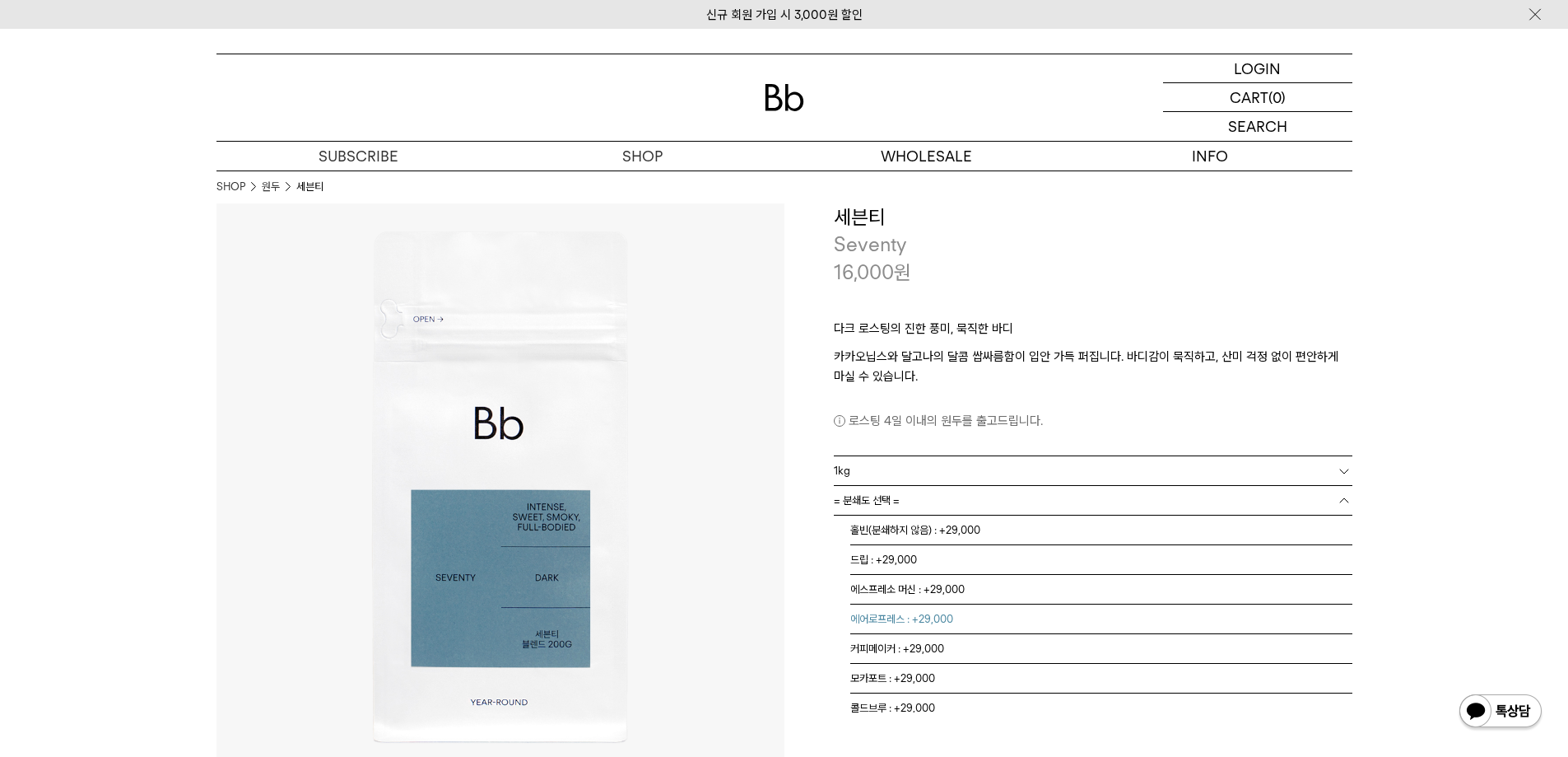
click at [896, 625] on li "에어로프레스 : +29,000" at bounding box center [1101, 619] width 502 height 30
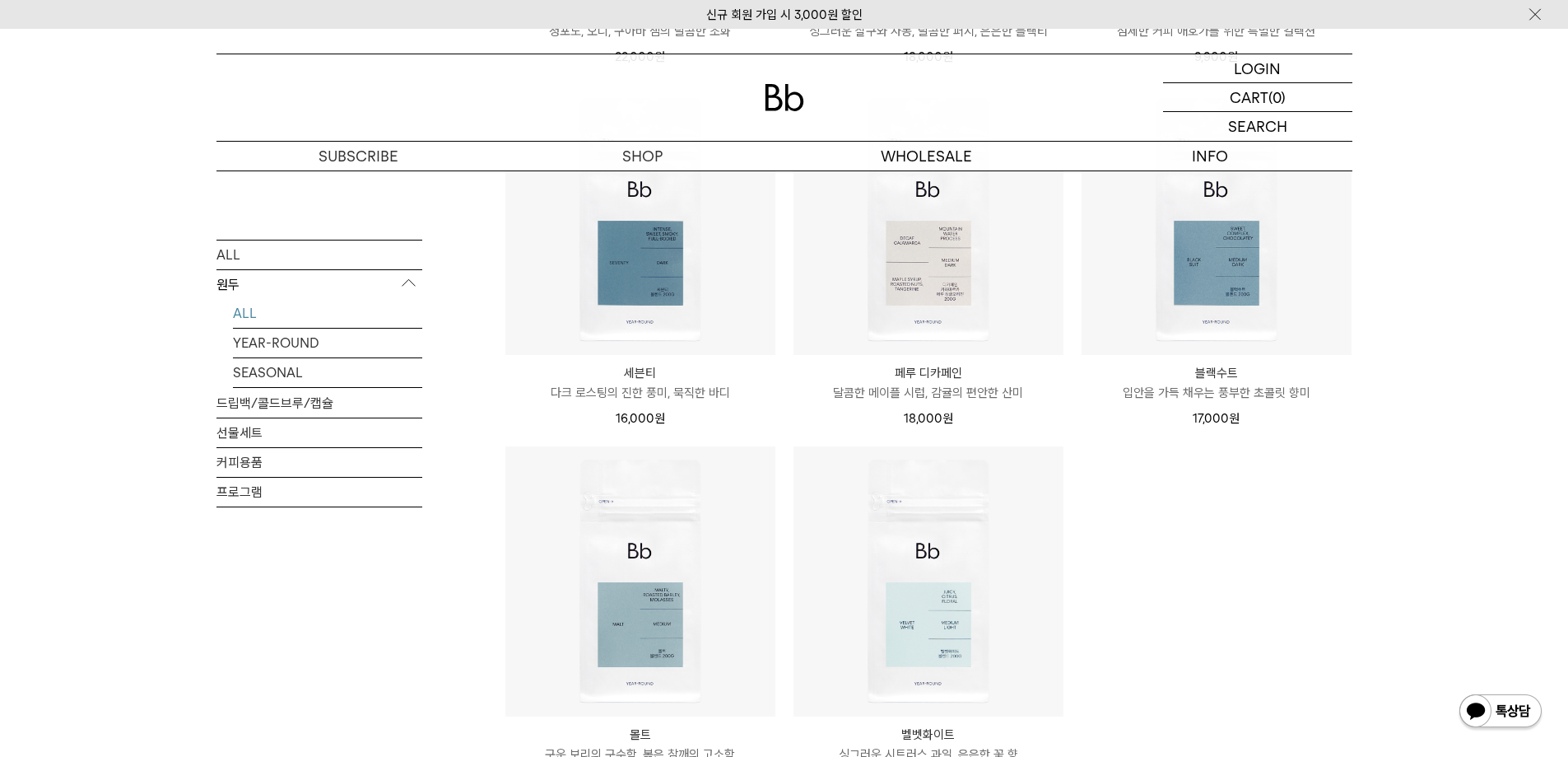
scroll to position [906, 0]
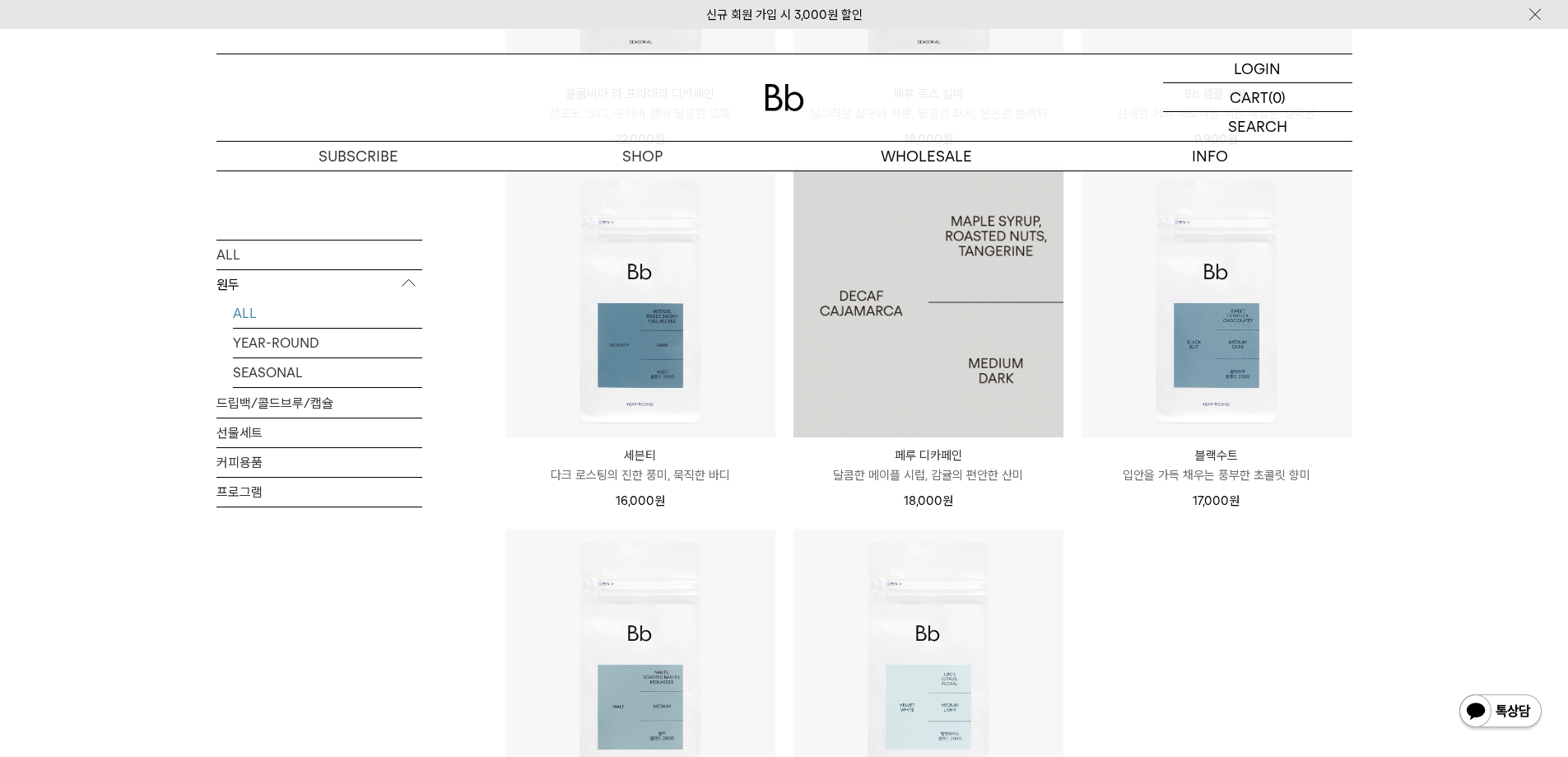
click at [950, 349] on img at bounding box center [928, 302] width 270 height 270
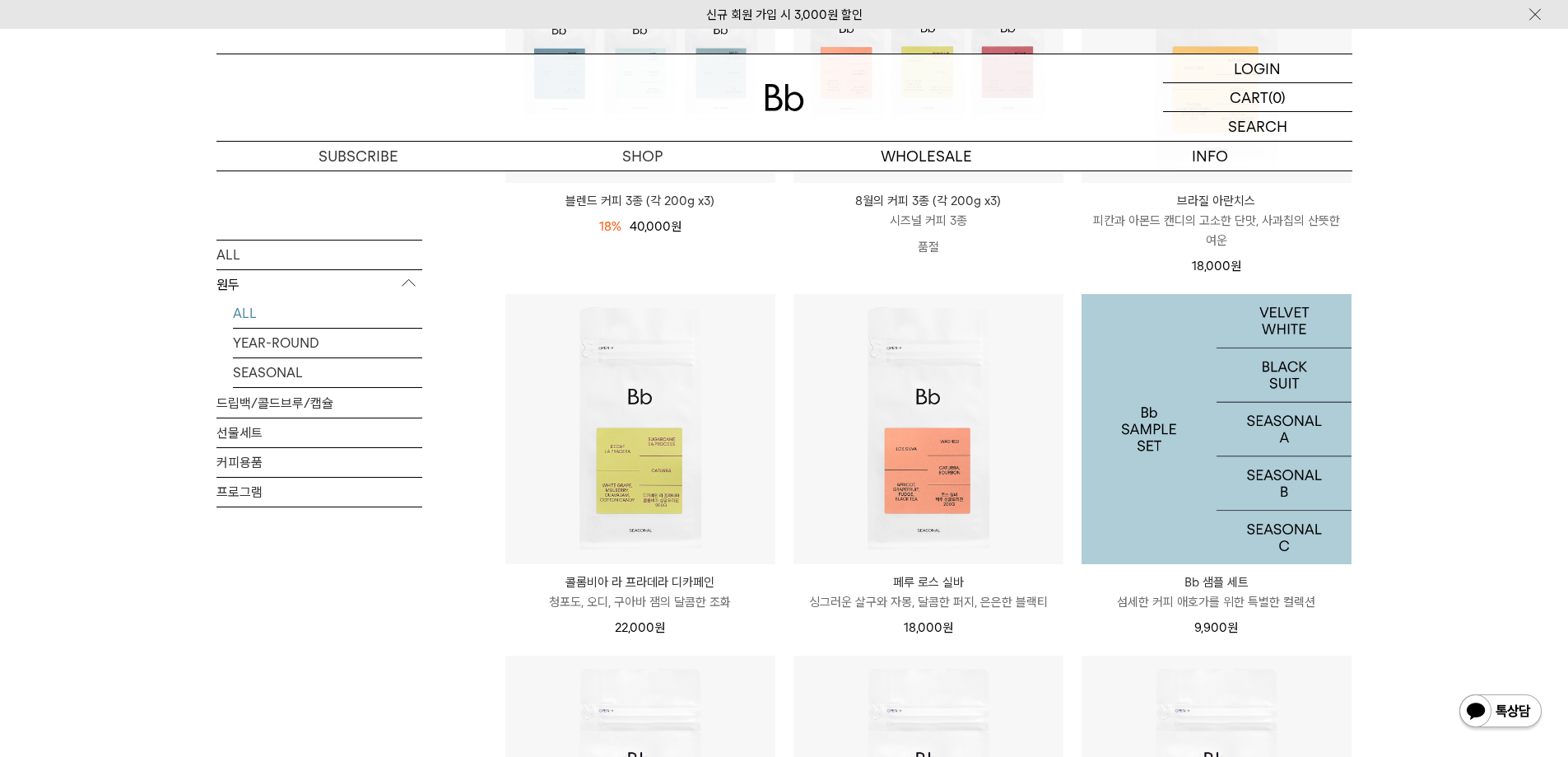
scroll to position [411, 0]
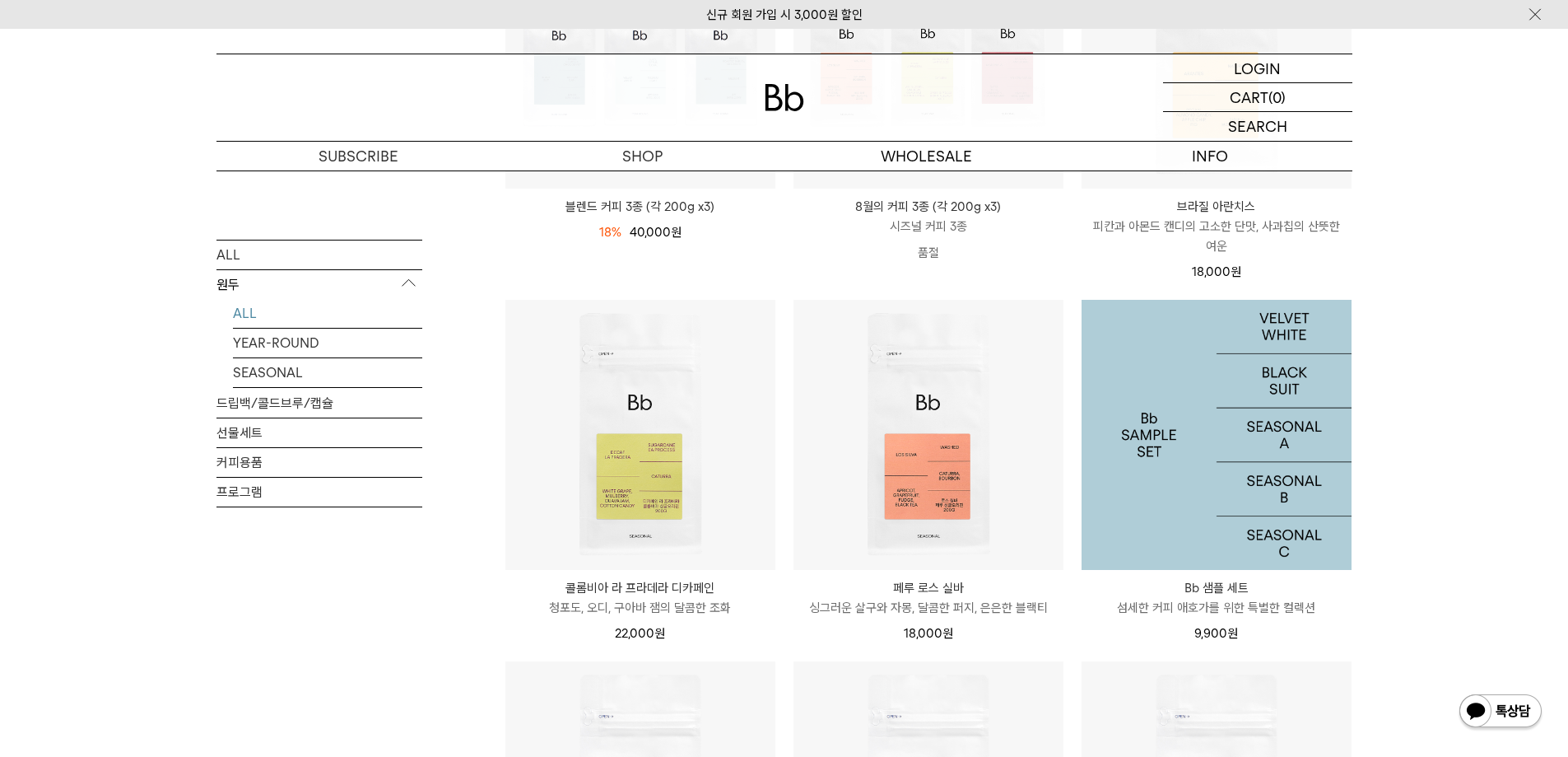
click at [1269, 463] on img at bounding box center [1217, 435] width 270 height 270
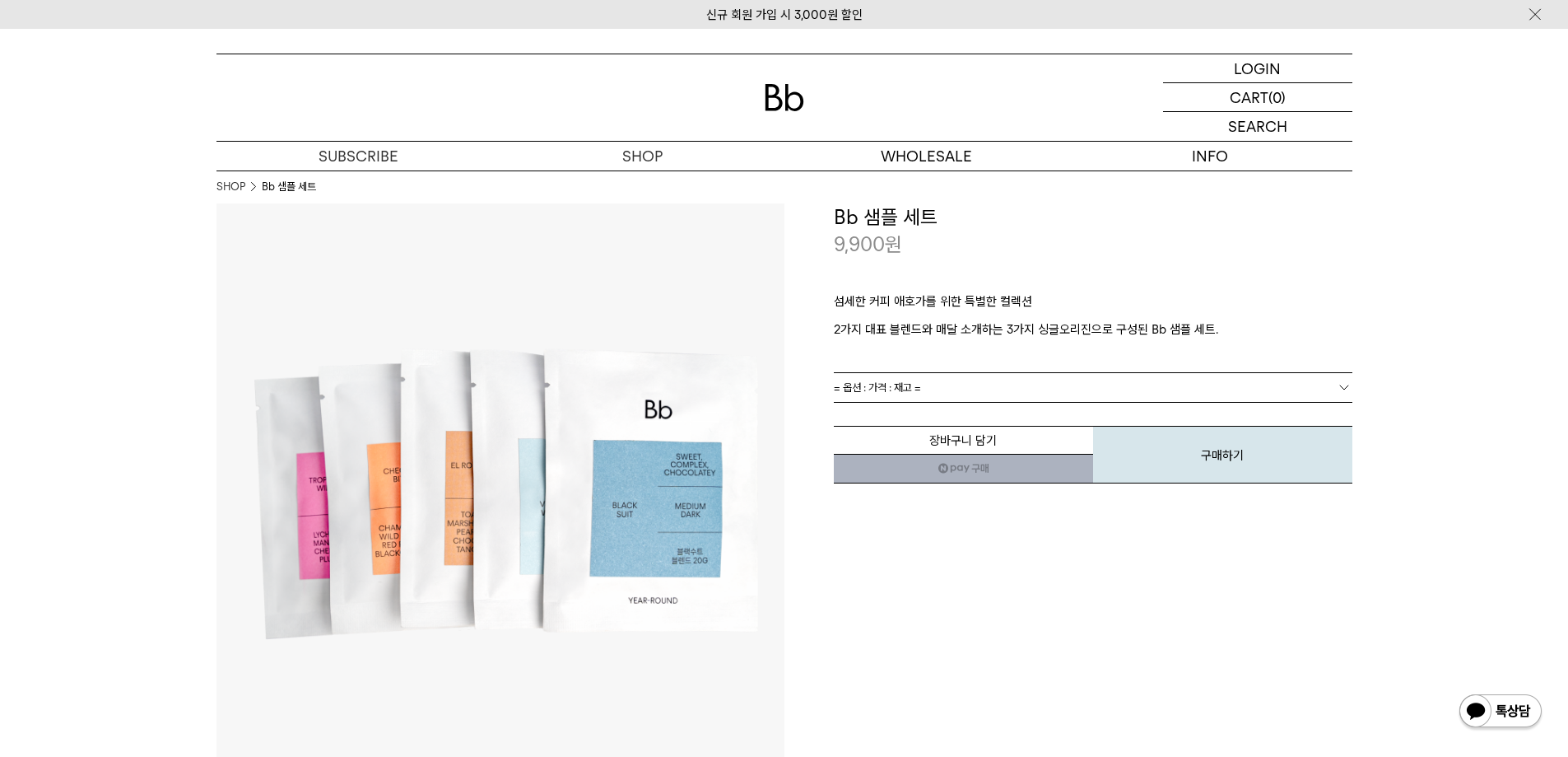
click at [937, 380] on link "= 옵션 : 가격 : 재고 =" at bounding box center [1094, 387] width 519 height 29
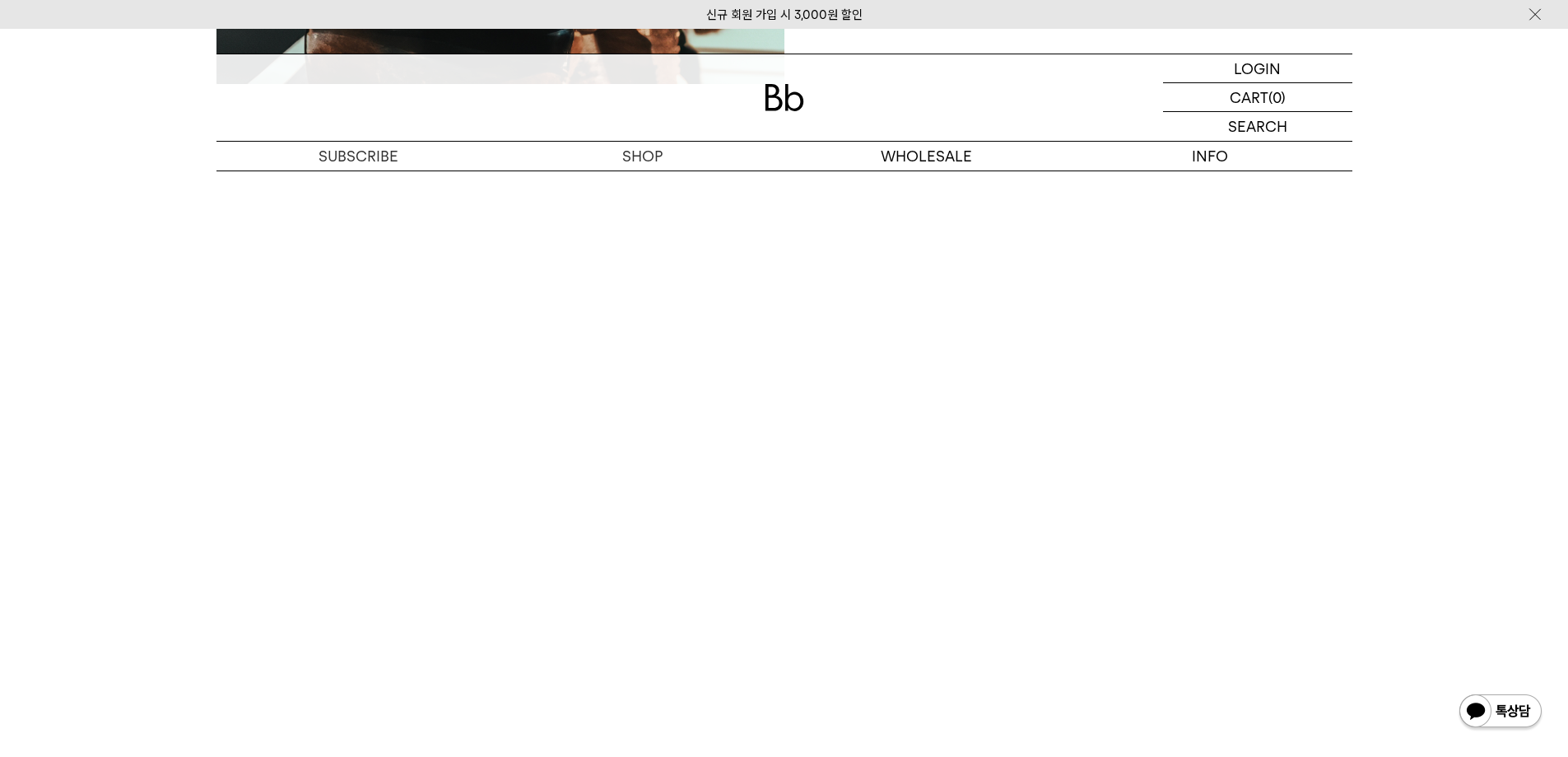
scroll to position [2882, 0]
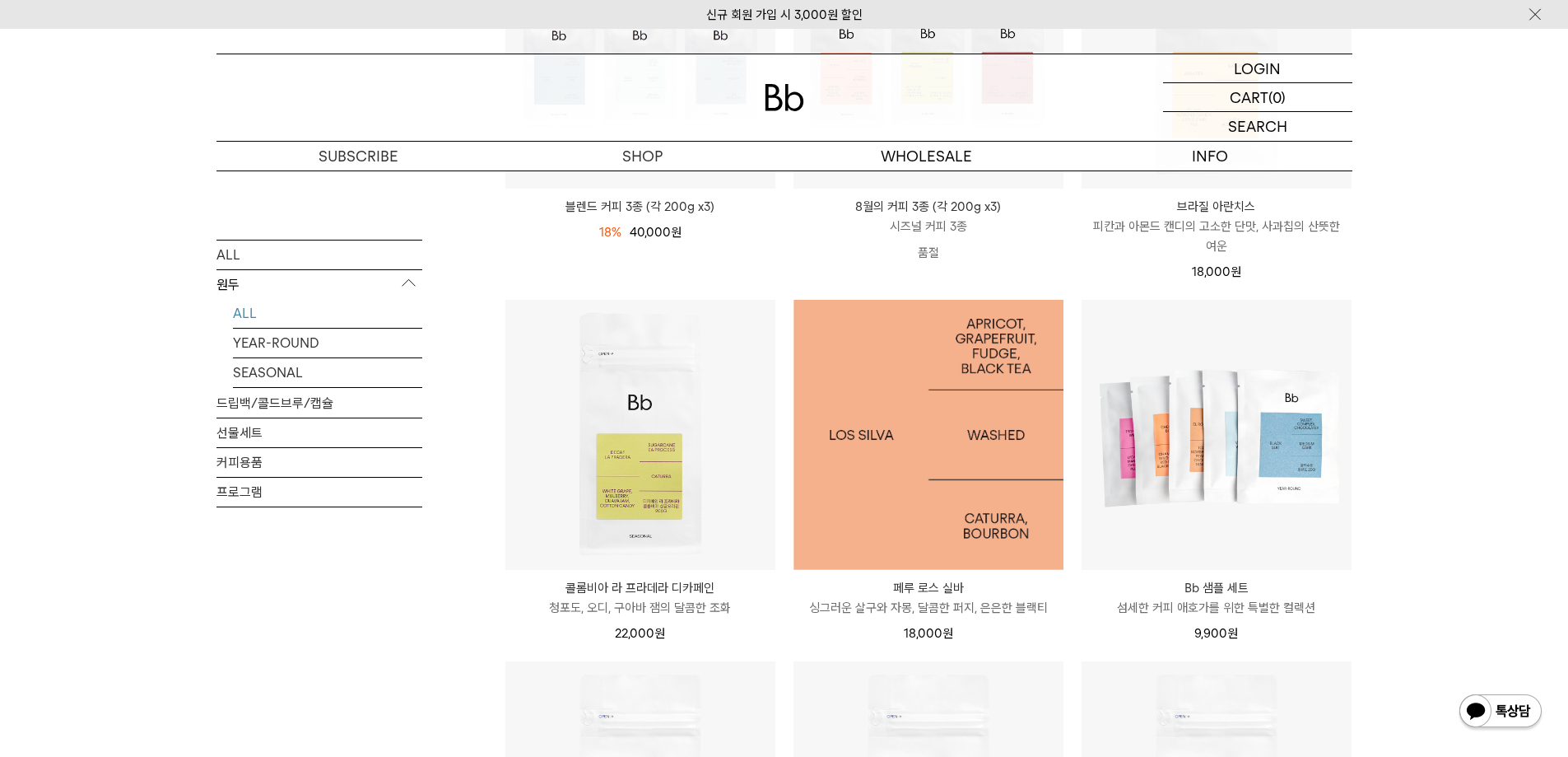
click at [1003, 437] on img at bounding box center [928, 435] width 270 height 270
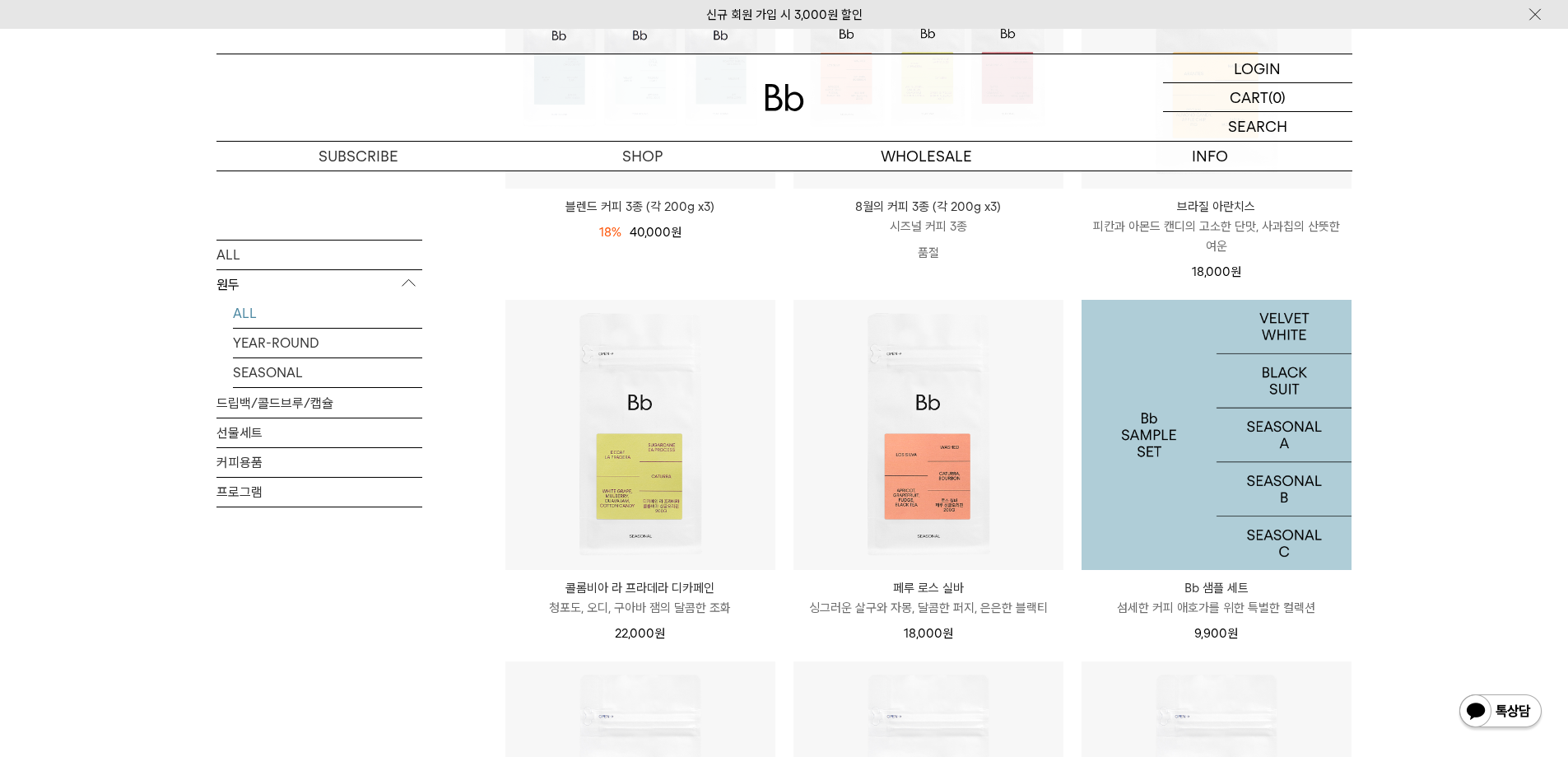
click at [1250, 424] on img at bounding box center [1217, 435] width 270 height 270
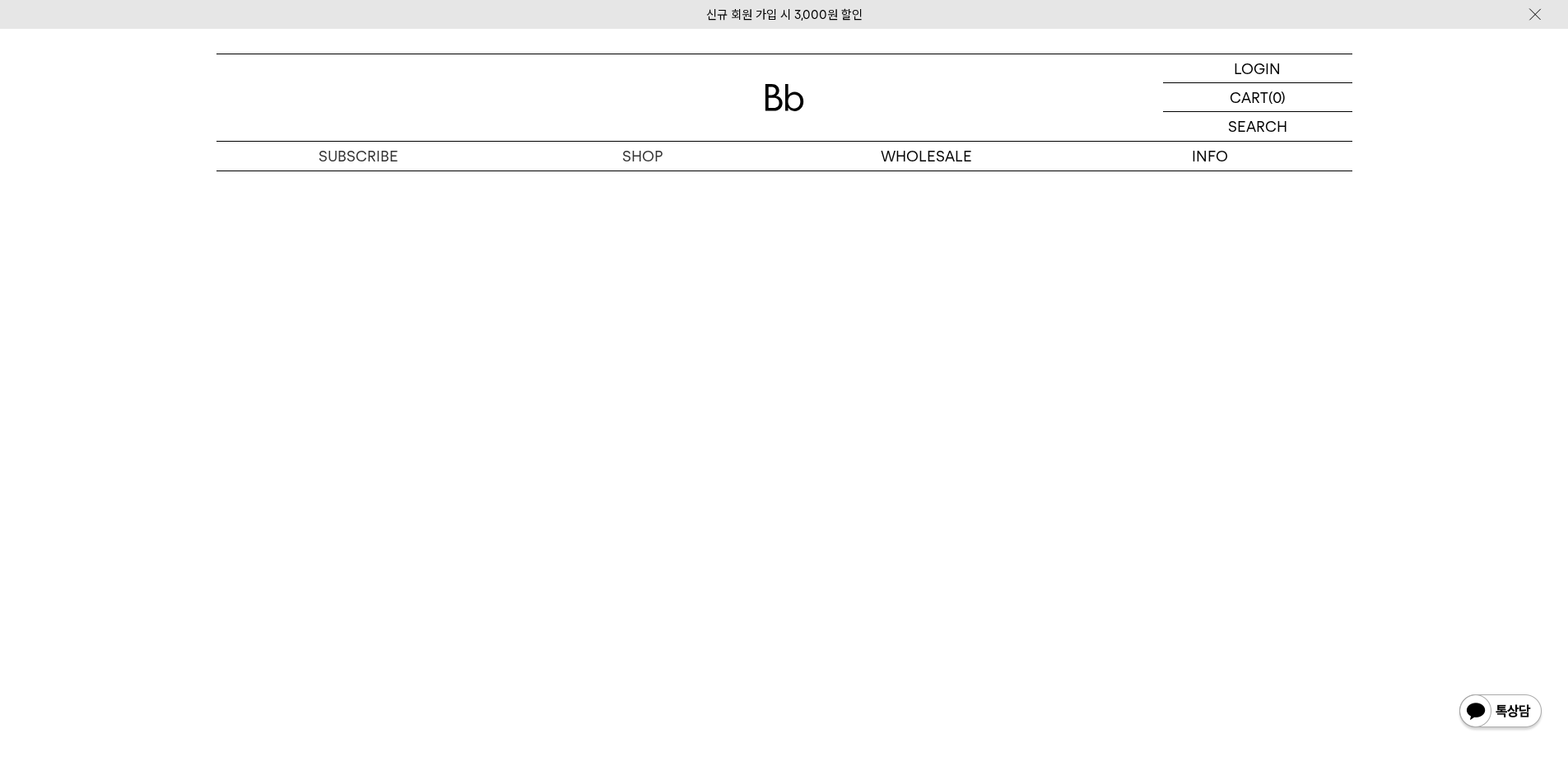
scroll to position [2882, 0]
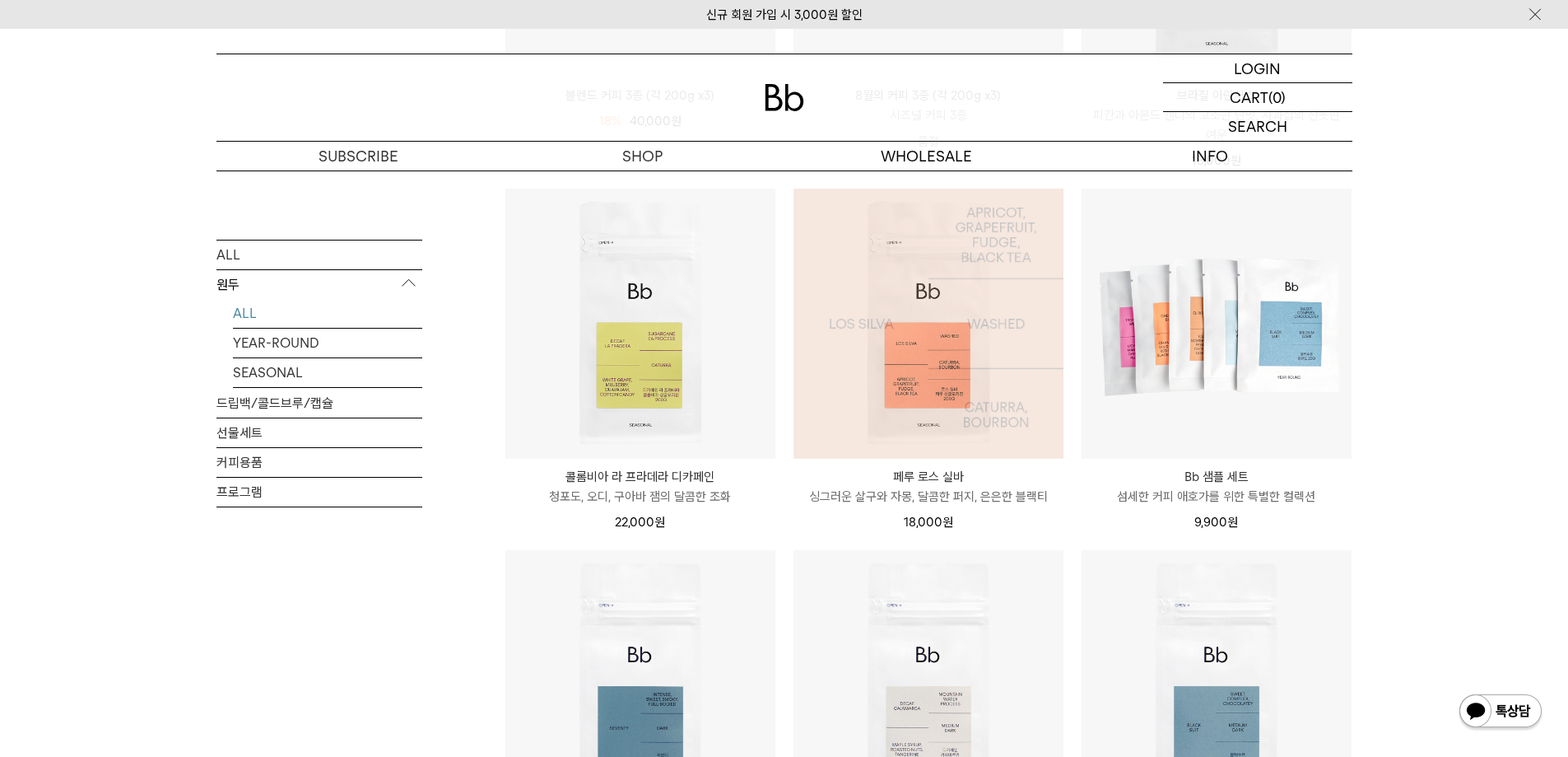
scroll to position [494, 0]
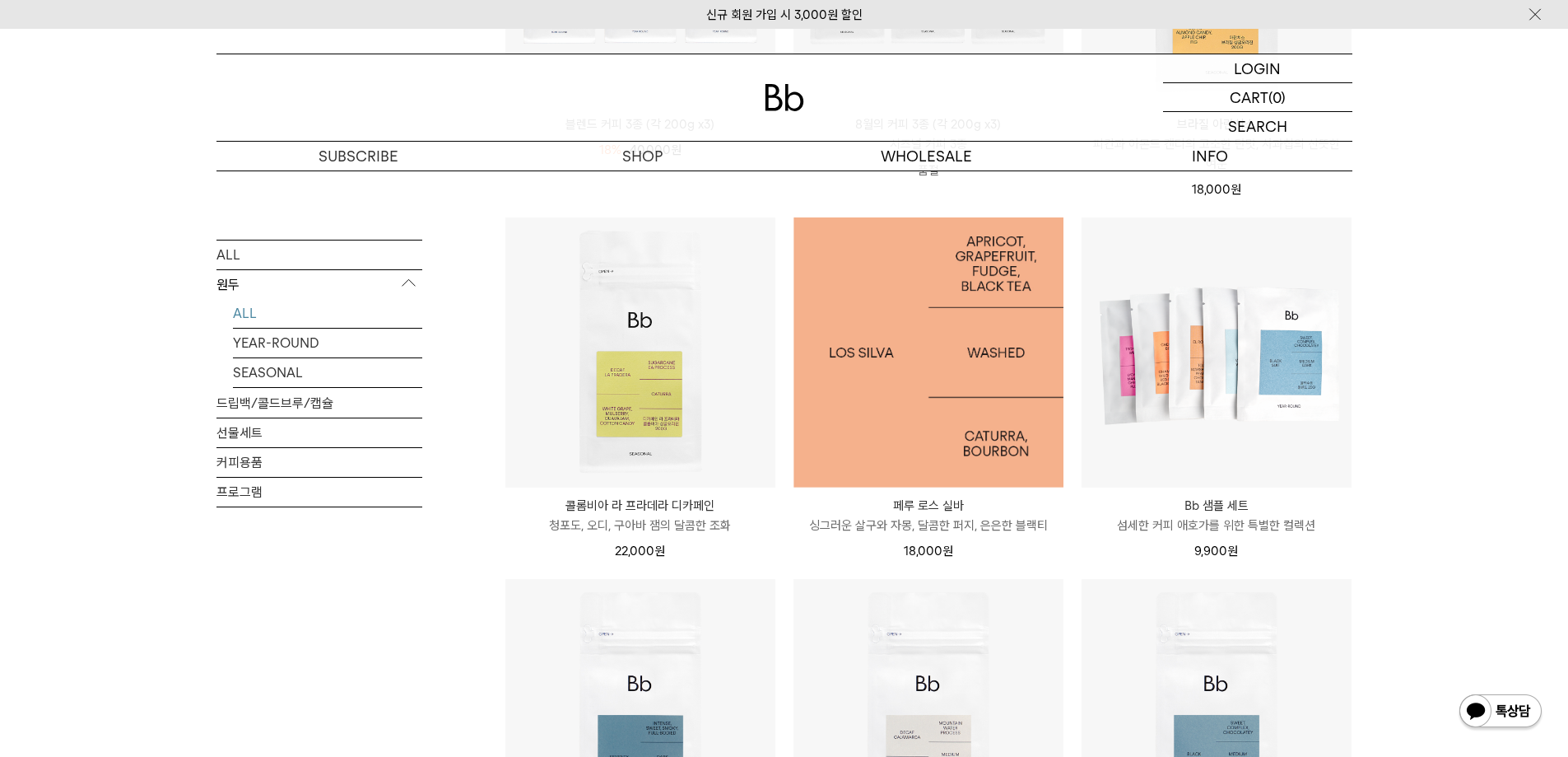
click at [962, 310] on img at bounding box center [928, 352] width 270 height 270
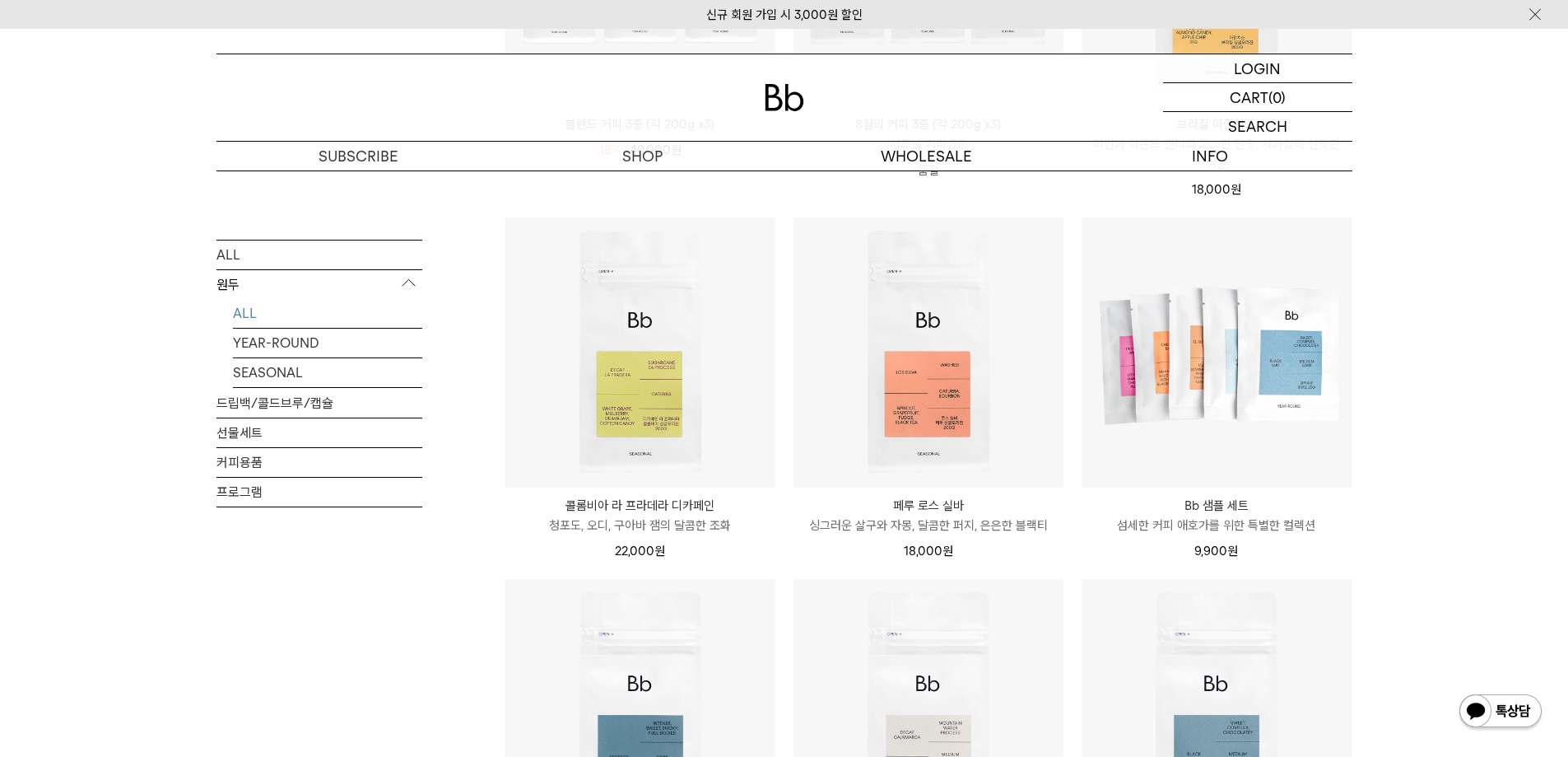
scroll to position [494, 0]
click at [290, 340] on link "YEAR-ROUND" at bounding box center [328, 342] width 190 height 29
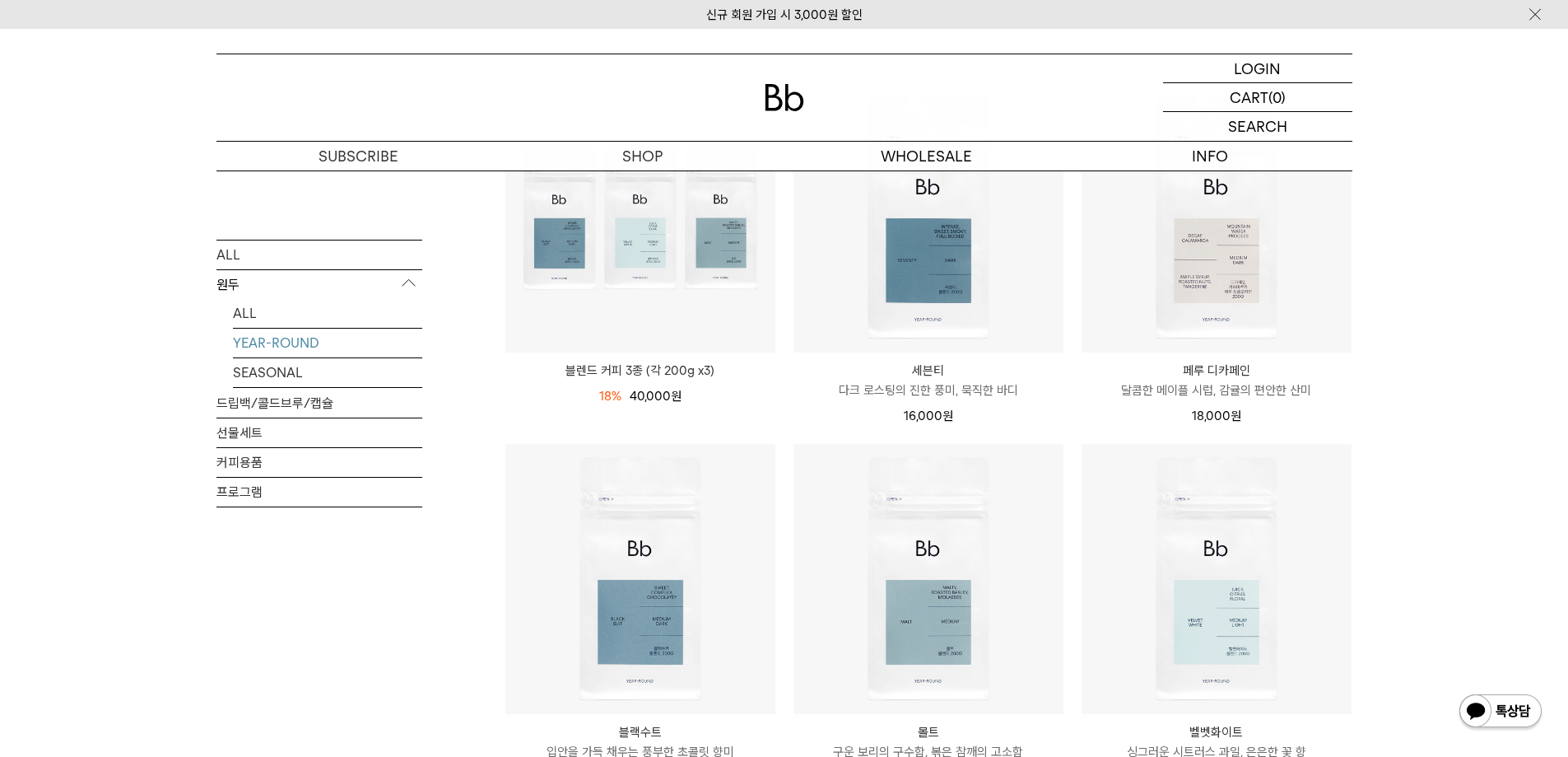
scroll to position [165, 0]
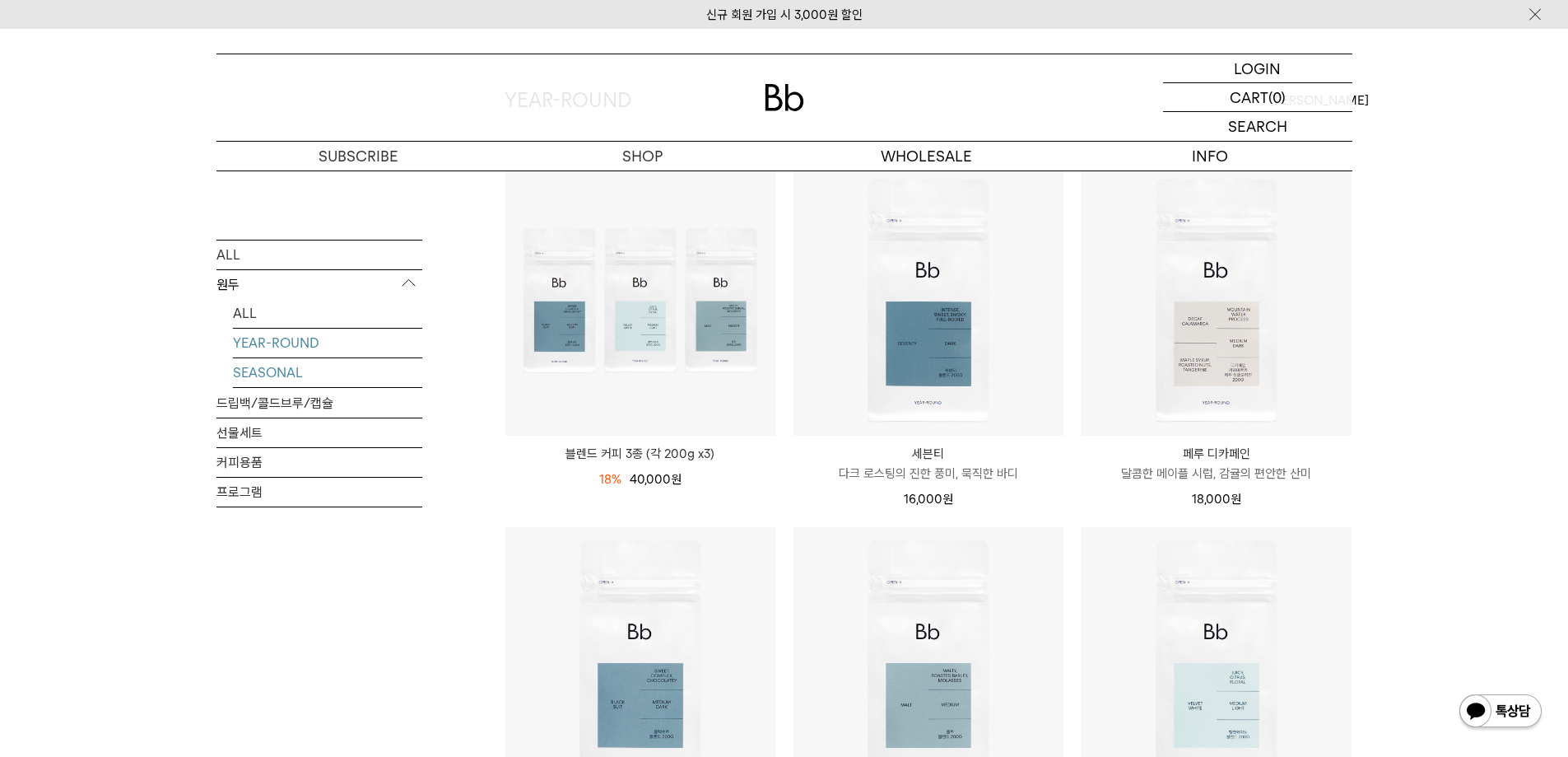
click at [279, 368] on link "SEASONAL" at bounding box center [328, 372] width 190 height 29
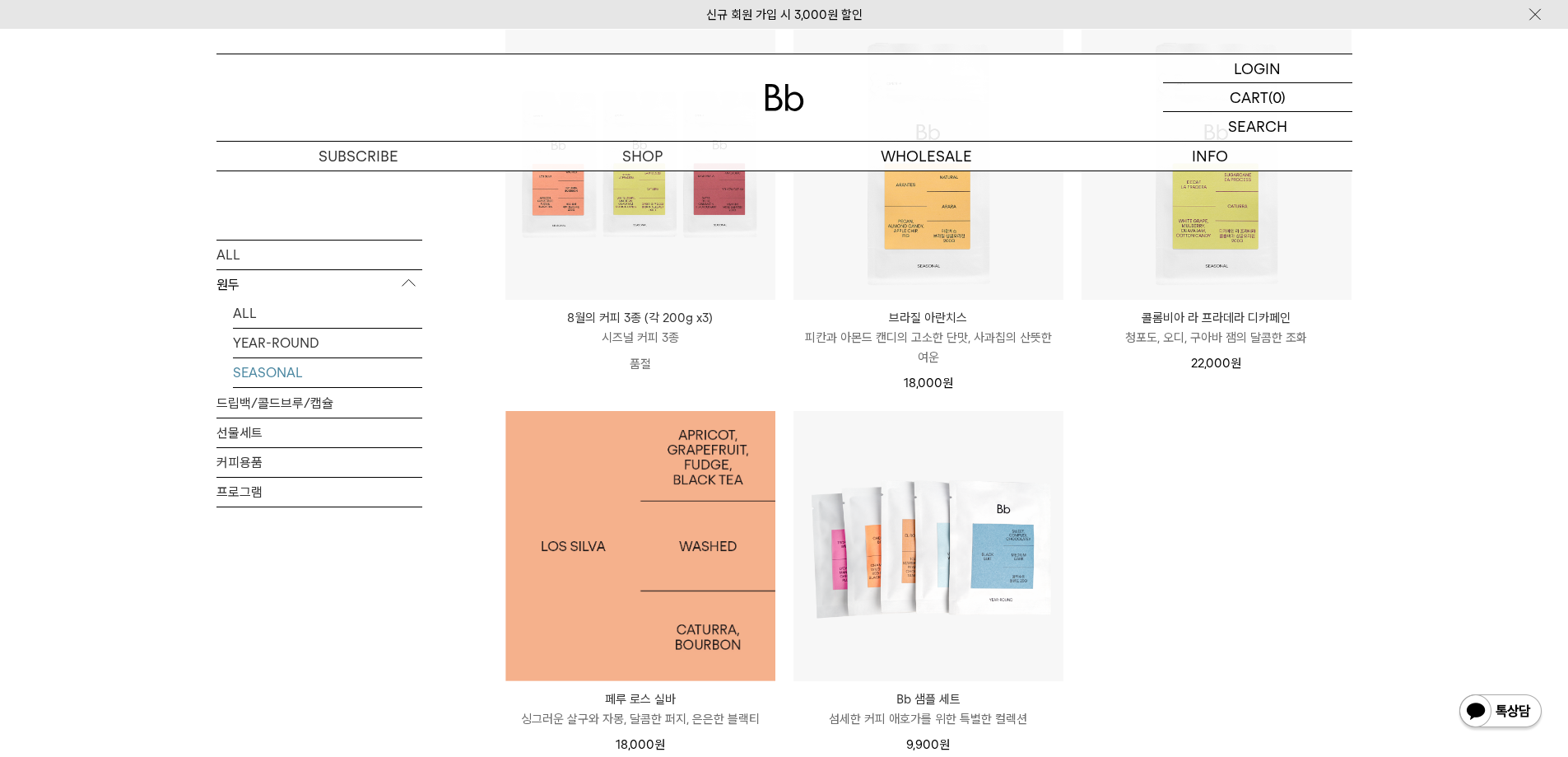
scroll to position [329, 0]
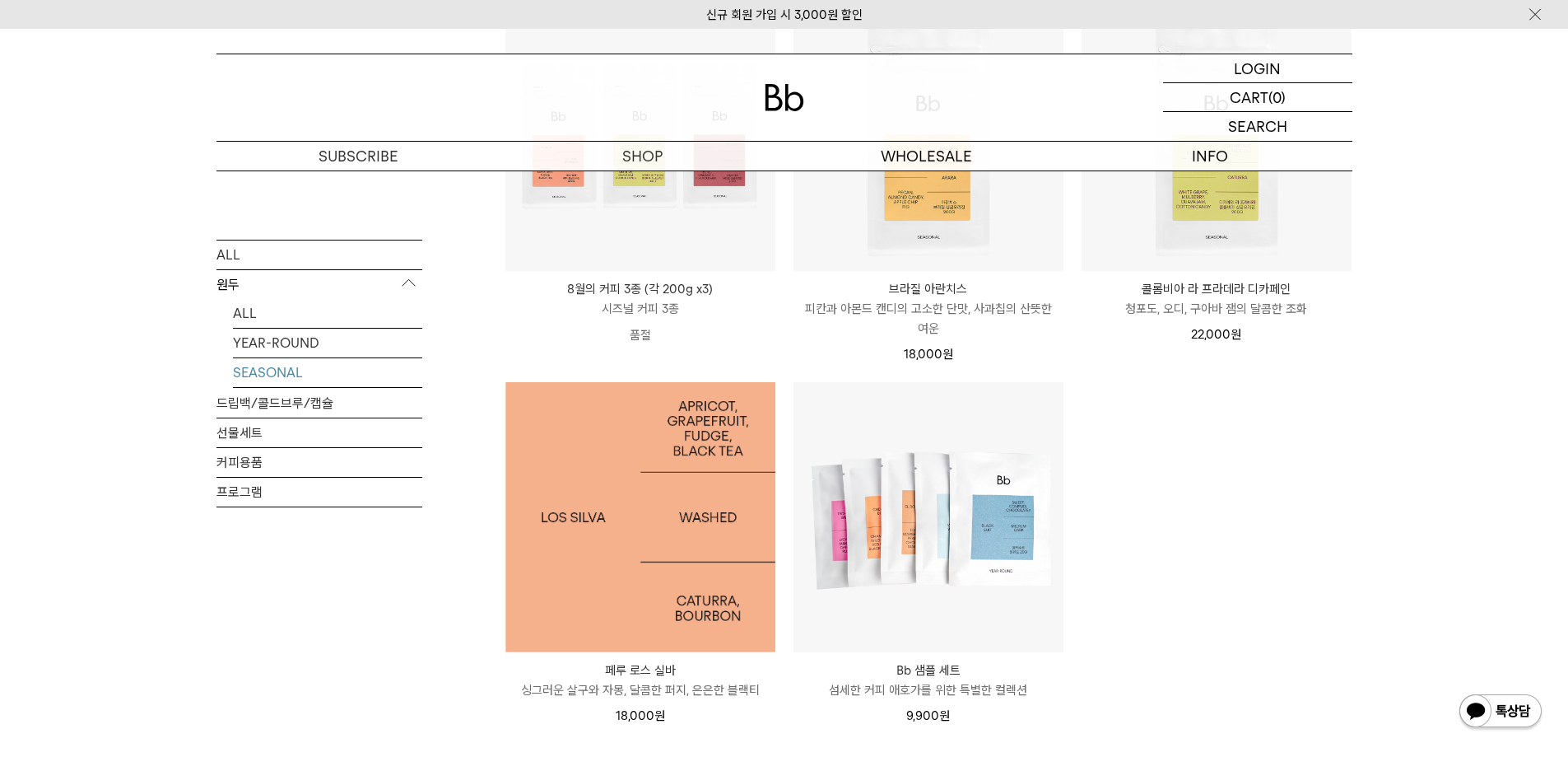
click at [650, 532] on img at bounding box center [640, 517] width 270 height 270
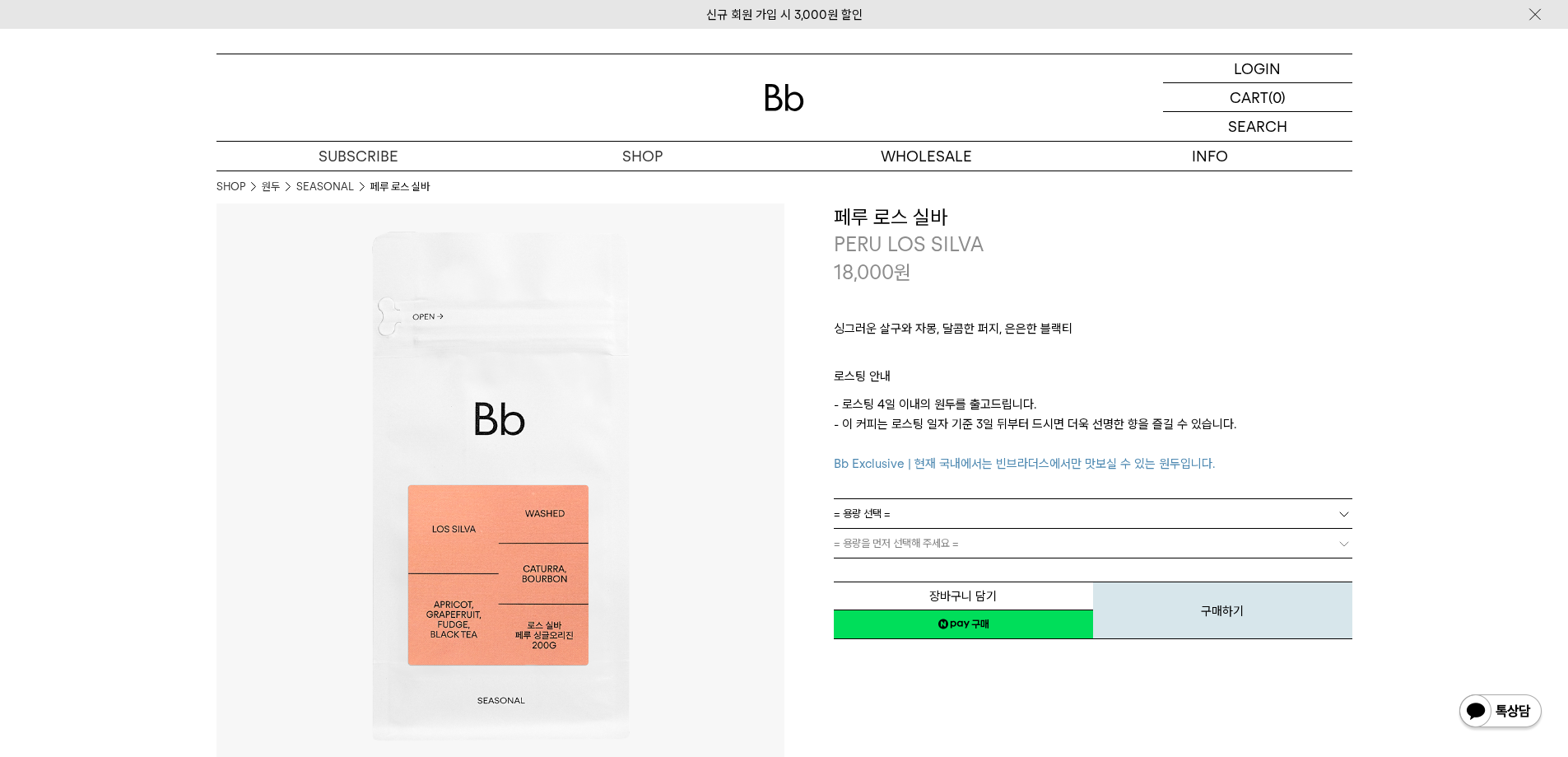
click at [919, 521] on link "= 용량 선택 =" at bounding box center [1094, 513] width 519 height 29
click at [895, 565] on li "600g" at bounding box center [1101, 573] width 502 height 30
click at [894, 549] on span "= 분쇄도 선택 =" at bounding box center [867, 543] width 66 height 29
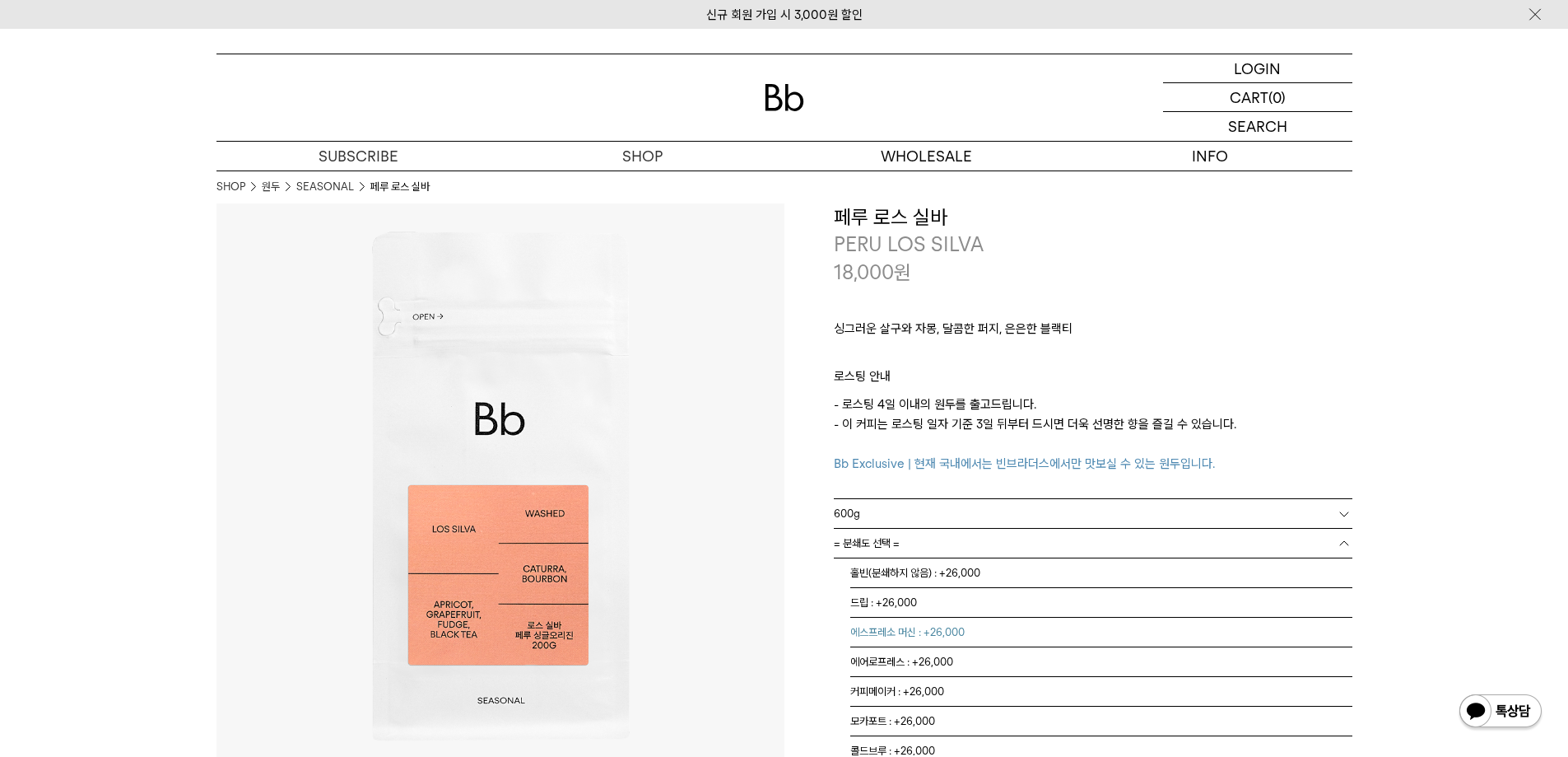
click at [902, 621] on li "에스프레소 머신 : +26,000" at bounding box center [1101, 632] width 502 height 30
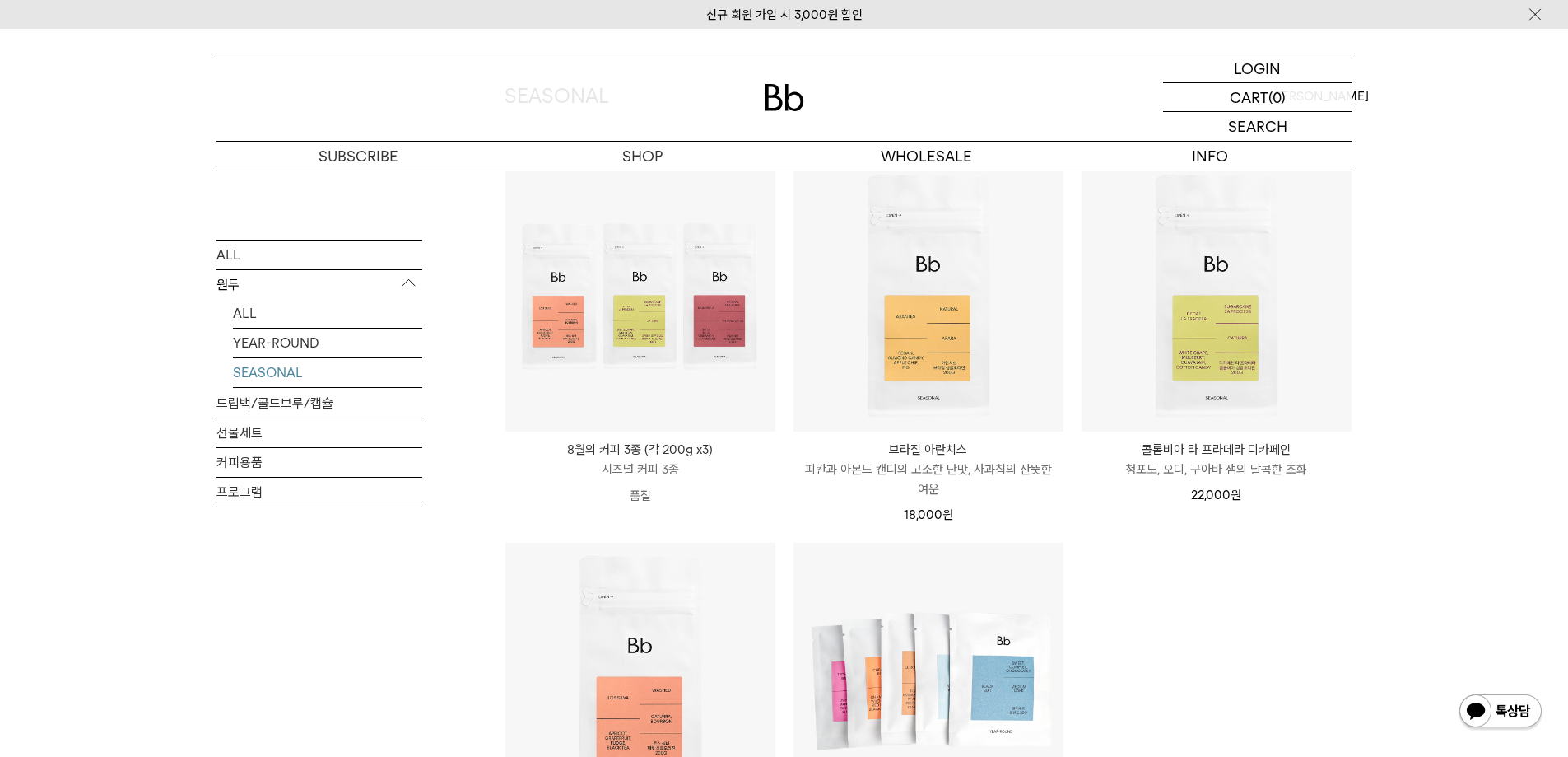
scroll to position [165, 0]
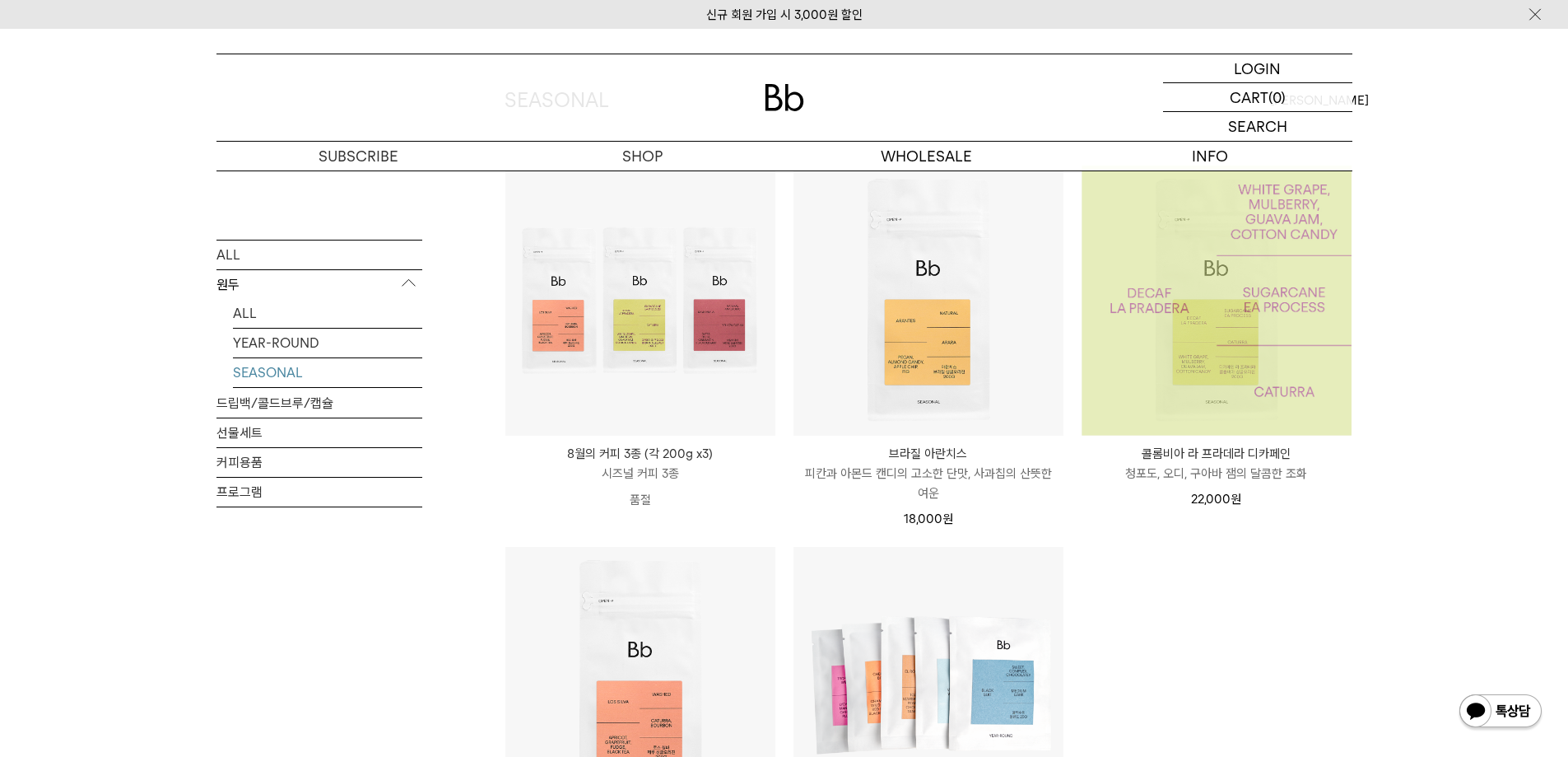
click at [1233, 358] on img at bounding box center [1217, 300] width 270 height 270
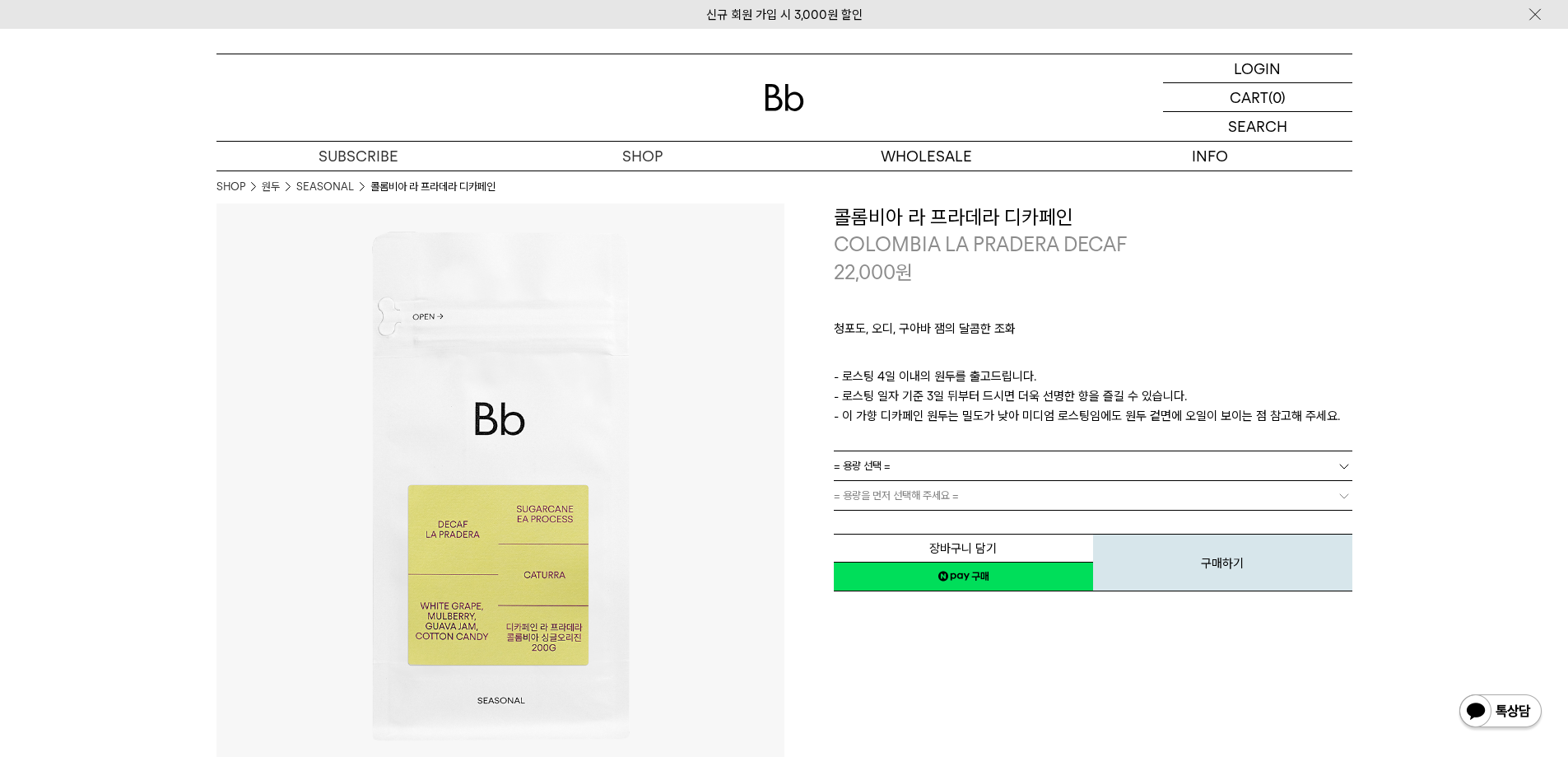
click at [920, 469] on link "= 용량 선택 =" at bounding box center [1094, 466] width 519 height 29
click at [905, 520] on li "600g" at bounding box center [1101, 525] width 502 height 30
click at [917, 493] on link "= 용량을 먼저 선택해 주세요 =" at bounding box center [1094, 496] width 519 height 29
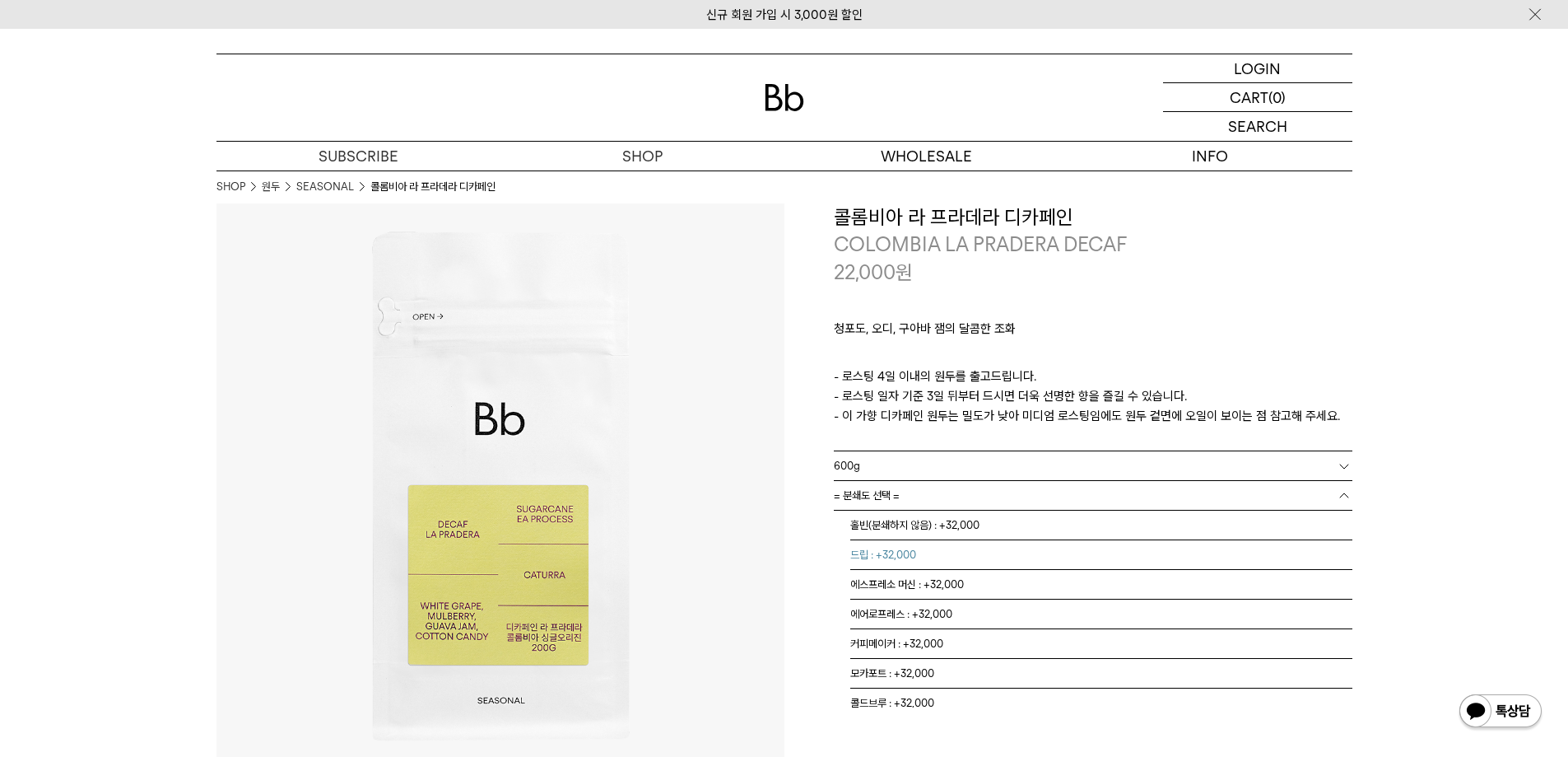
click at [933, 546] on li "드립 : +32,000" at bounding box center [1101, 555] width 502 height 30
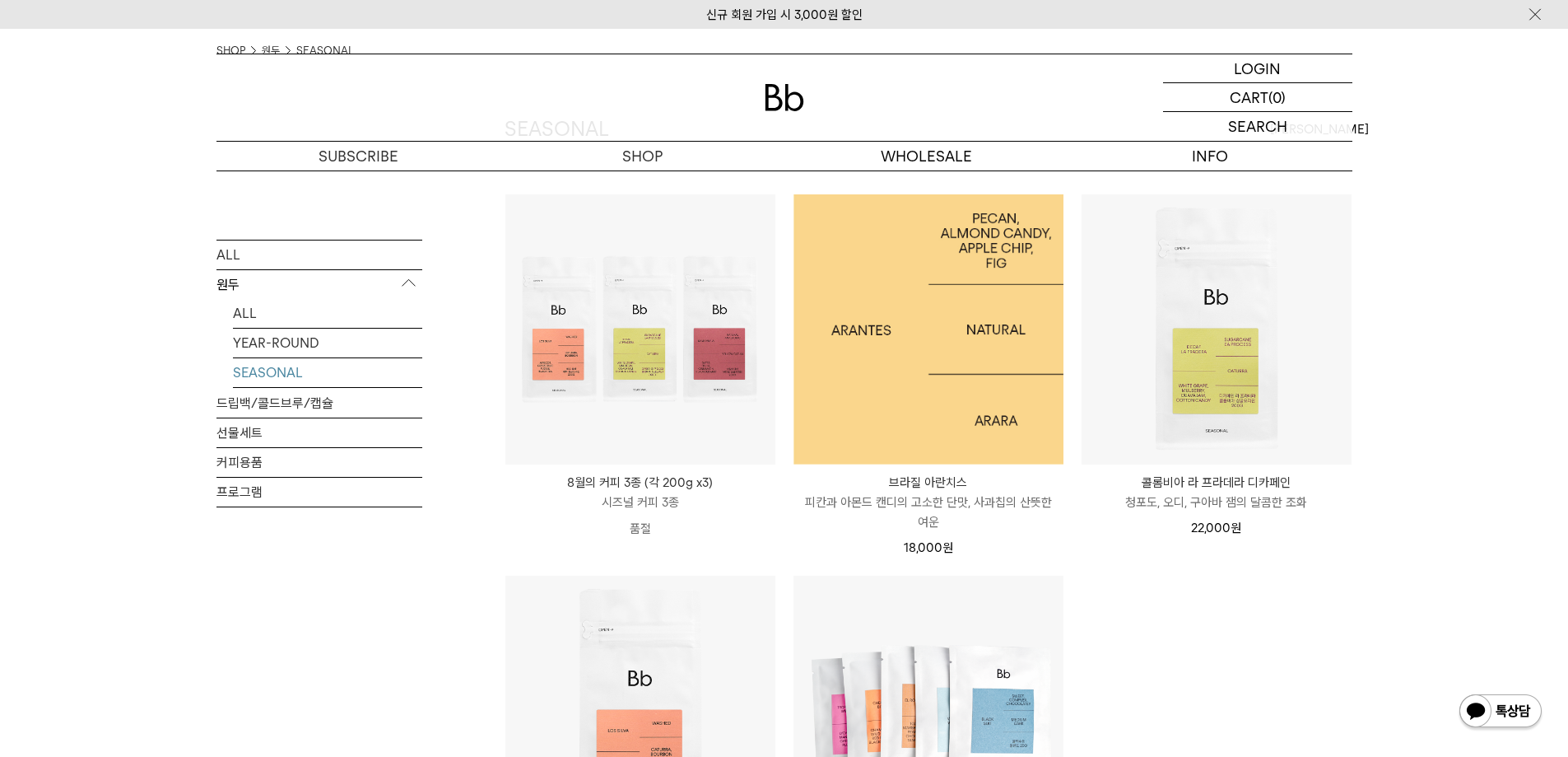
scroll to position [165, 0]
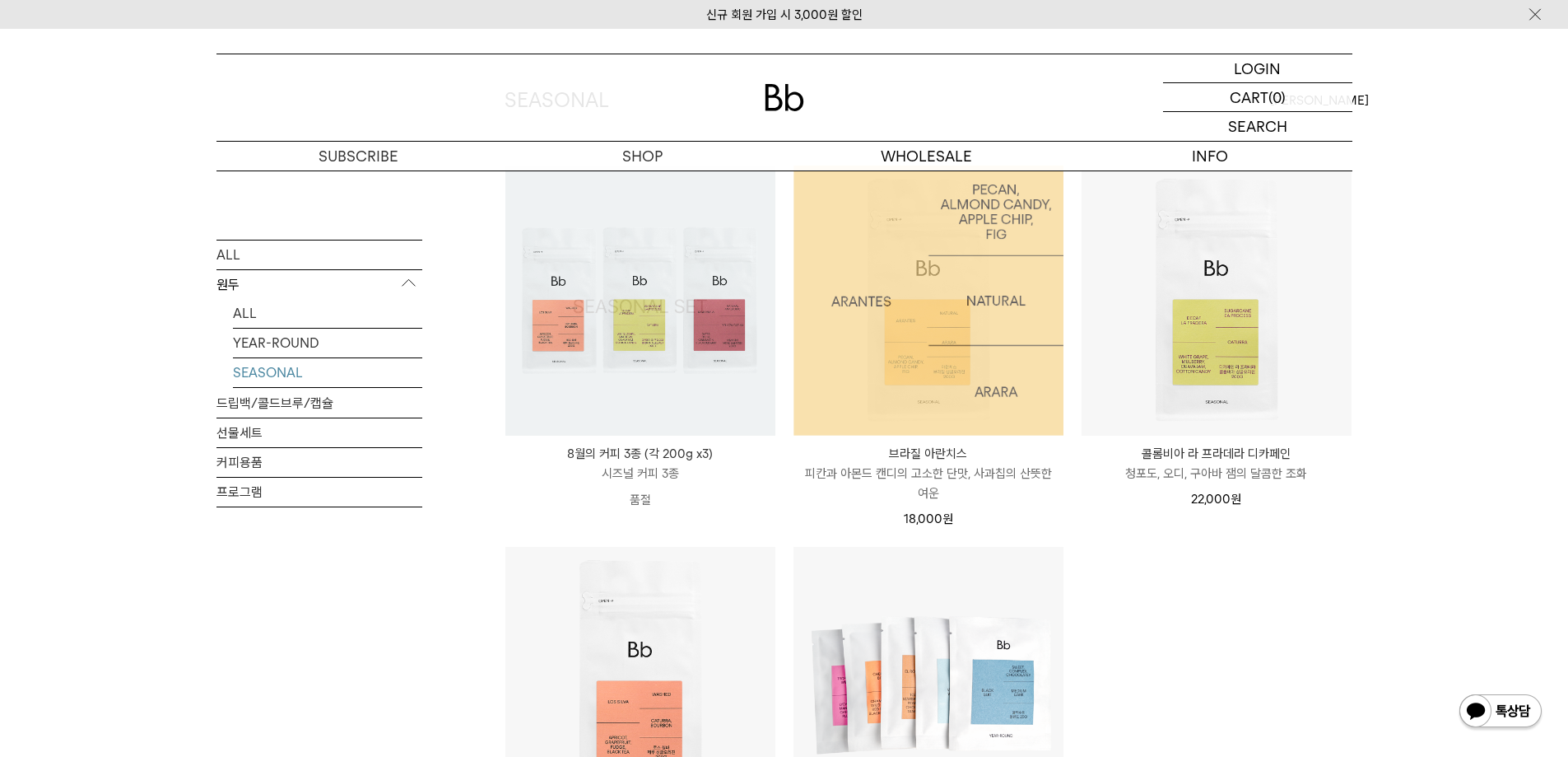
click at [945, 299] on img at bounding box center [928, 300] width 270 height 270
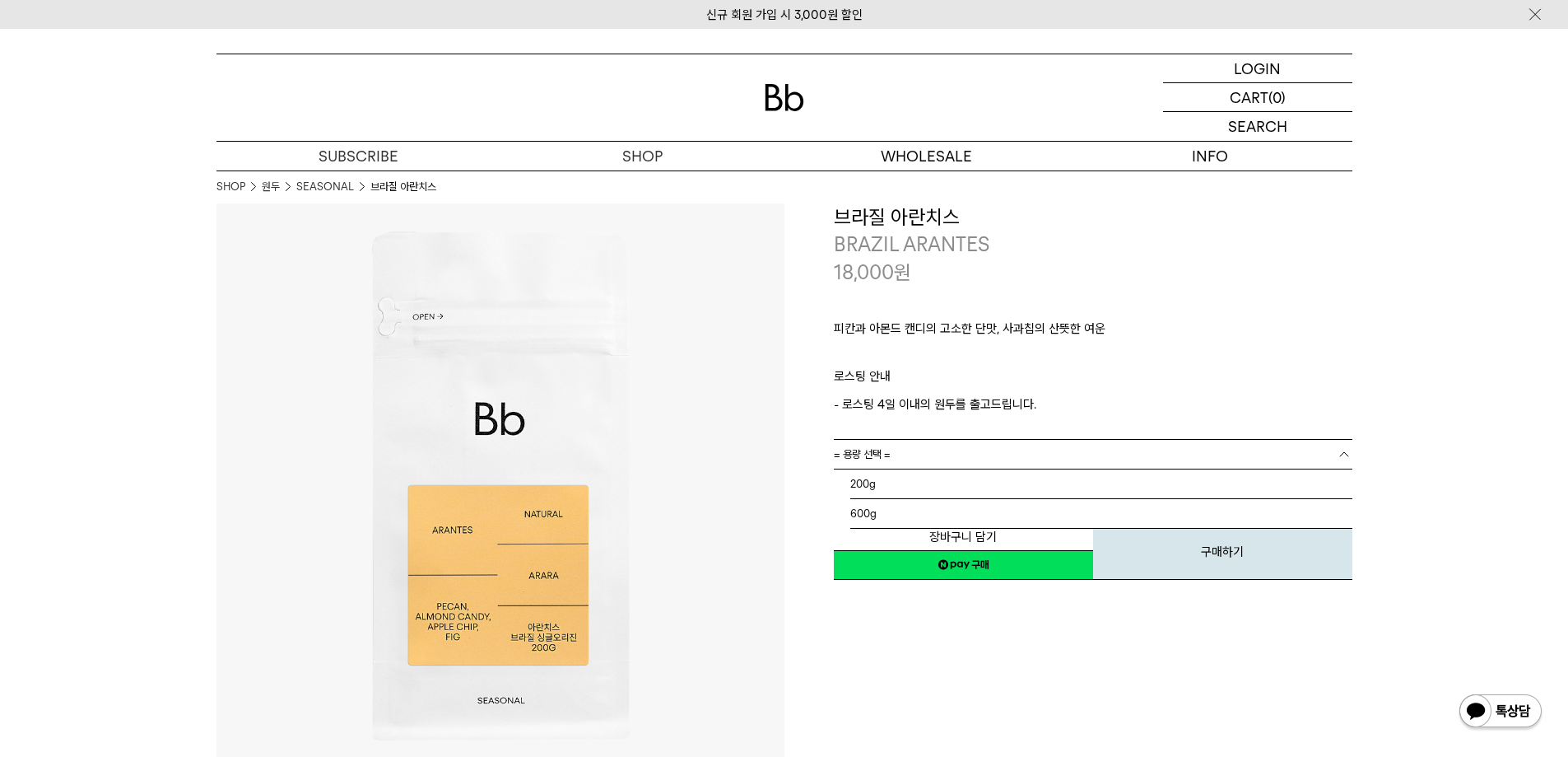
click at [913, 443] on link "= 용량 선택 =" at bounding box center [1094, 454] width 519 height 29
click at [905, 508] on li "600g" at bounding box center [1101, 513] width 502 height 30
click at [901, 482] on link "= 분쇄도 선택 =" at bounding box center [1094, 484] width 519 height 29
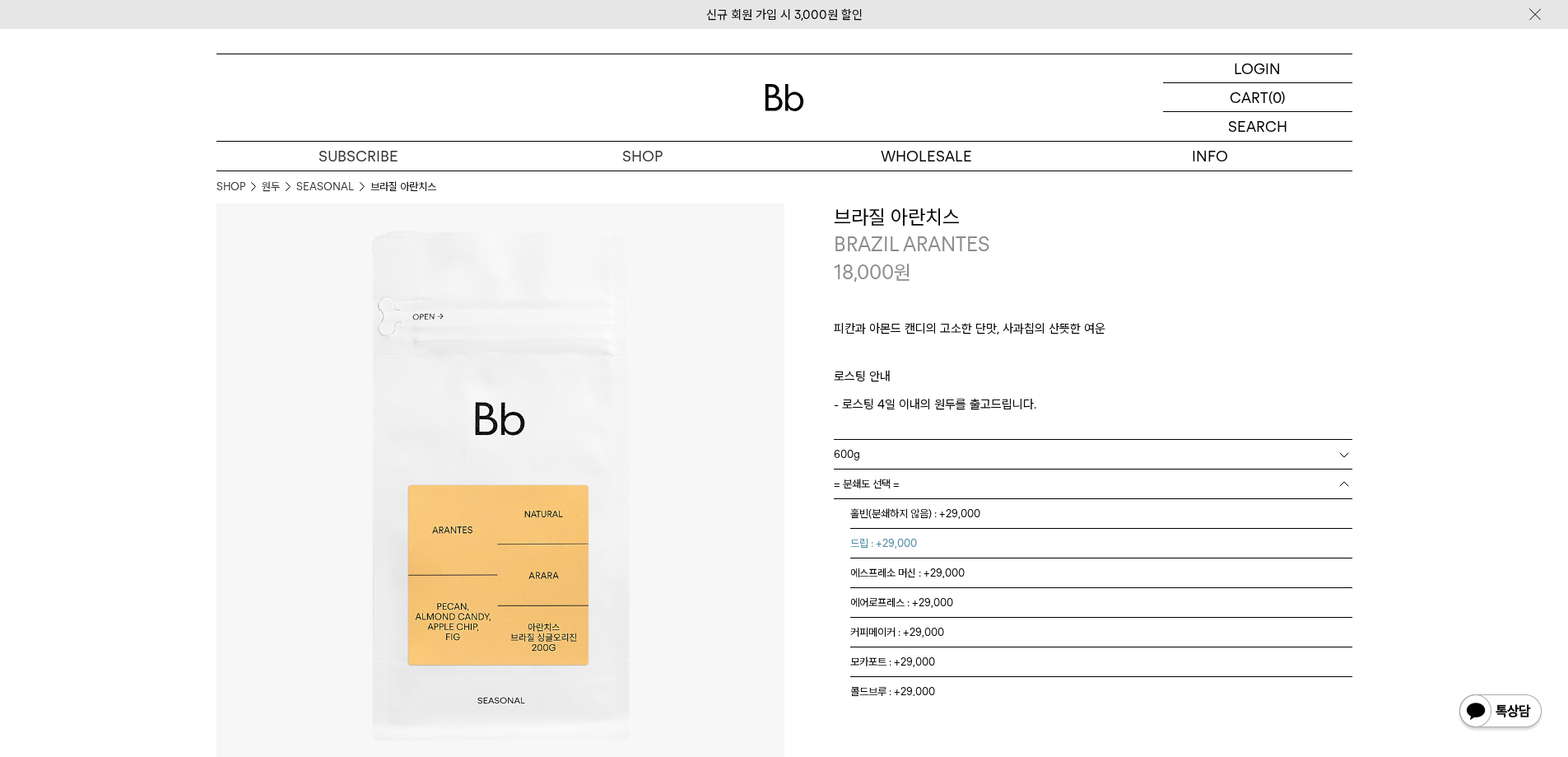
click at [910, 538] on li "드립 : +29,000" at bounding box center [1101, 543] width 502 height 30
